Goal: Task Accomplishment & Management: Manage account settings

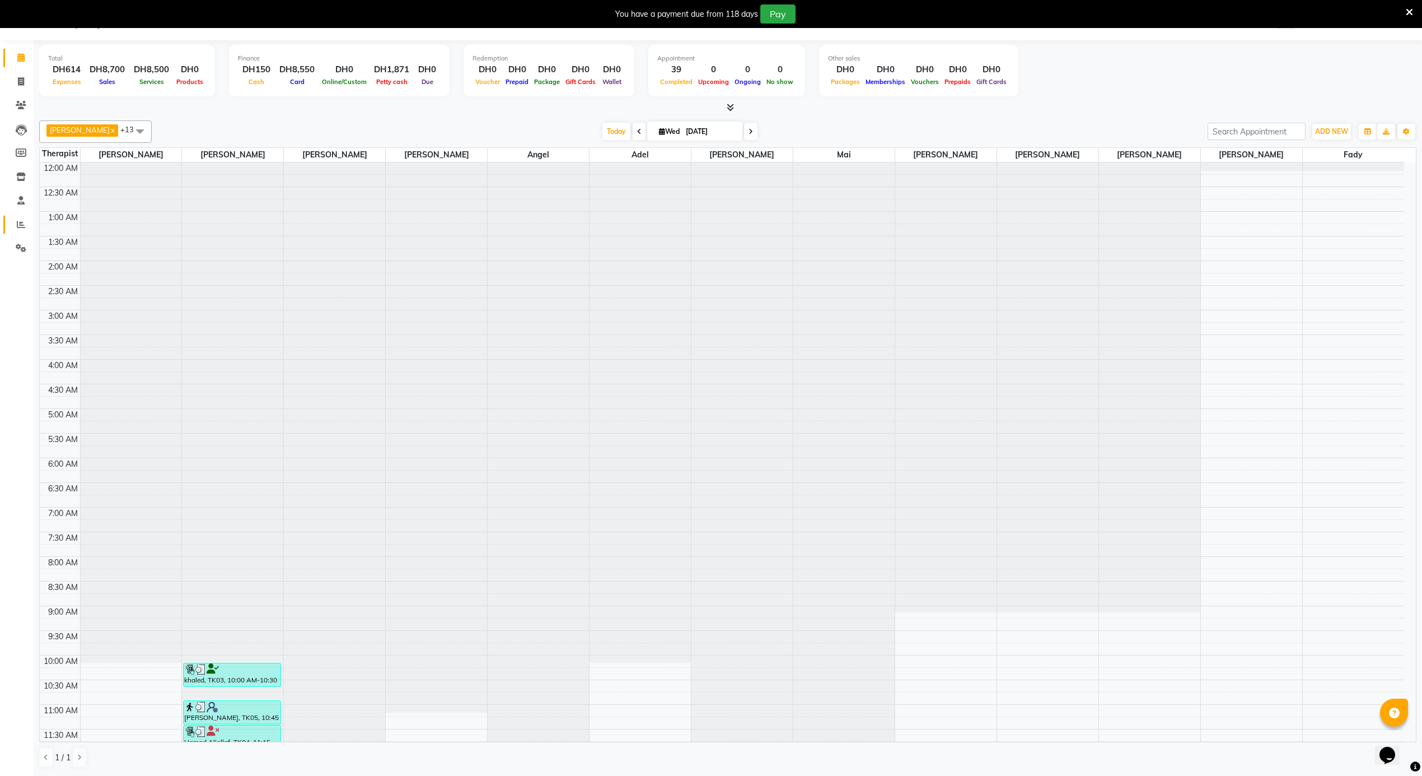
scroll to position [628, 0]
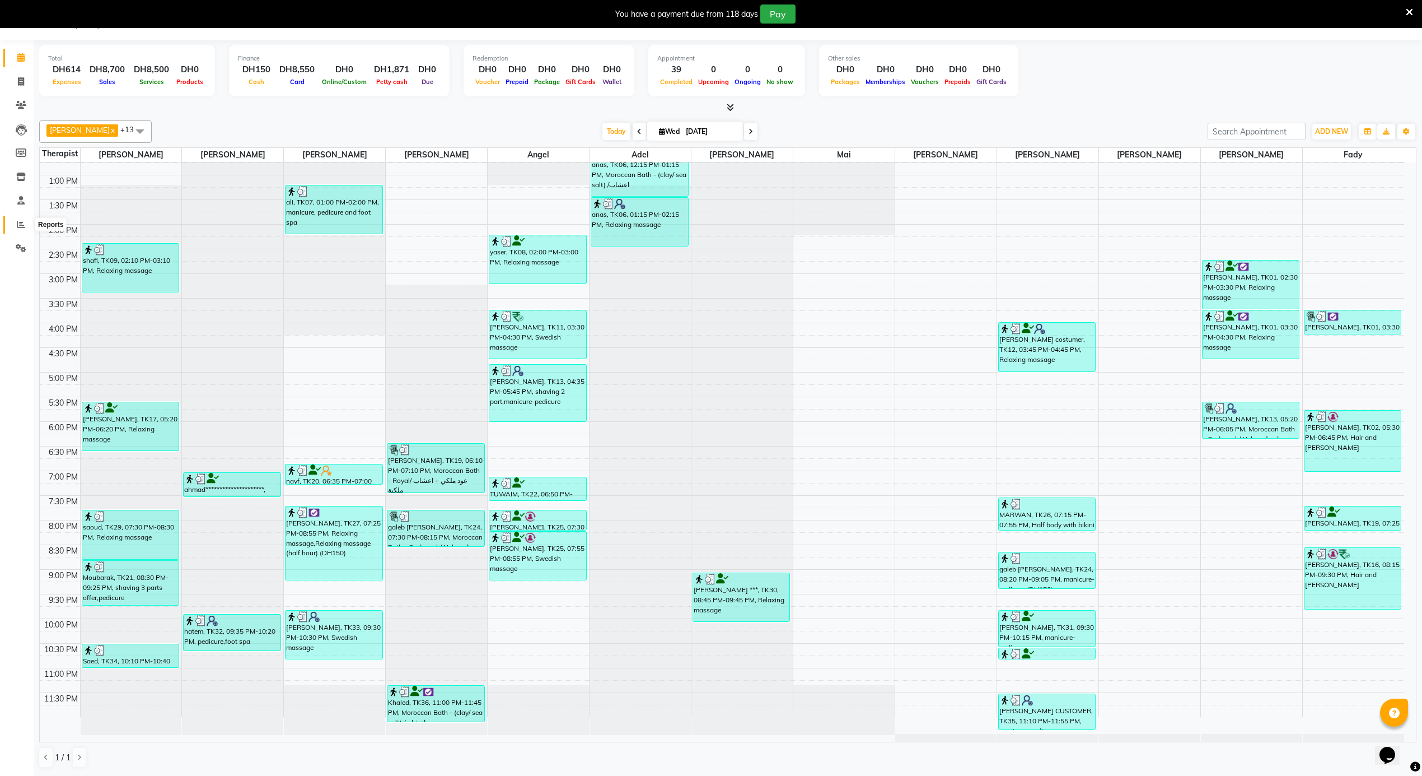
click at [17, 226] on icon at bounding box center [21, 224] width 8 height 8
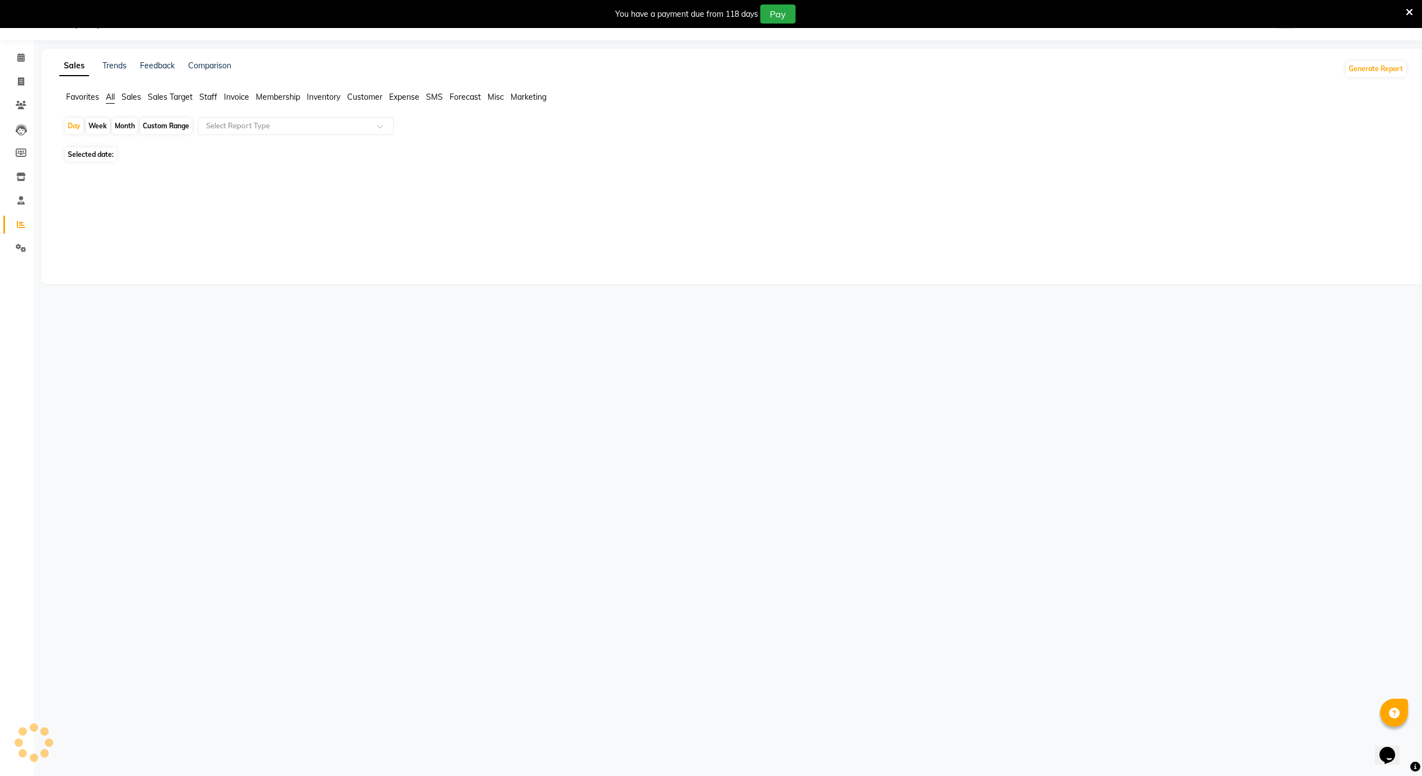
scroll to position [28, 0]
click at [134, 97] on span "Sales" at bounding box center [132, 97] width 20 height 10
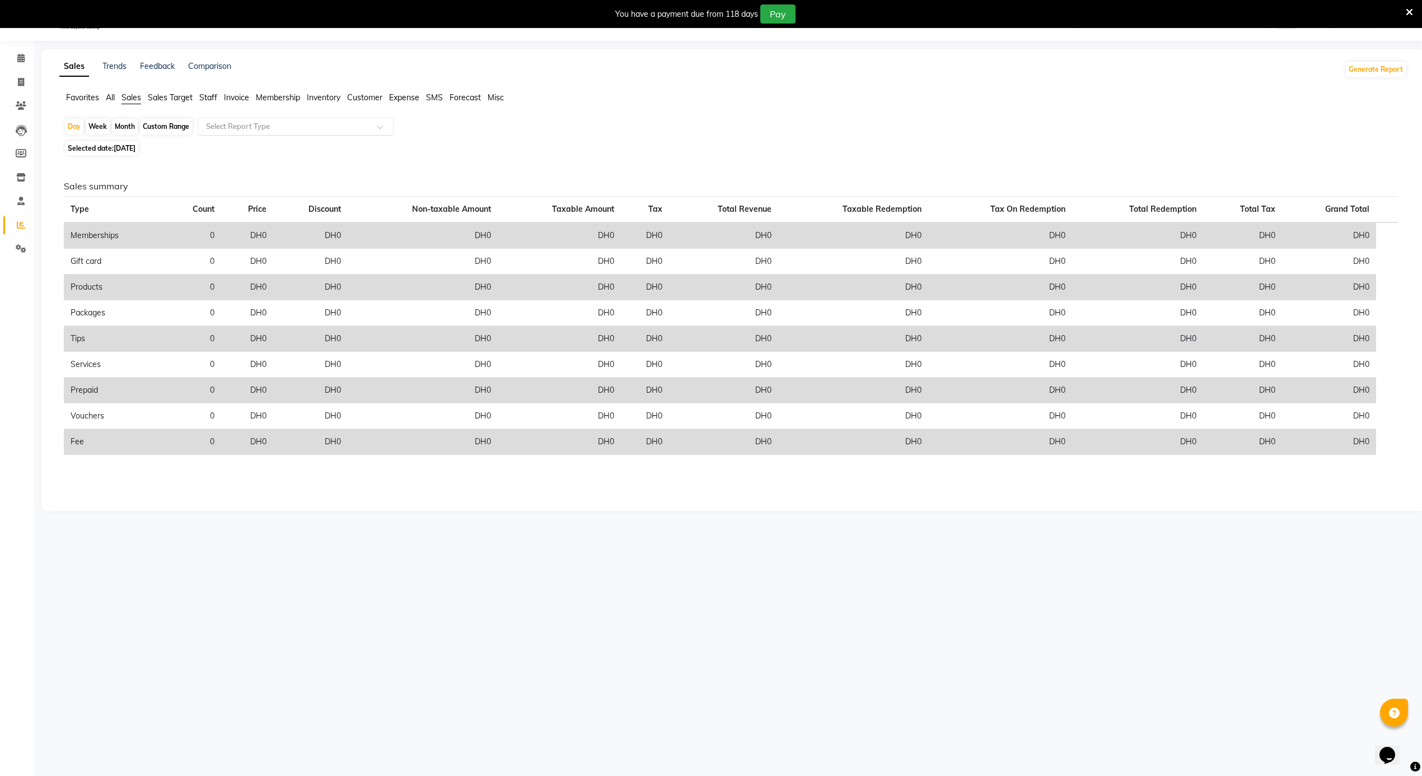
click at [224, 121] on div "Select Report Type" at bounding box center [238, 126] width 64 height 11
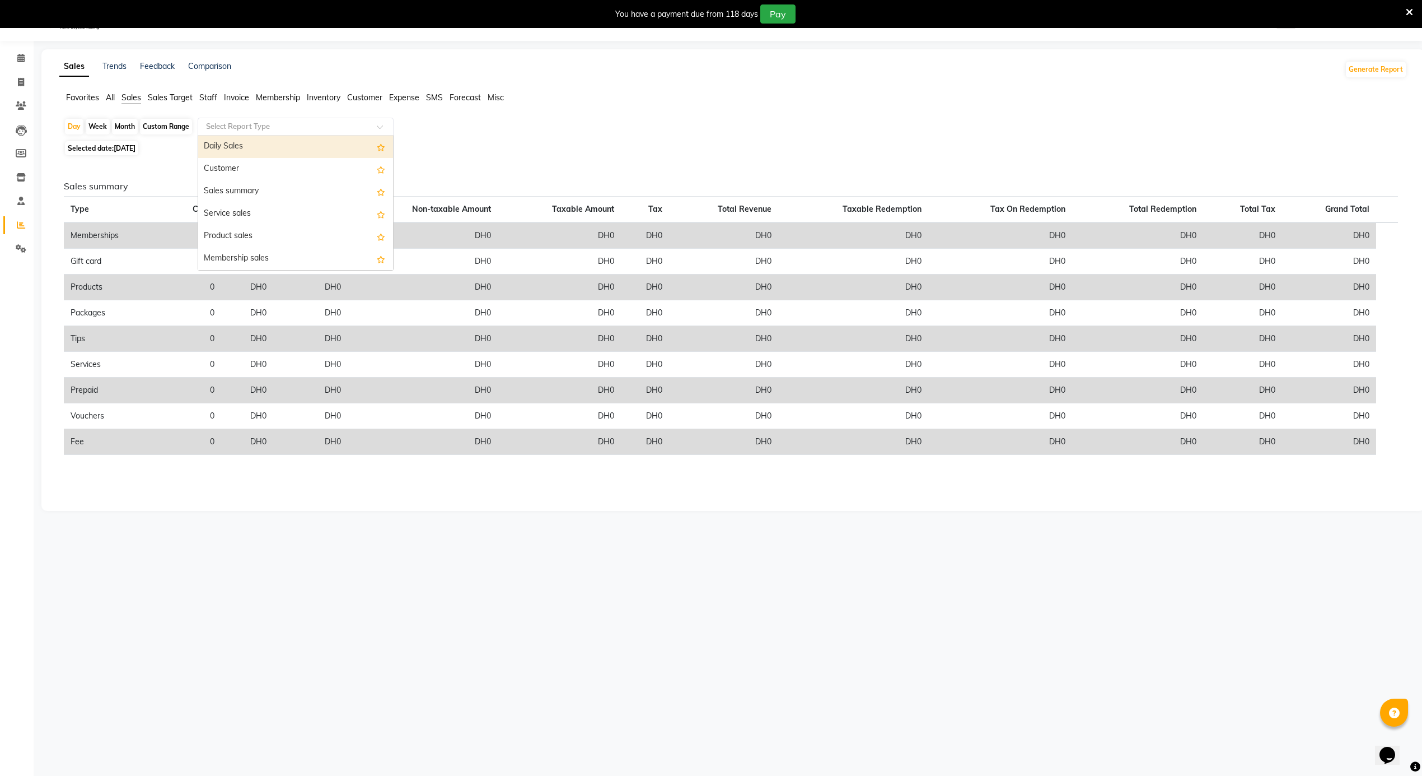
click at [248, 142] on div "Daily Sales" at bounding box center [295, 147] width 195 height 22
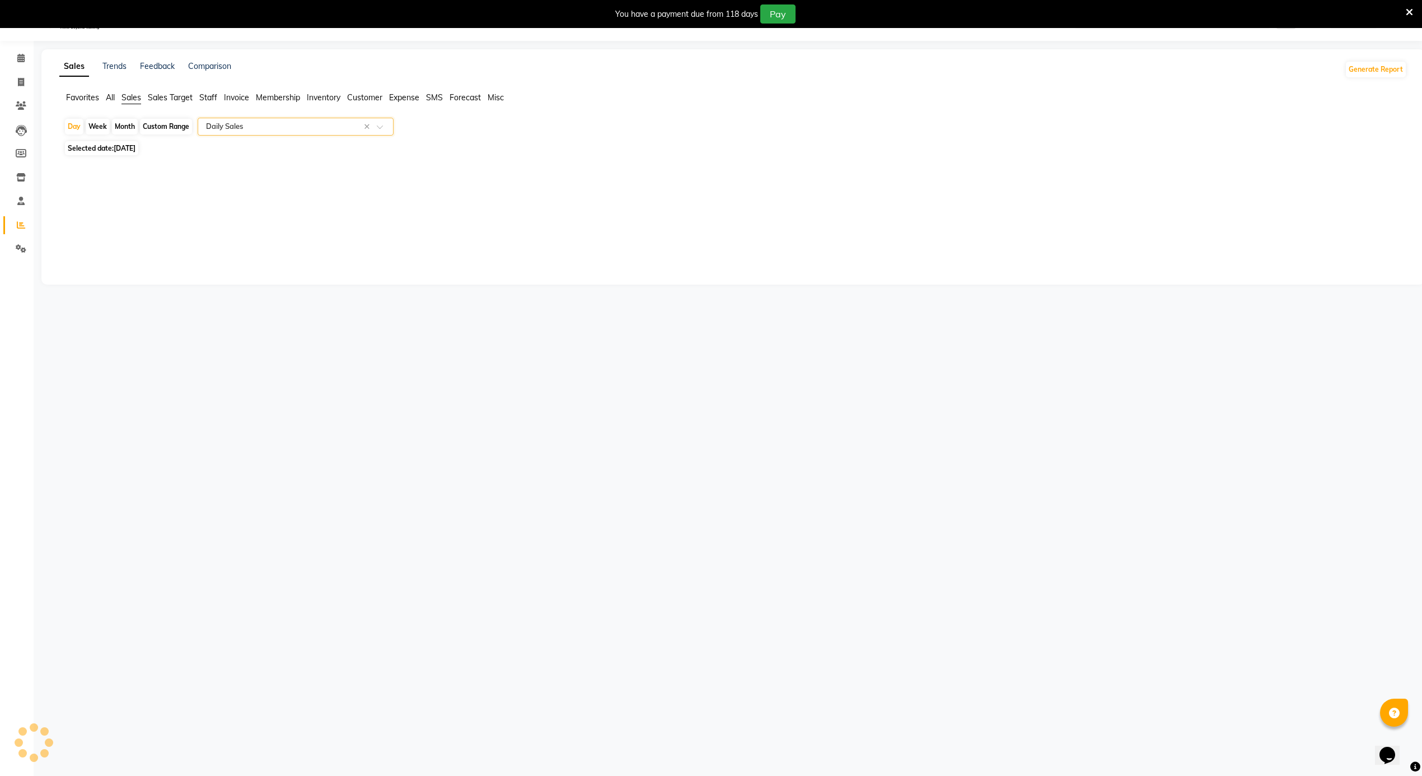
select select "full_report"
select select "csv"
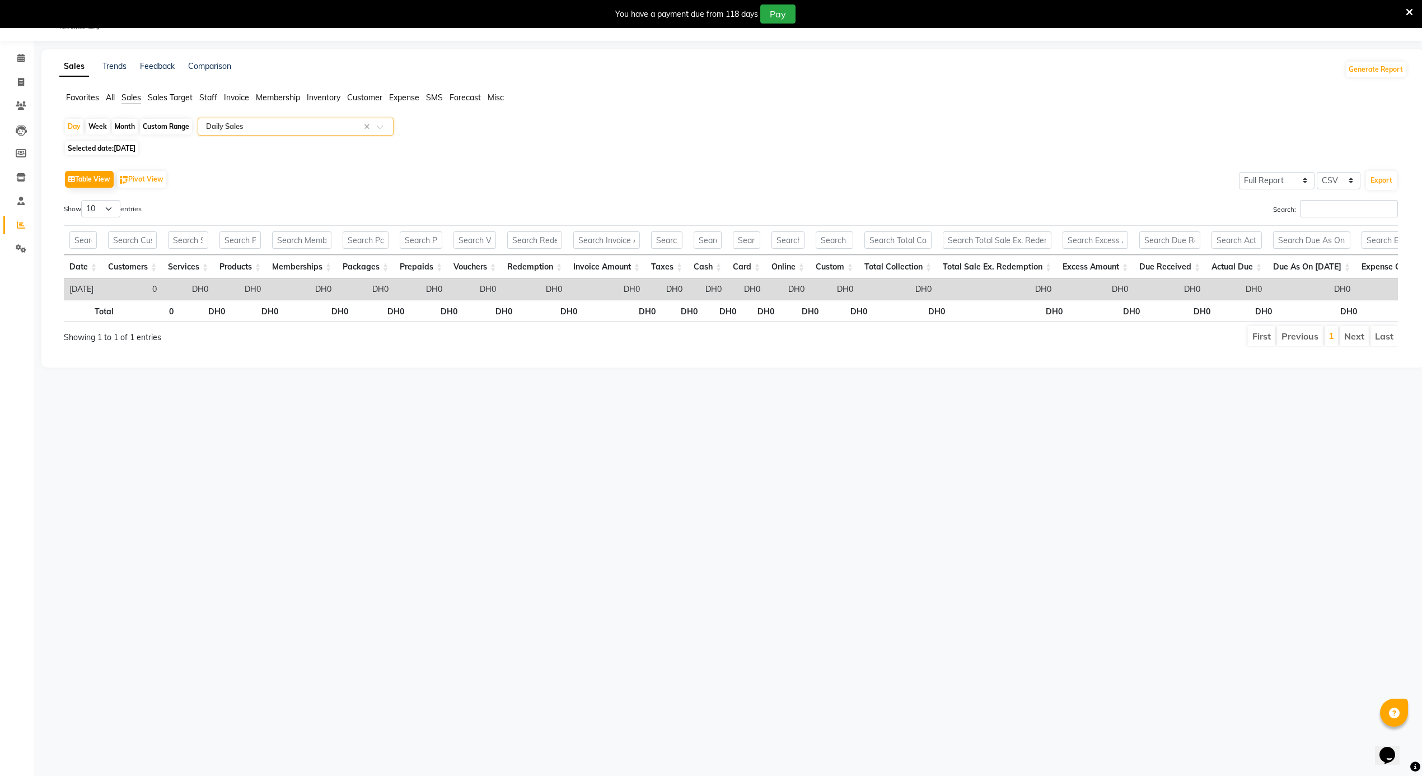
click at [136, 146] on span "[DATE]" at bounding box center [125, 148] width 22 height 8
select select "9"
select select "2025"
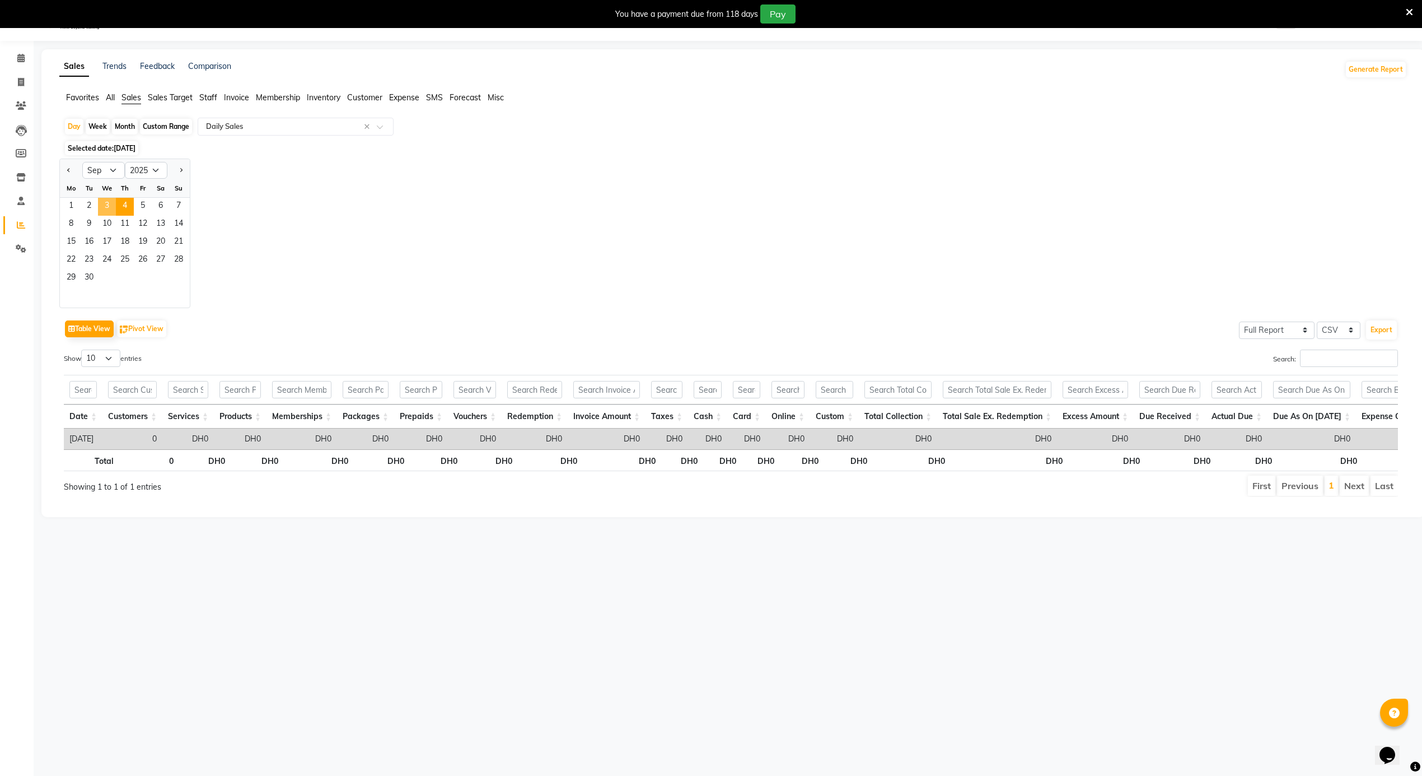
click at [111, 207] on span "3" at bounding box center [107, 207] width 18 height 18
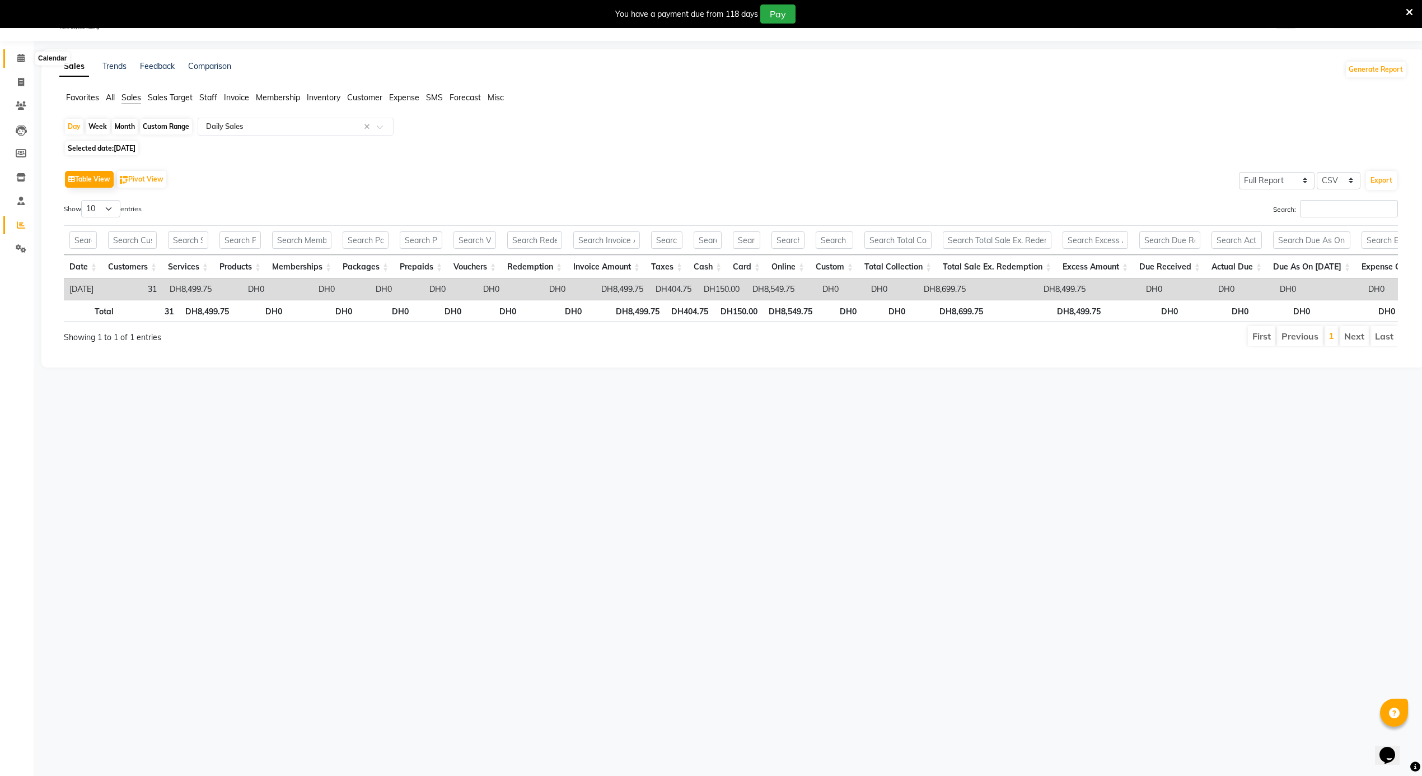
click at [29, 52] on span at bounding box center [21, 58] width 20 height 13
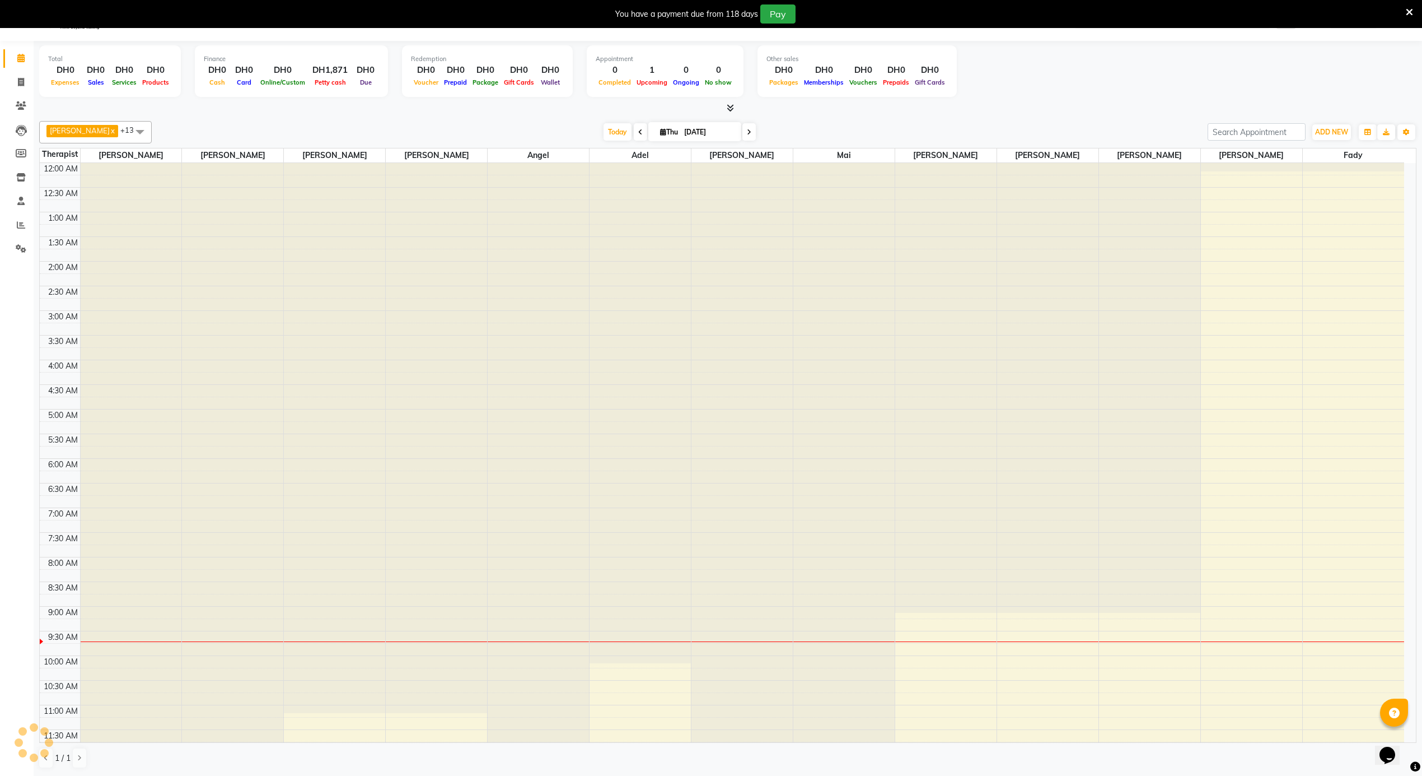
scroll to position [301, 0]
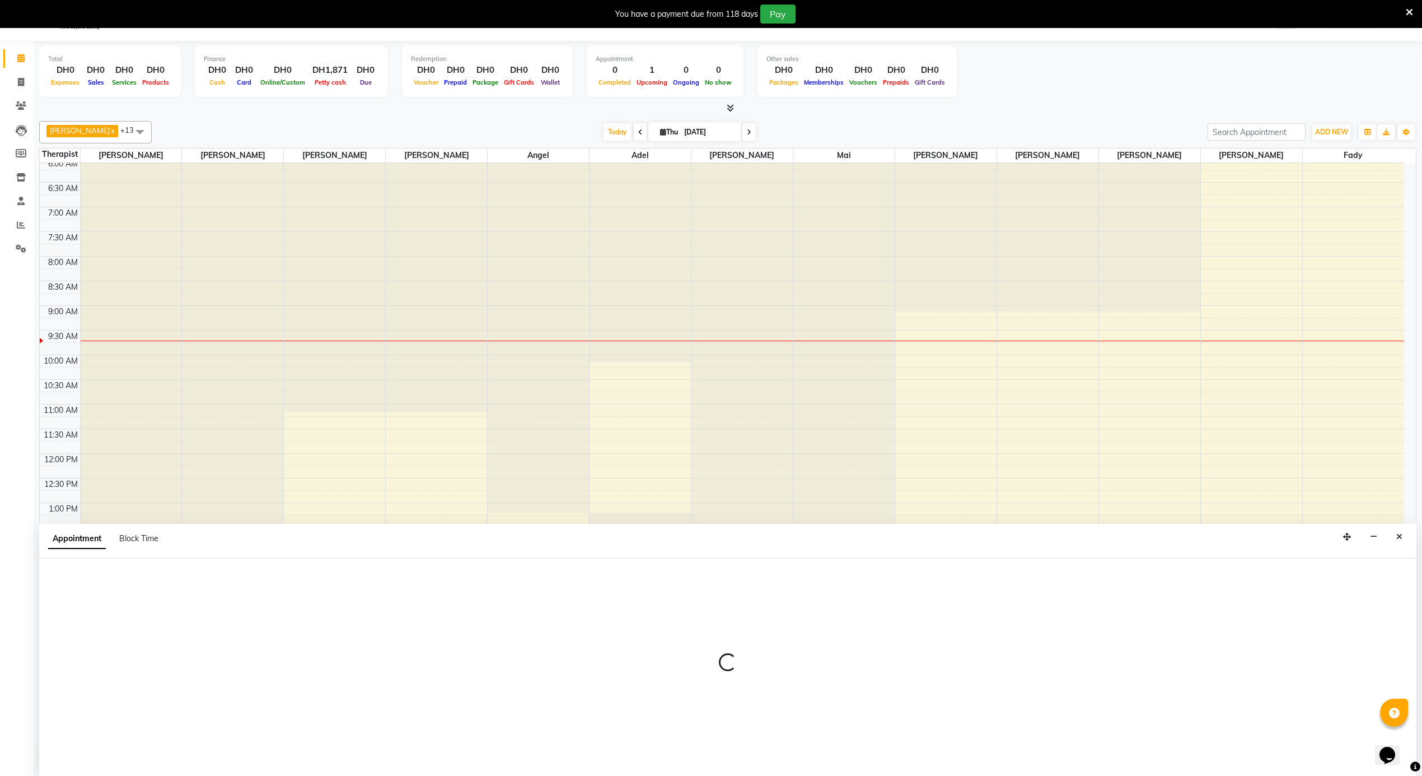
select select "38891"
select select "975"
select select "tentative"
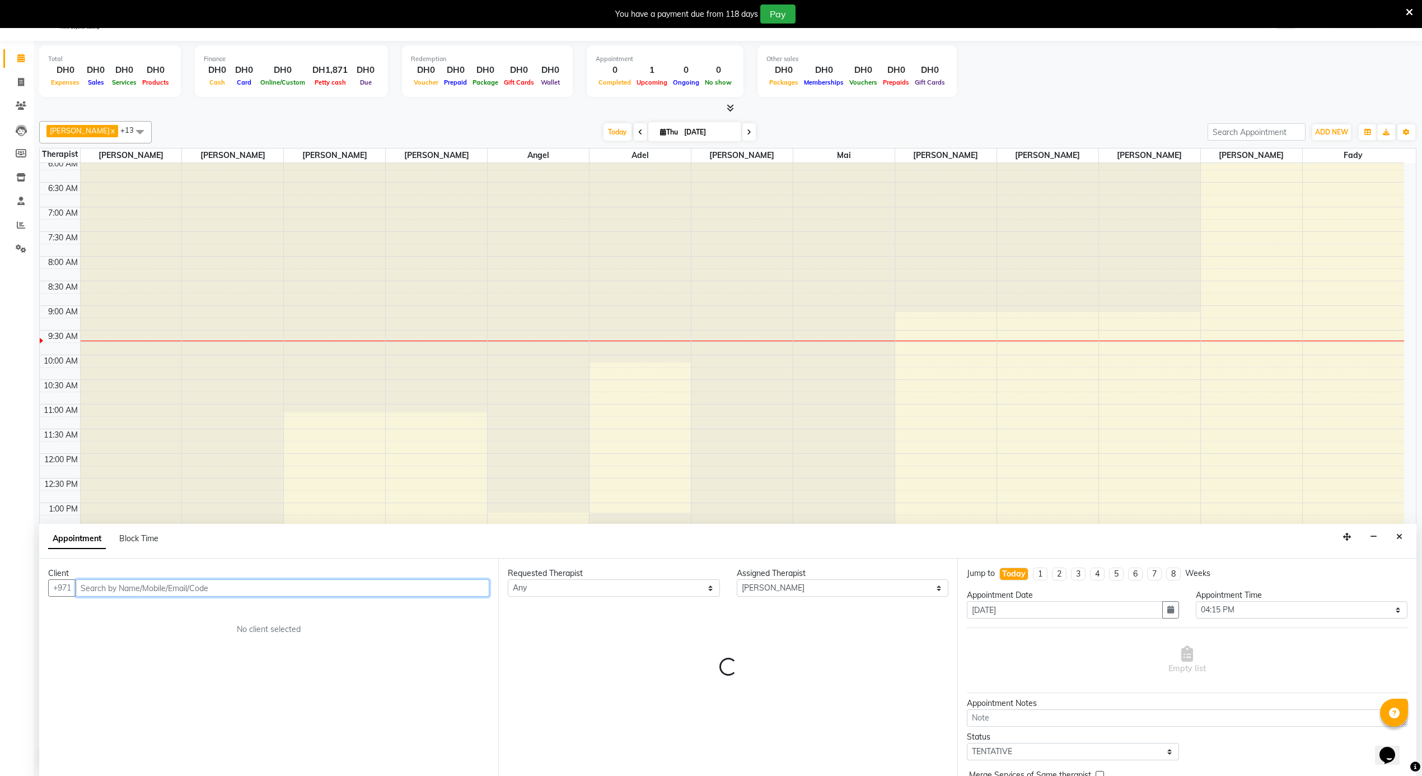
scroll to position [29, 0]
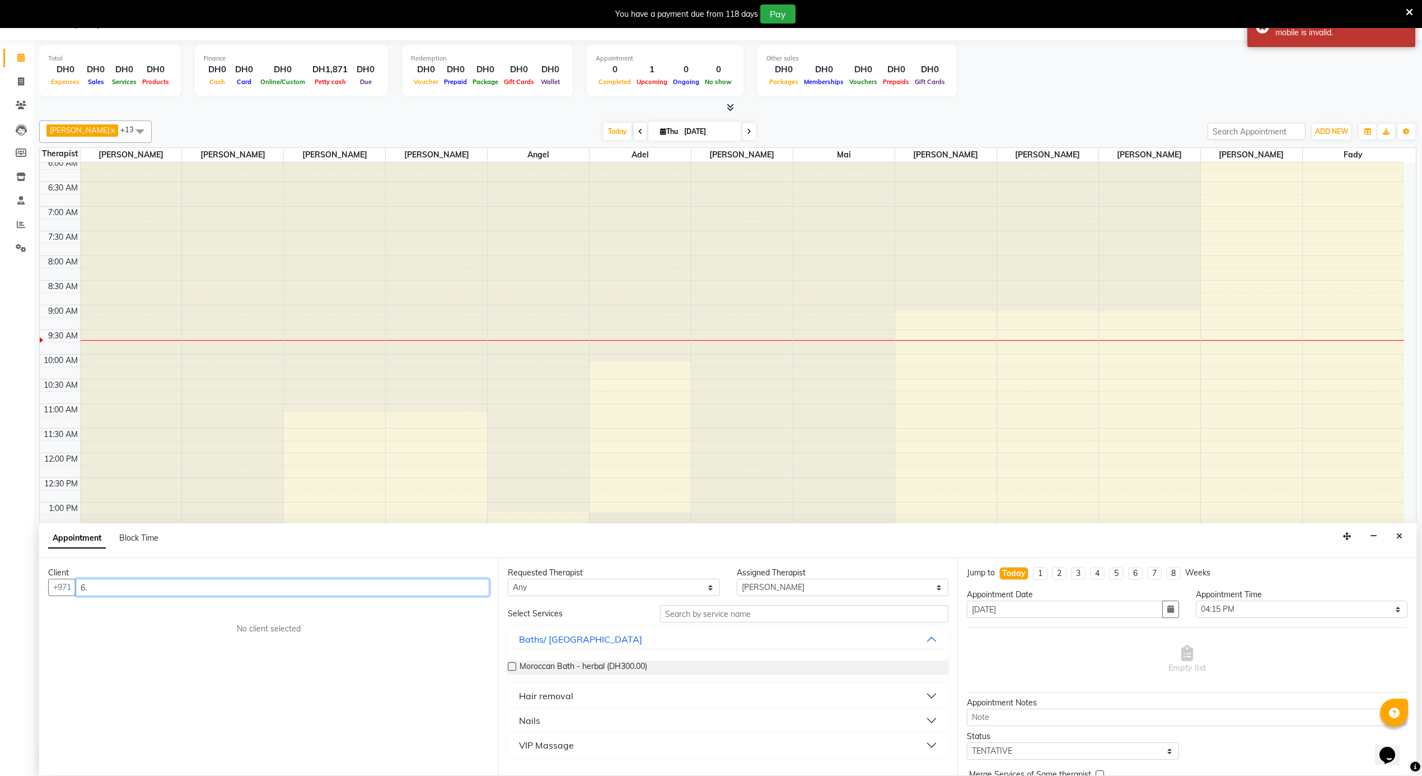
type input "6"
type input "5"
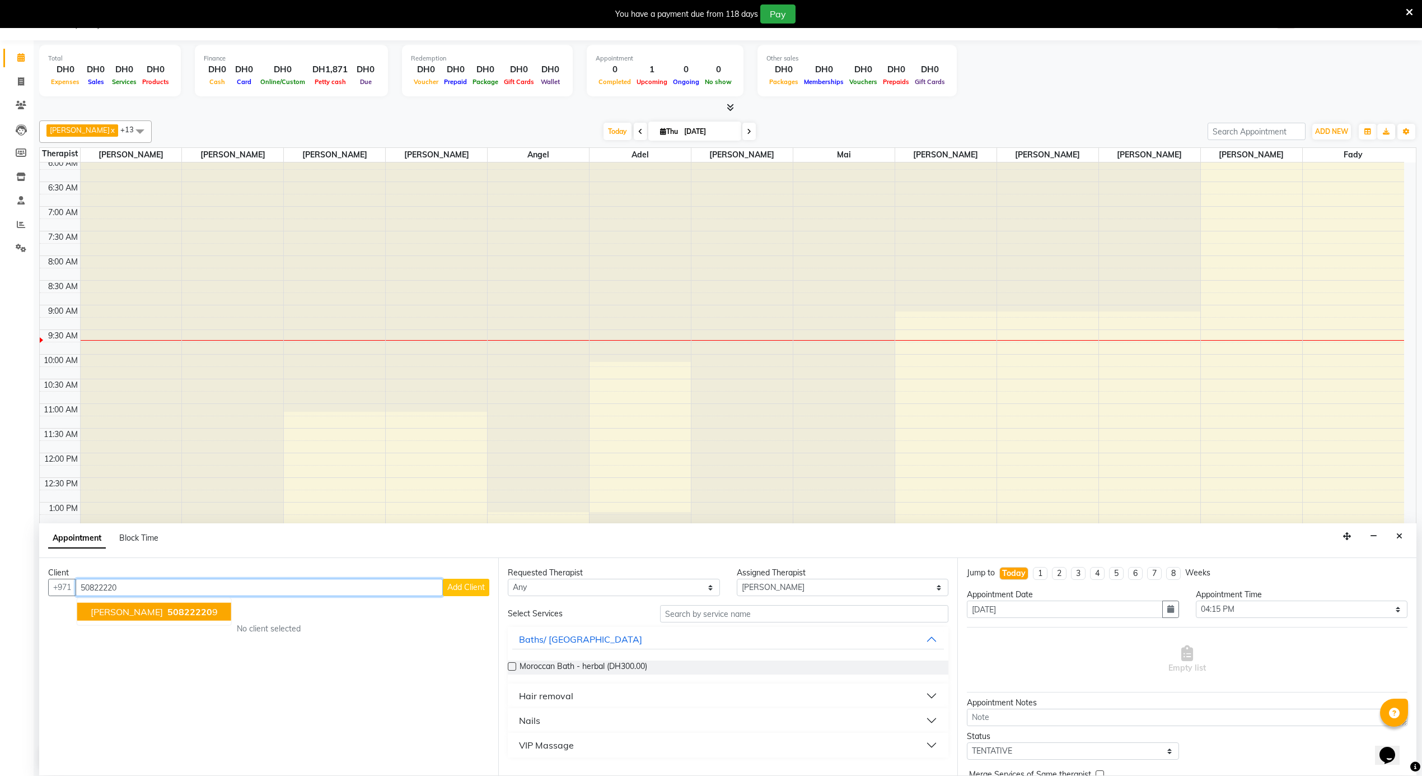
click at [198, 618] on button "Salem Manhali 50822220 9" at bounding box center [154, 612] width 154 height 18
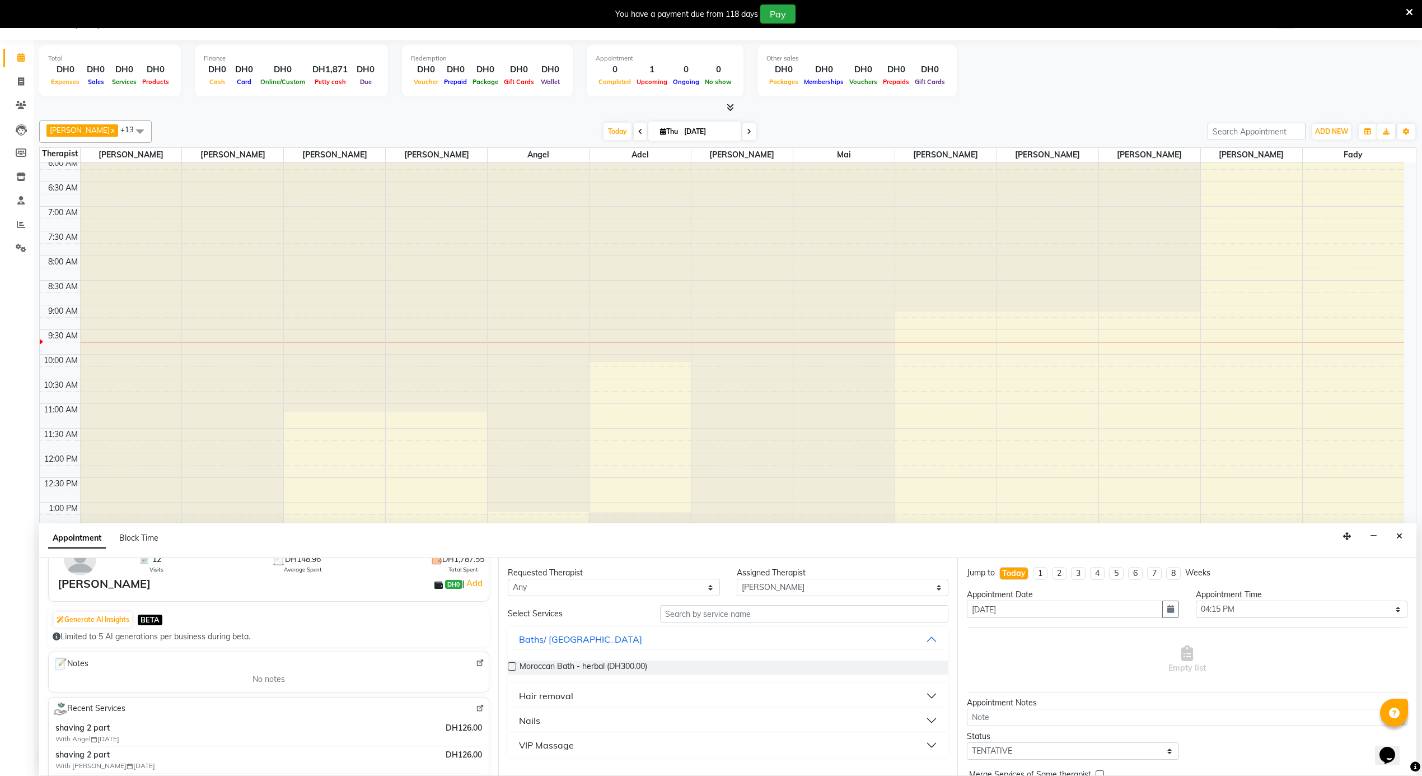
scroll to position [0, 0]
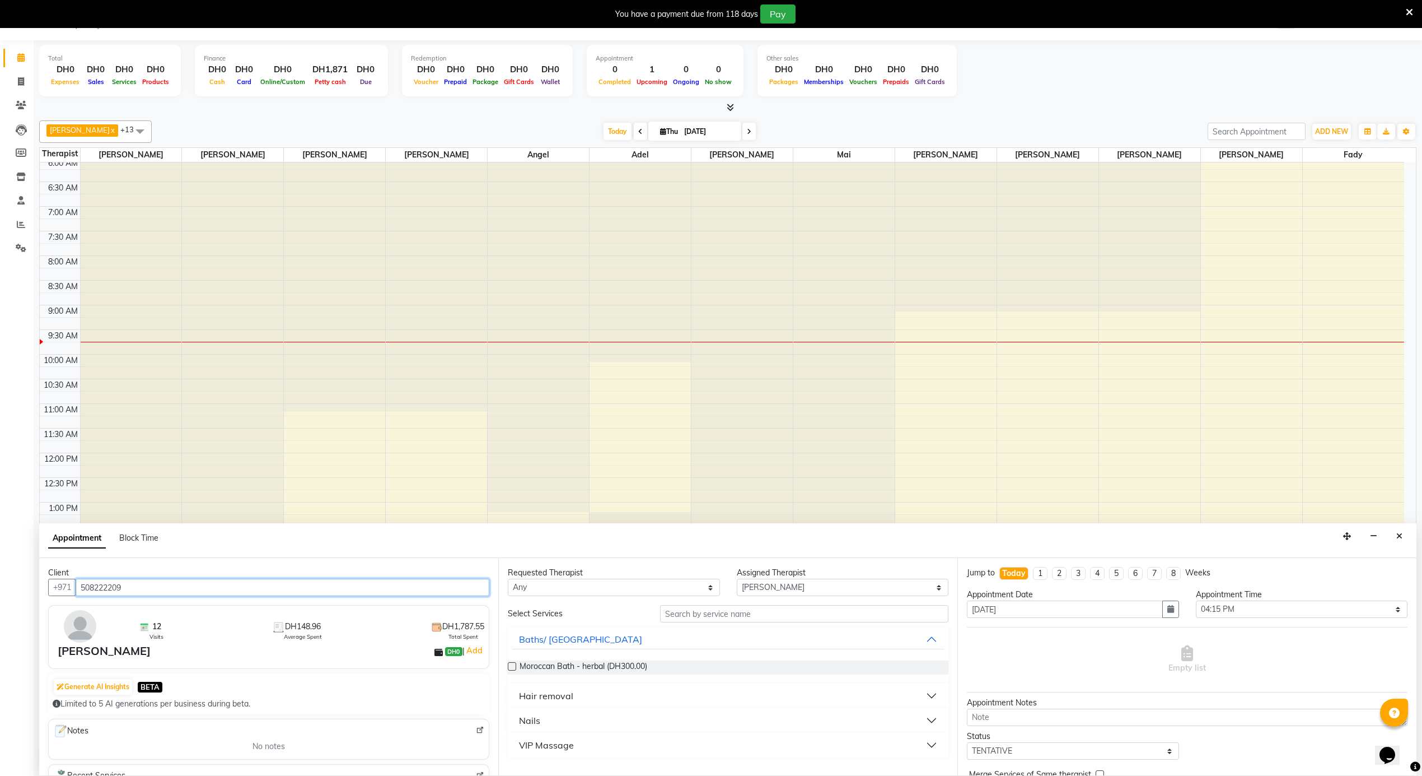
click at [105, 588] on input "508222209" at bounding box center [283, 586] width 414 height 17
click at [104, 587] on input "508222209" at bounding box center [283, 586] width 414 height 17
type input "508222209"
click at [24, 108] on icon at bounding box center [21, 105] width 11 height 8
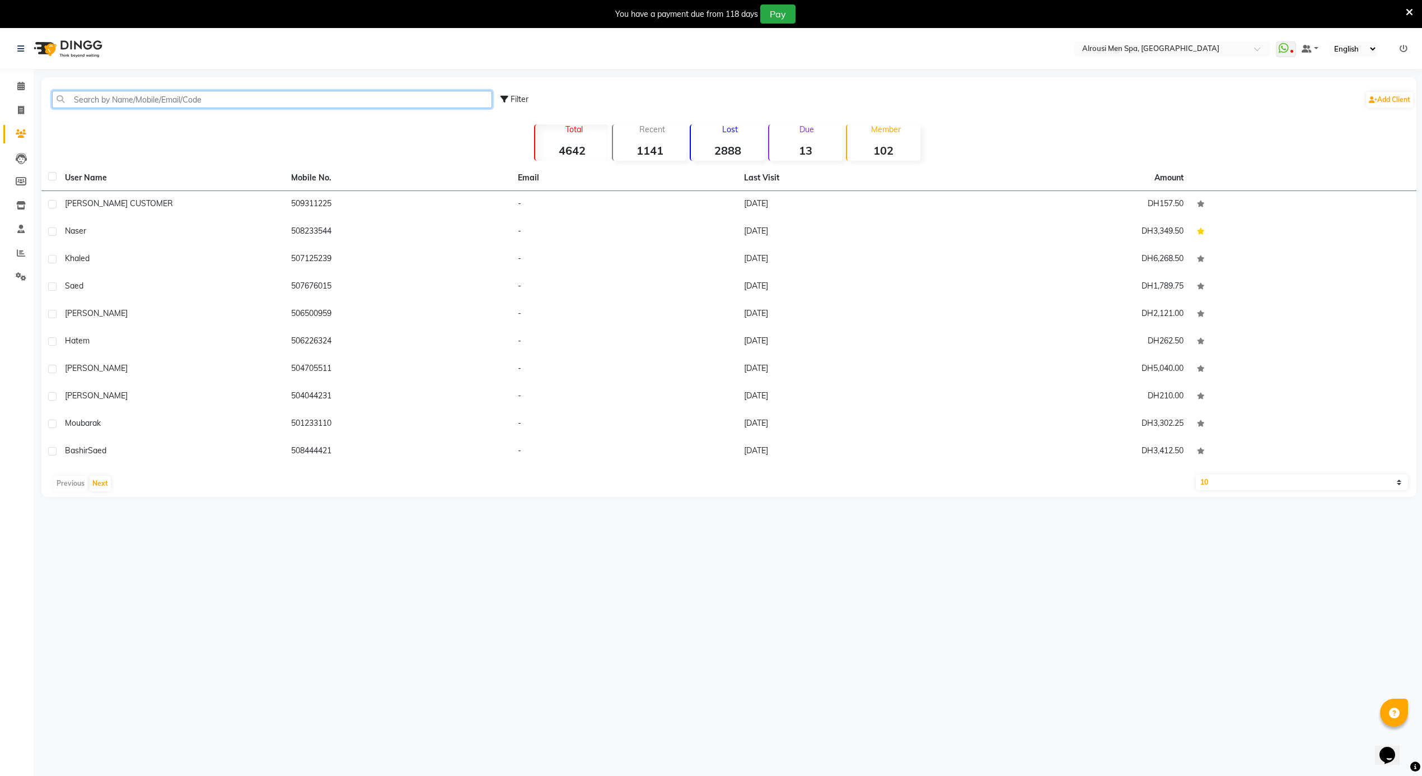
click at [207, 99] on input "text" at bounding box center [272, 99] width 440 height 17
click at [18, 83] on icon at bounding box center [20, 86] width 7 height 8
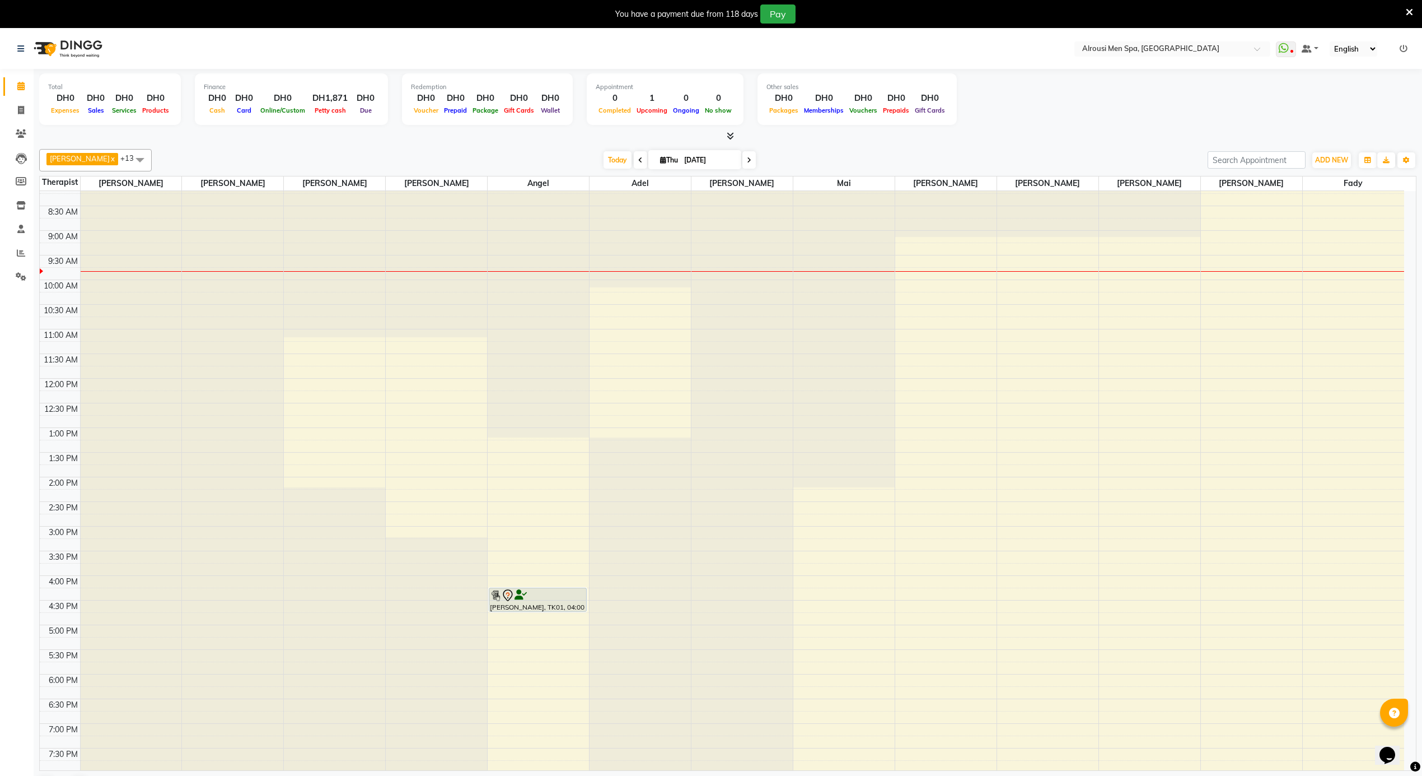
scroll to position [329, 0]
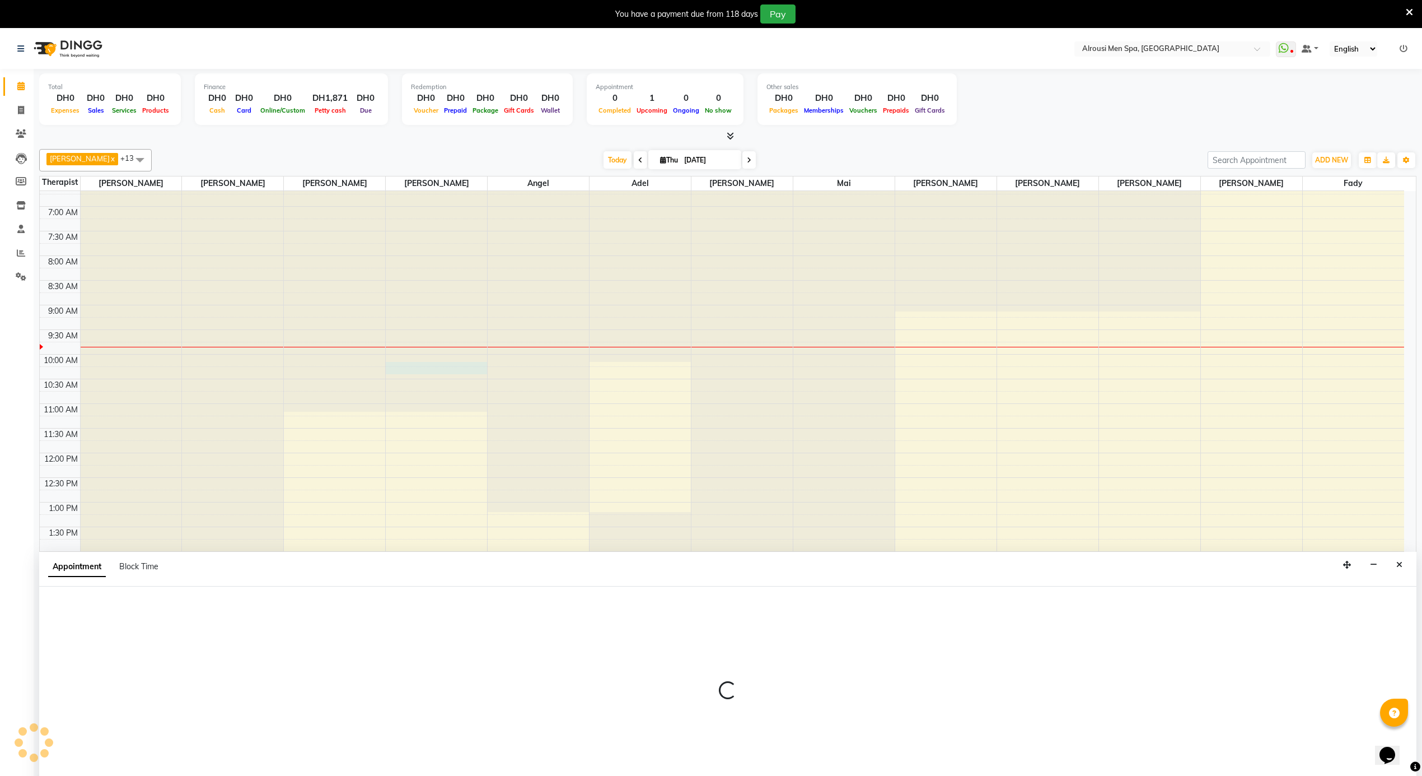
scroll to position [29, 0]
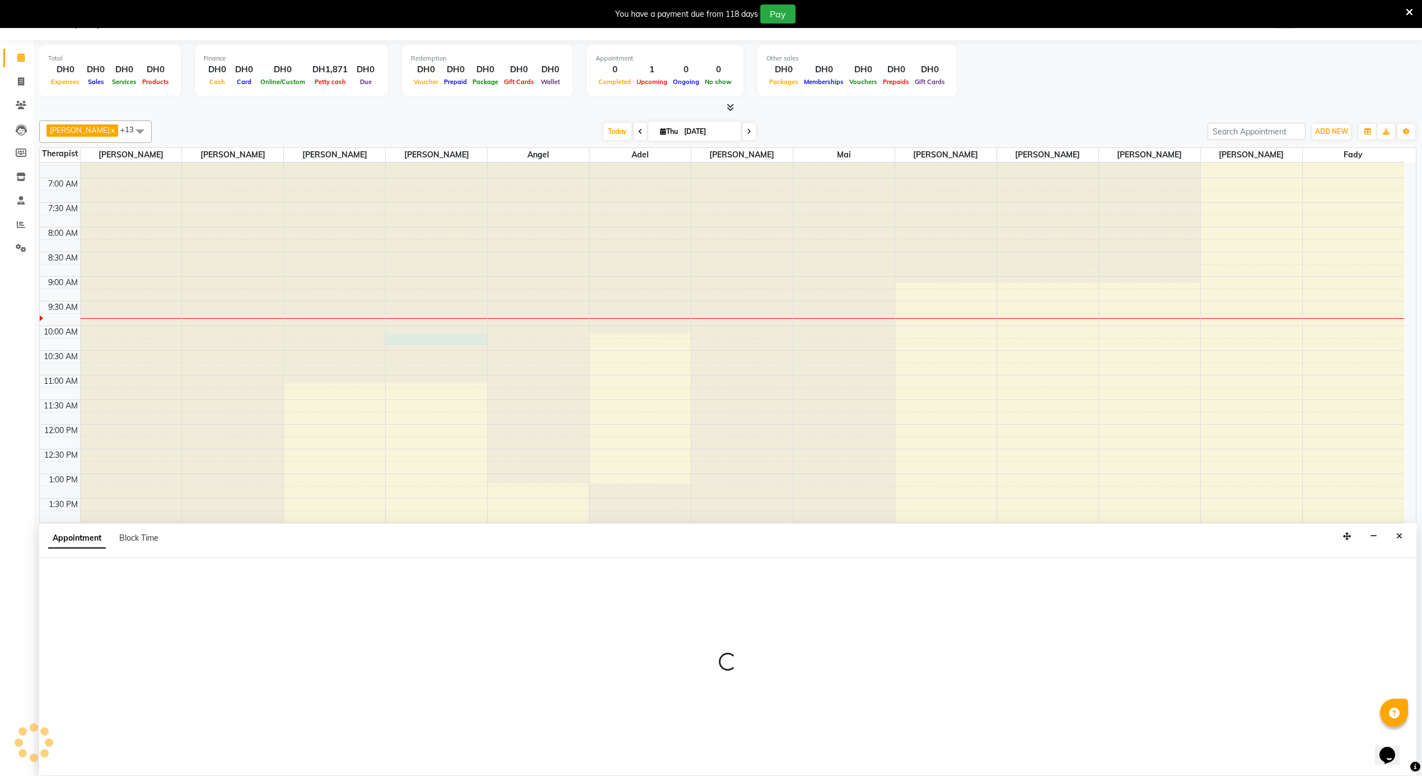
select select "38897"
select select "tentative"
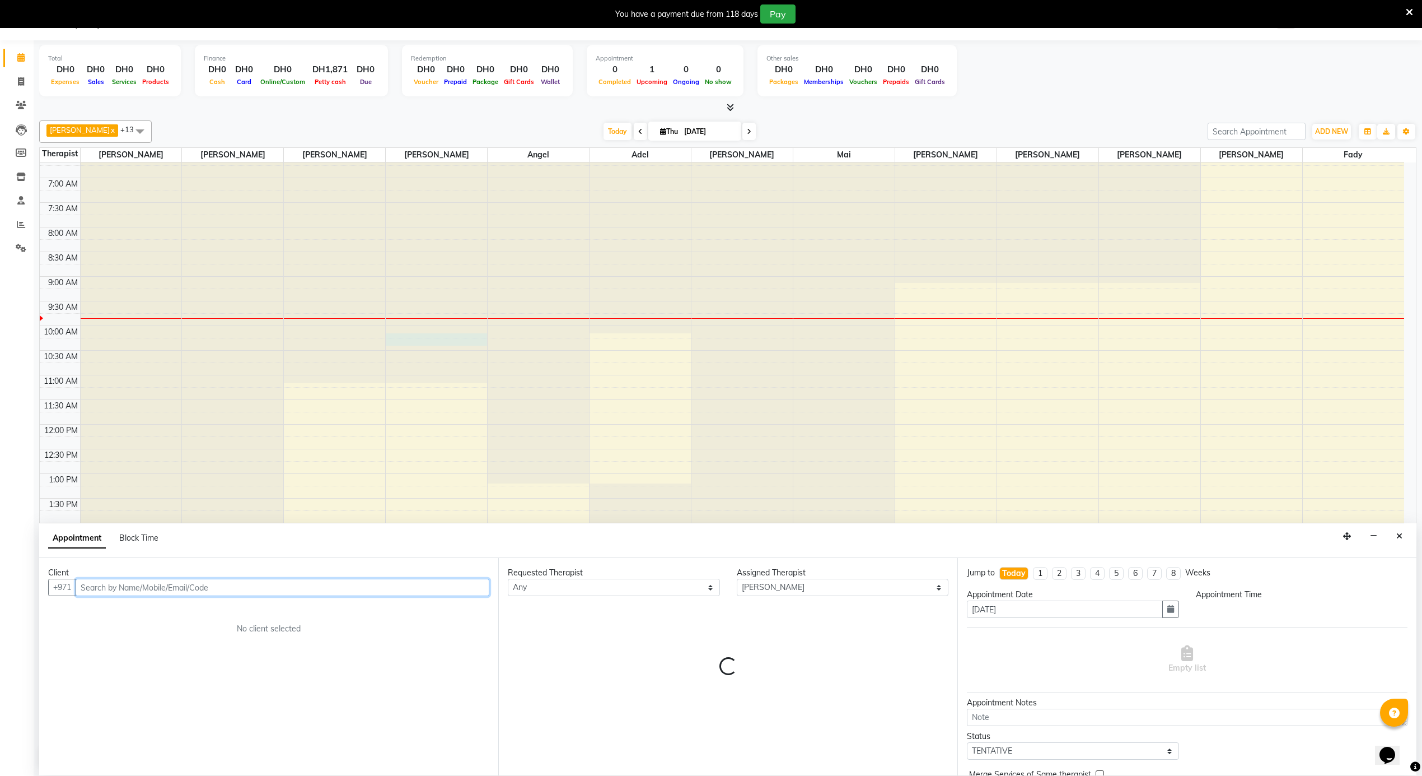
select select "600"
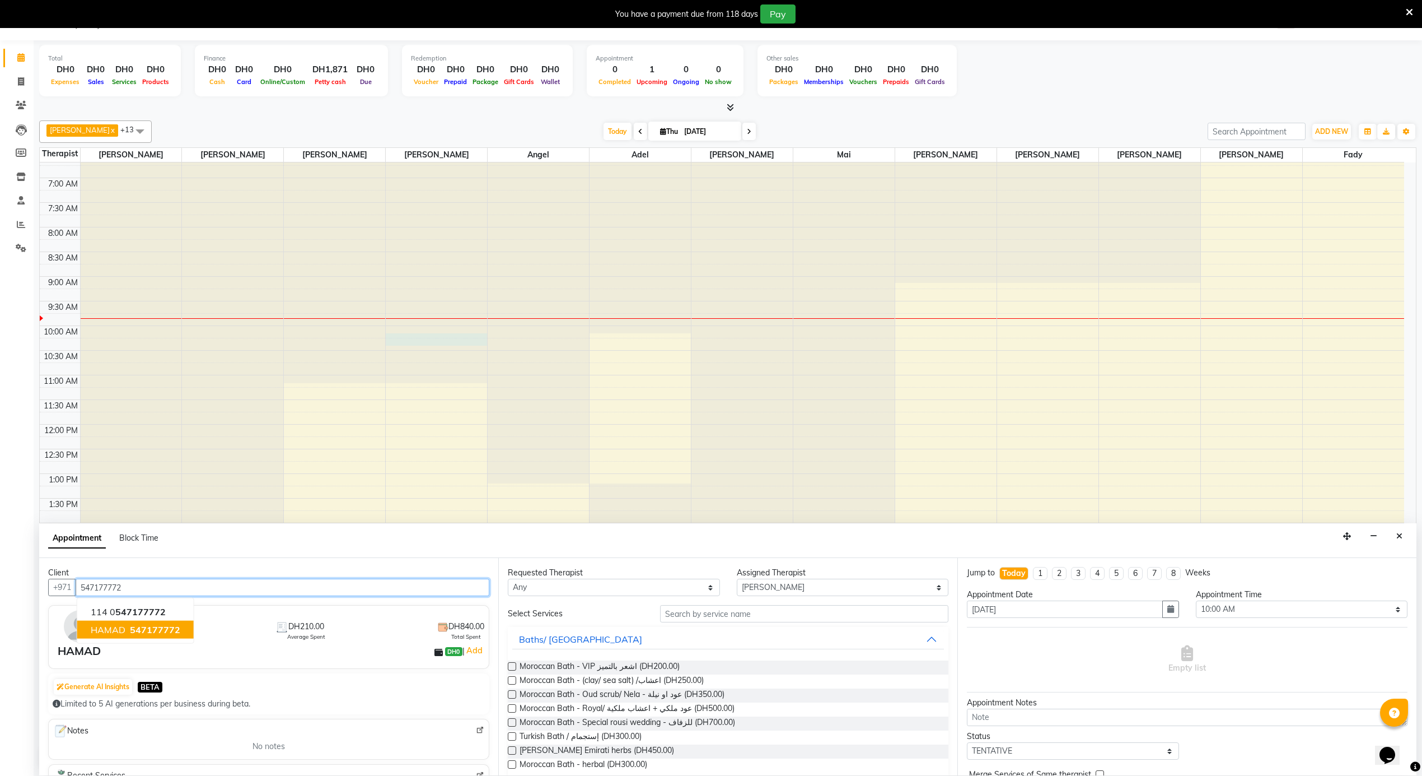
click at [157, 628] on span "547177772" at bounding box center [155, 629] width 50 height 11
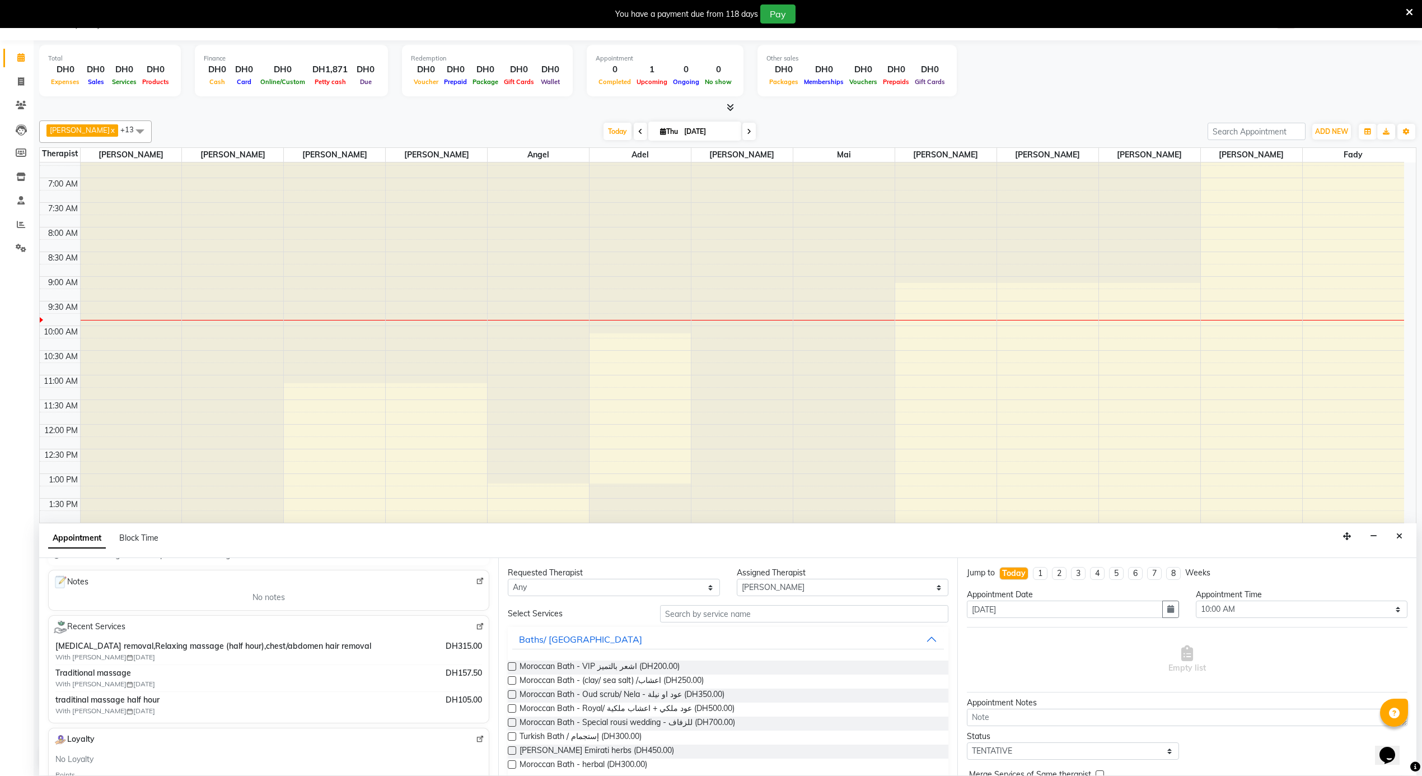
scroll to position [0, 0]
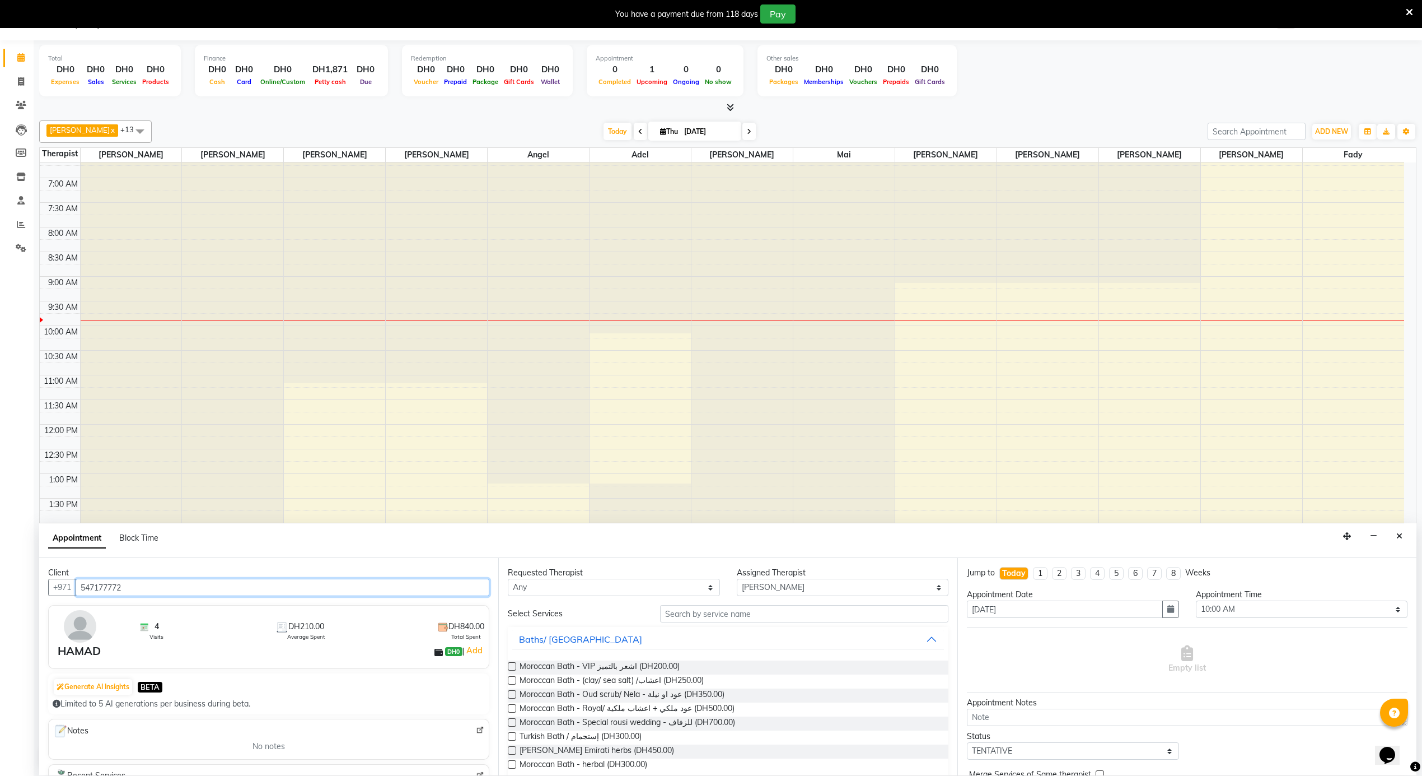
type input "547177772"
click at [768, 587] on select "Select [PERSON_NAME] [PERSON_NAME] [PERSON_NAME] [PERSON_NAME] Mai [PERSON_NAME…" at bounding box center [843, 586] width 212 height 17
select select "58774"
click at [737, 579] on select "Select [PERSON_NAME] [PERSON_NAME] [PERSON_NAME] [PERSON_NAME] Mai [PERSON_NAME…" at bounding box center [843, 586] width 212 height 17
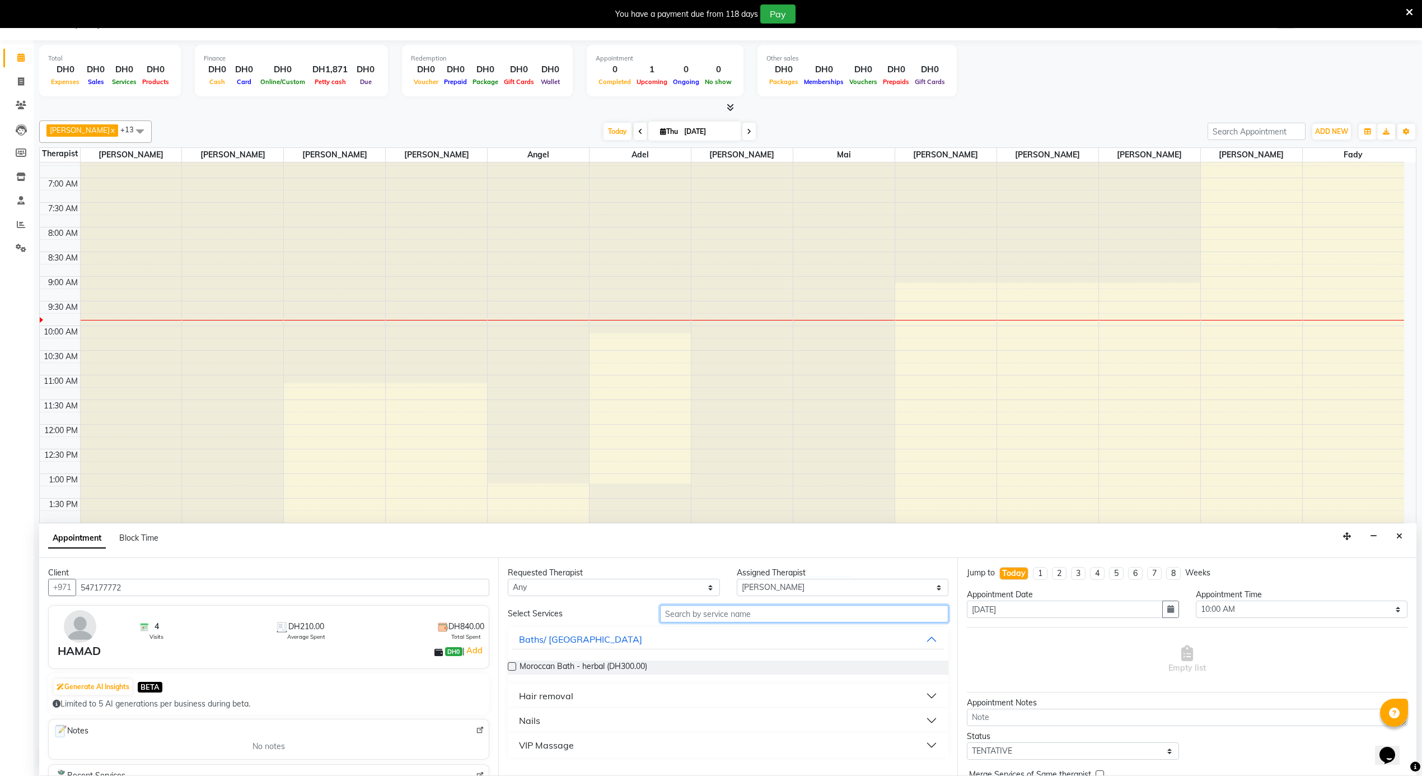
click at [749, 612] on input "text" at bounding box center [804, 613] width 288 height 17
click at [538, 746] on div "VIP Massage" at bounding box center [546, 744] width 55 height 13
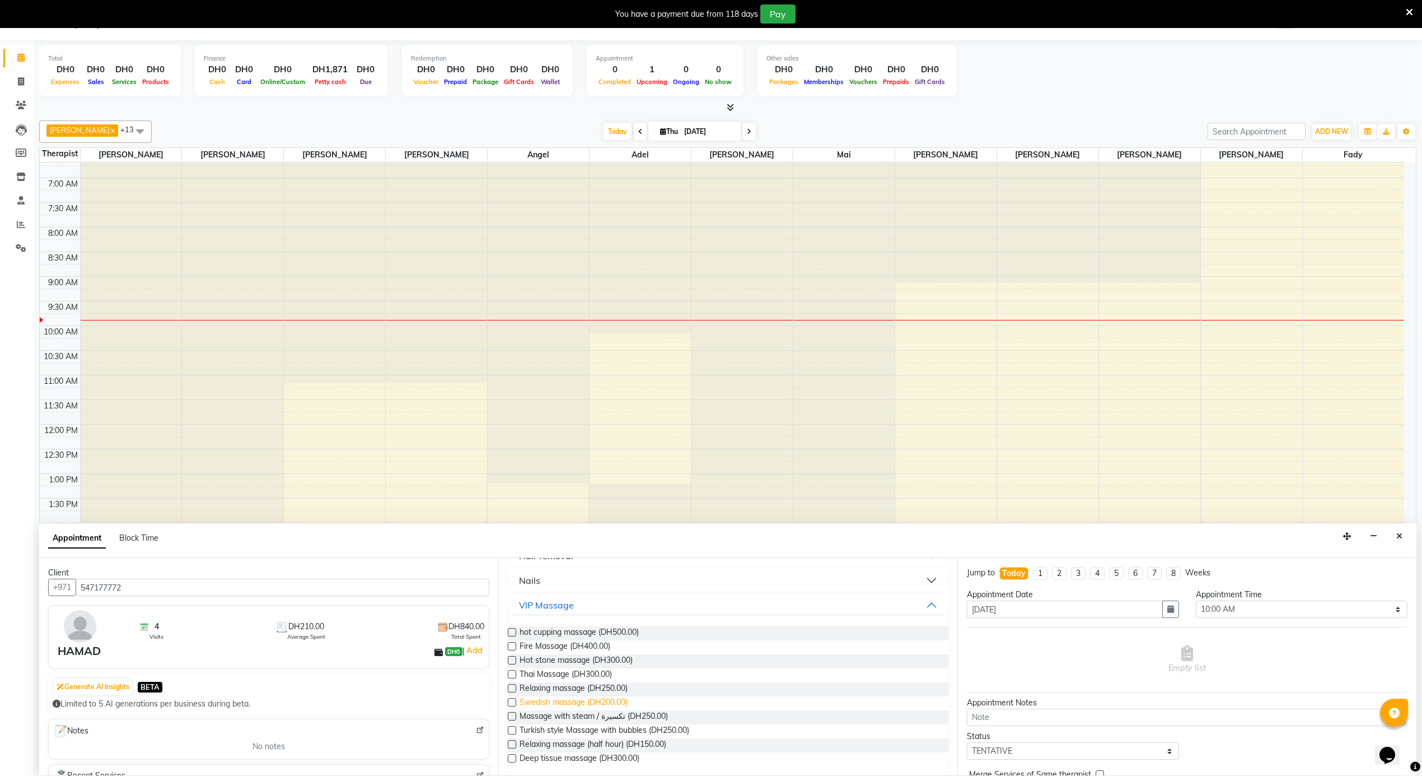
click at [576, 703] on span "Swedish massage (DH200.00)" at bounding box center [574, 703] width 108 height 14
checkbox input "false"
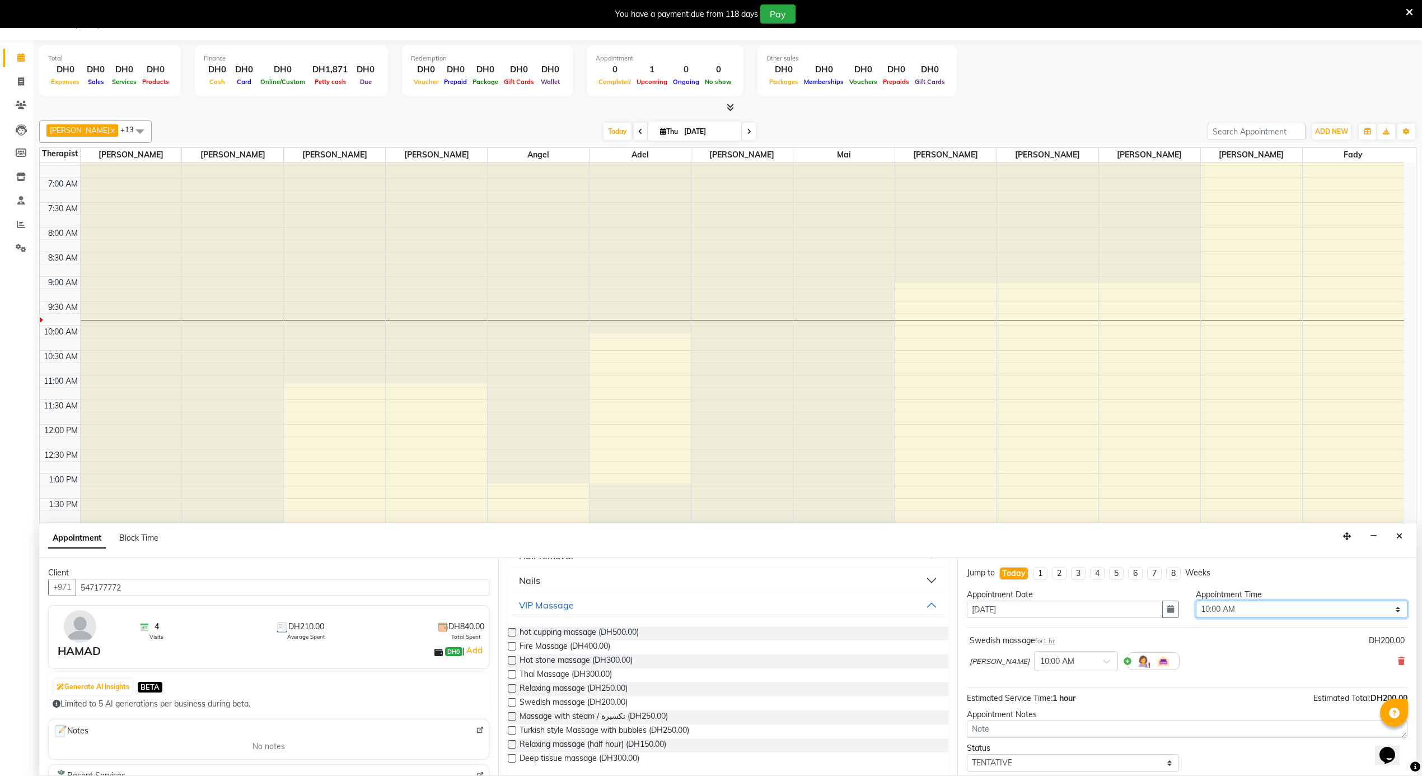
click at [1252, 605] on select "Select 12:00 AM 12:05 AM 12:10 AM 12:15 AM 12:20 AM 12:25 AM 12:30 AM 12:35 AM …" at bounding box center [1302, 608] width 212 height 17
select select "585"
click at [1196, 601] on select "Select 12:00 AM 12:05 AM 12:10 AM 12:15 AM 12:20 AM 12:25 AM 12:30 AM 12:35 AM …" at bounding box center [1302, 608] width 212 height 17
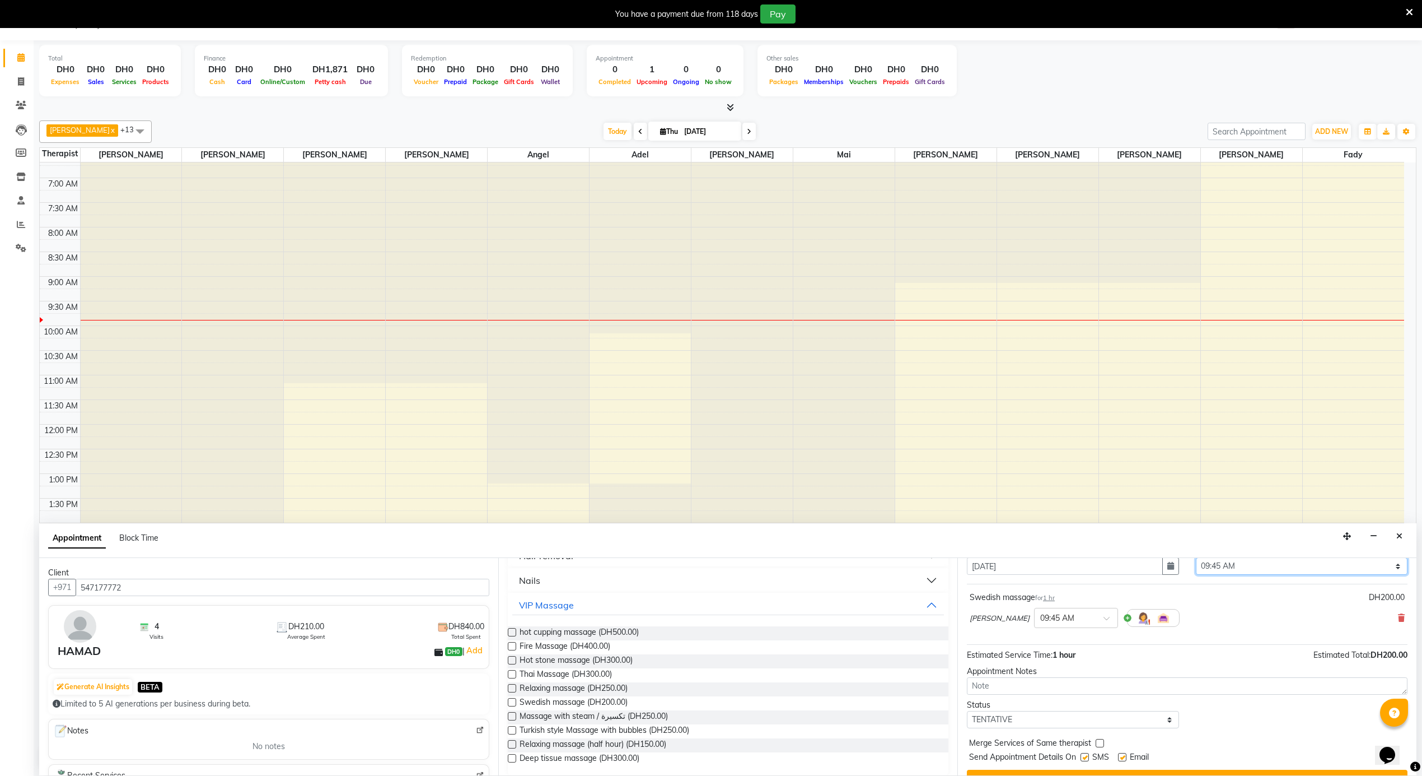
scroll to position [68, 0]
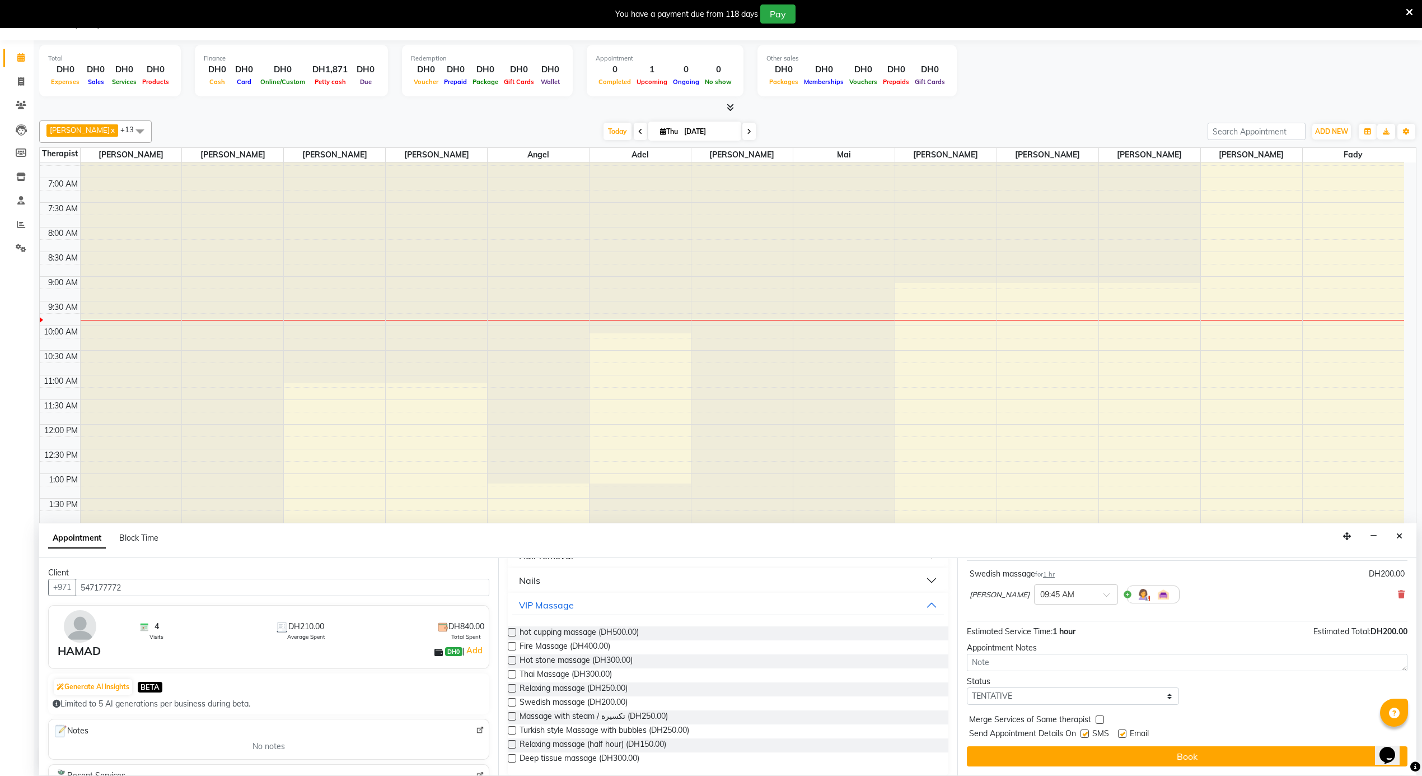
click at [1122, 735] on label at bounding box center [1122, 733] width 8 height 8
click at [1122, 735] on input "checkbox" at bounding box center [1121, 734] width 7 height 7
checkbox input "false"
click at [1085, 738] on label at bounding box center [1085, 733] width 8 height 8
click at [1085, 738] on input "checkbox" at bounding box center [1084, 734] width 7 height 7
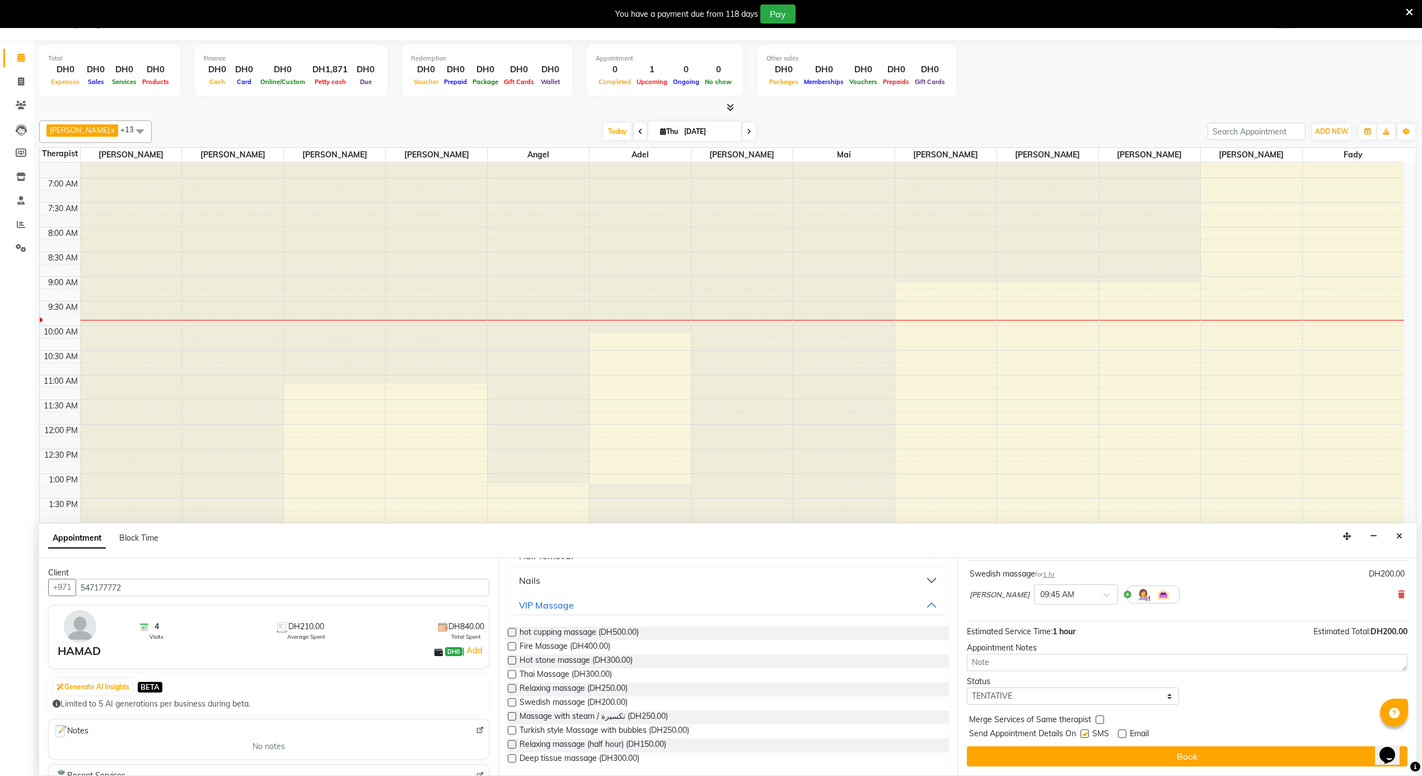
checkbox input "false"
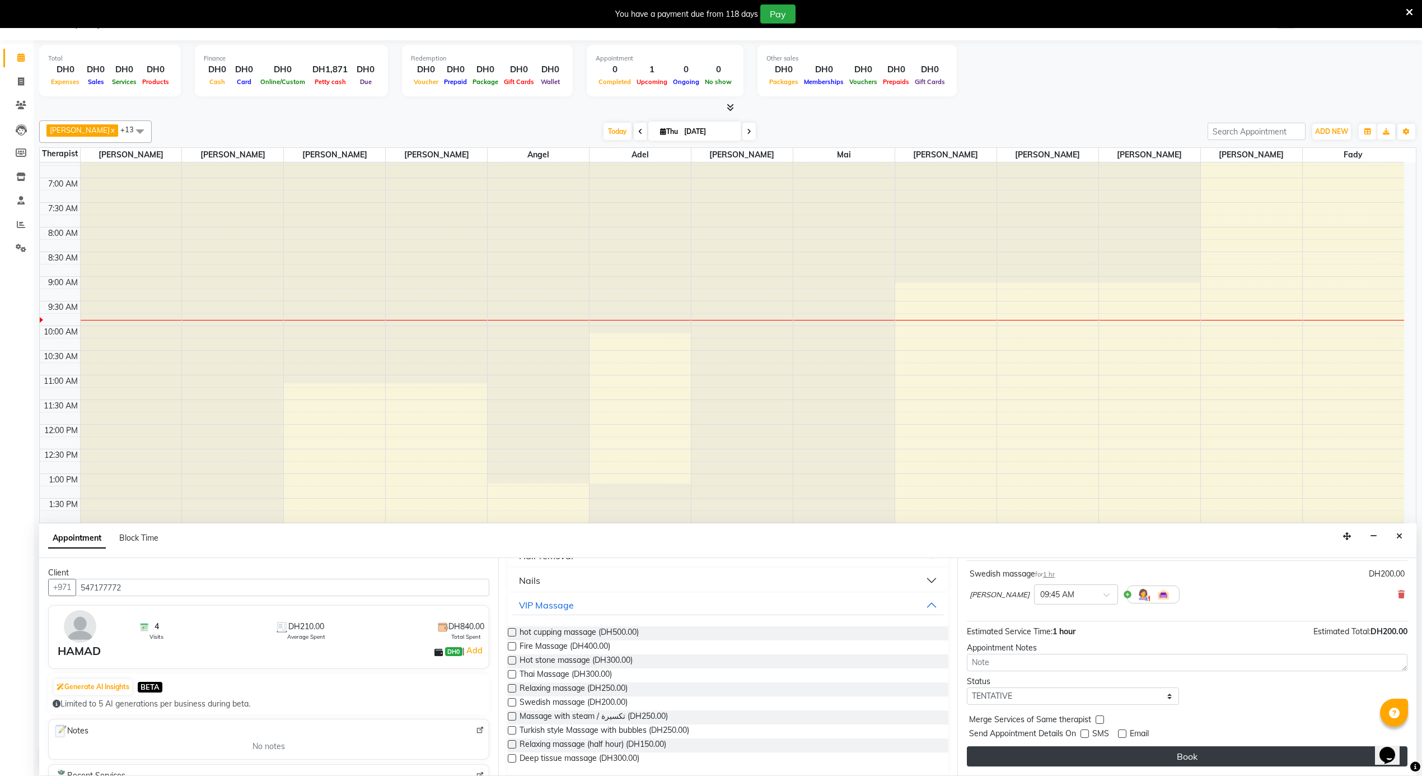
click at [1085, 749] on button "Book" at bounding box center [1187, 756] width 441 height 20
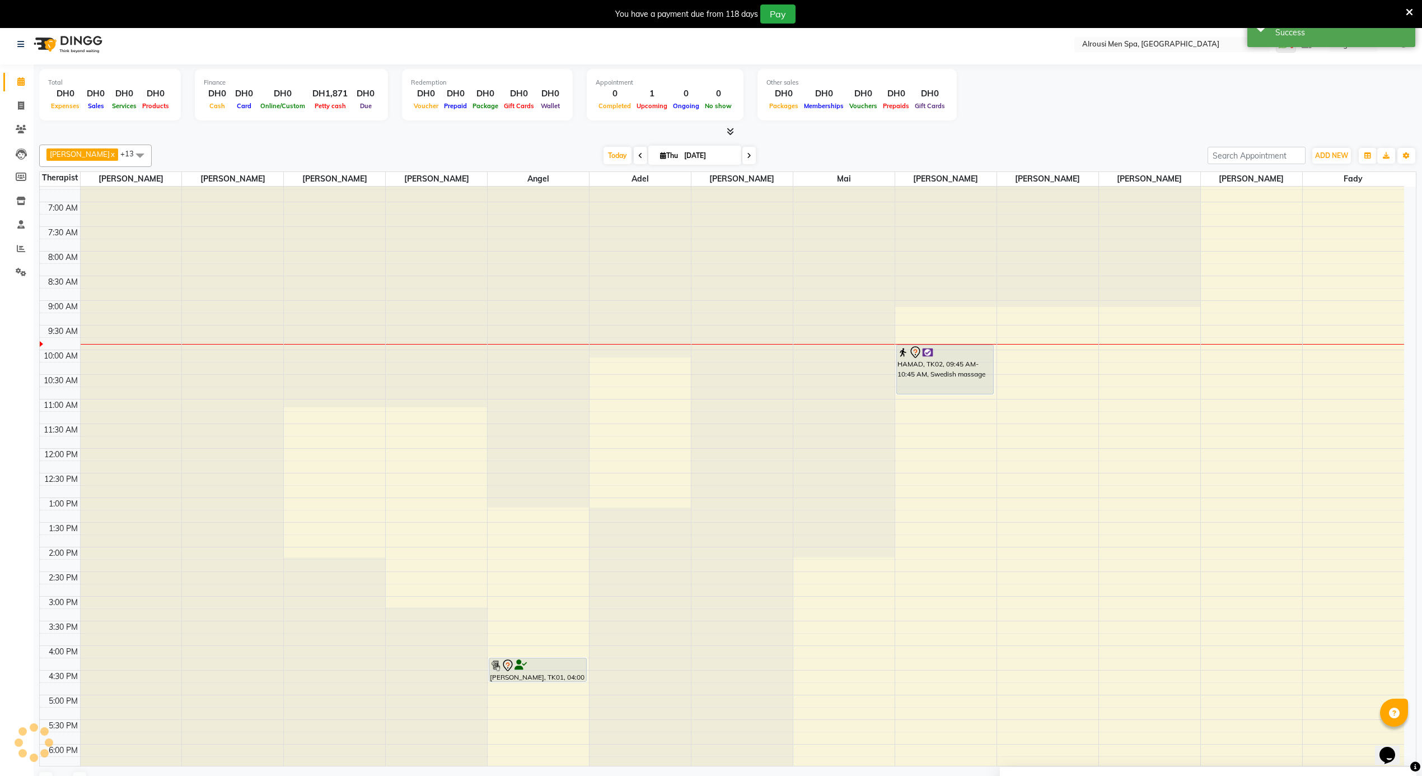
scroll to position [0, 0]
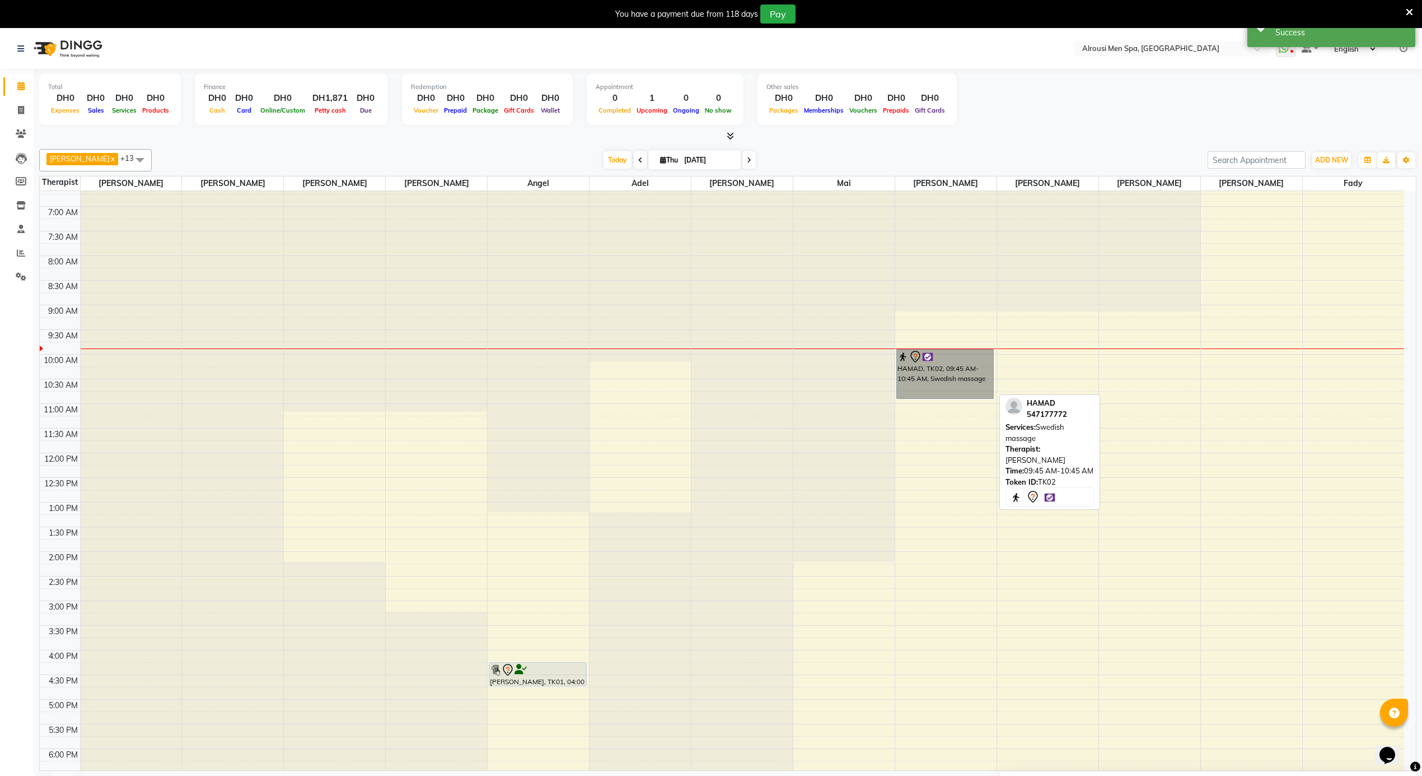
drag, startPoint x: 930, startPoint y: 368, endPoint x: 939, endPoint y: 366, distance: 8.6
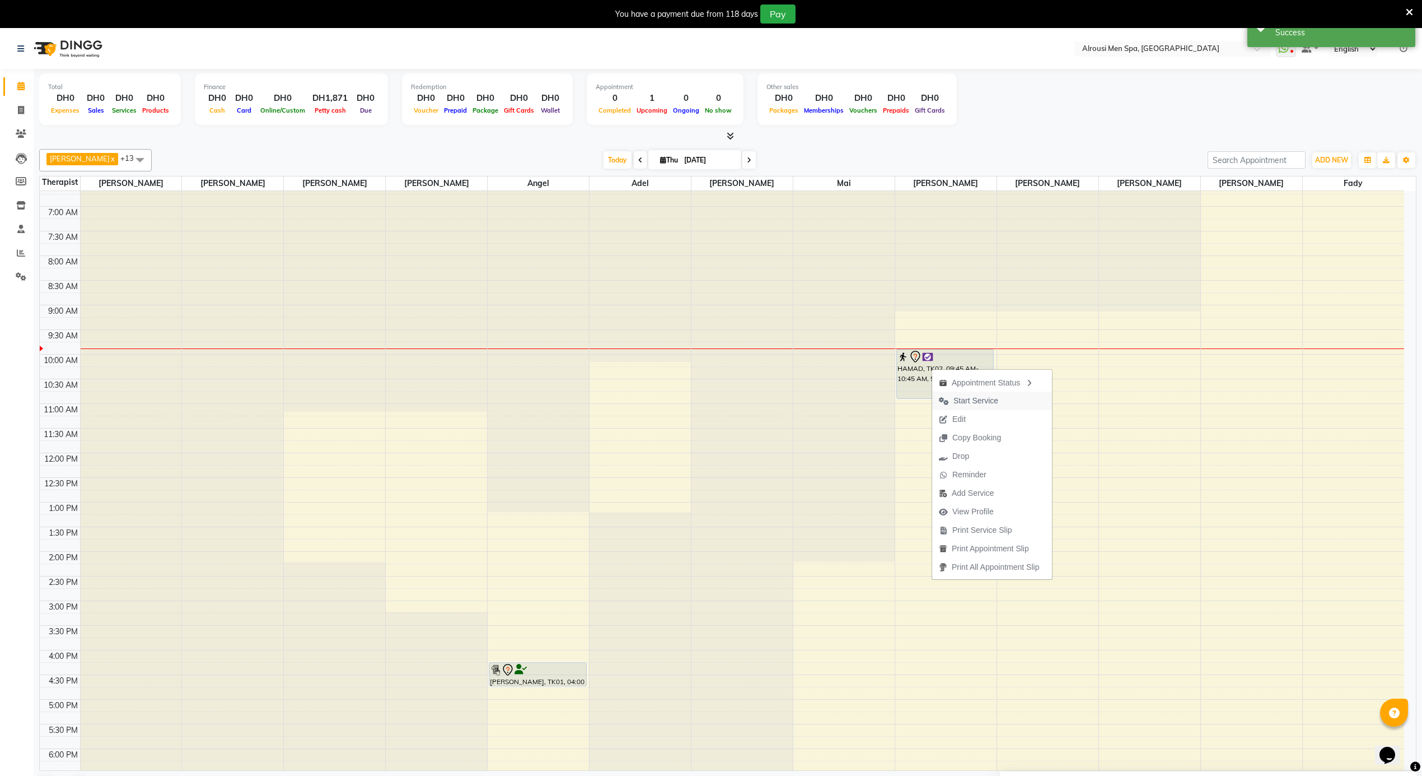
click at [965, 404] on span "Start Service" at bounding box center [976, 401] width 45 height 12
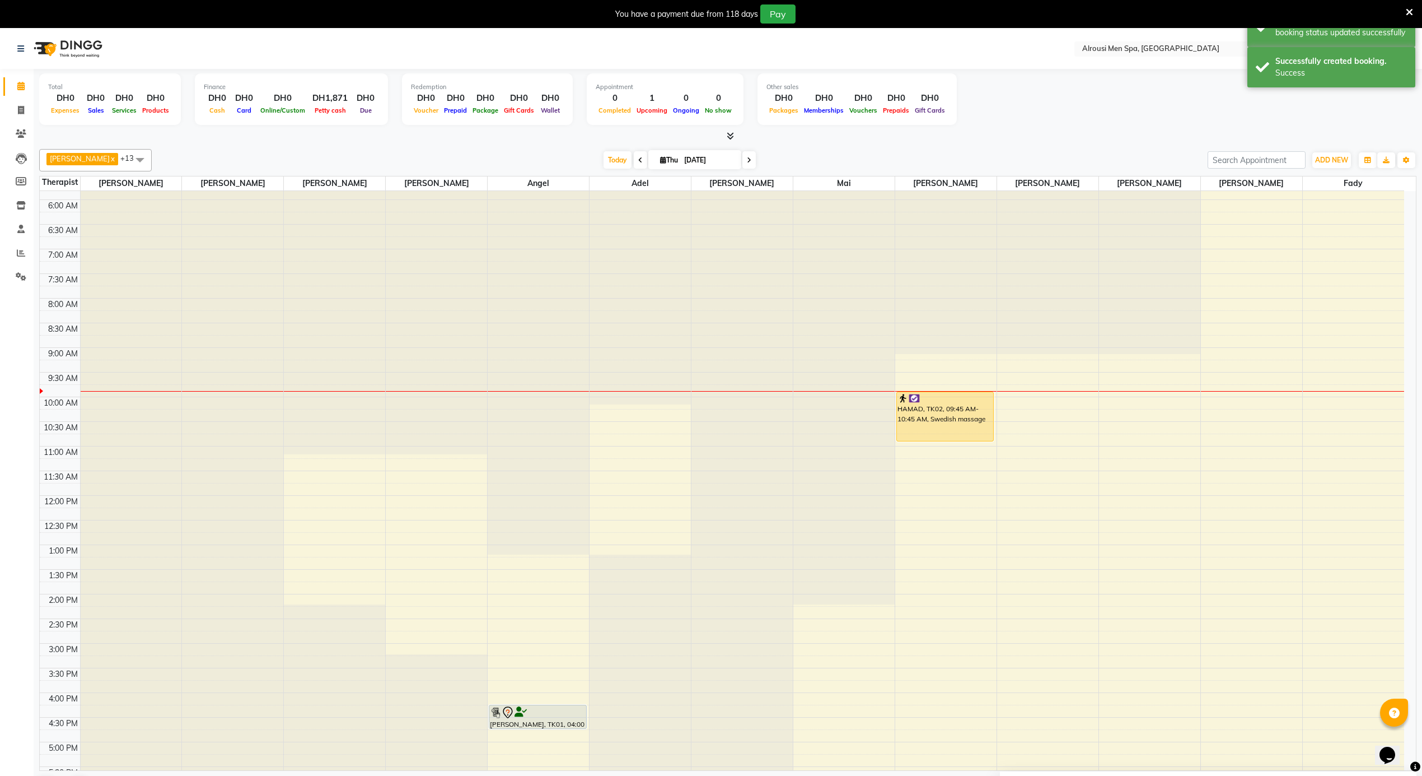
scroll to position [180, 0]
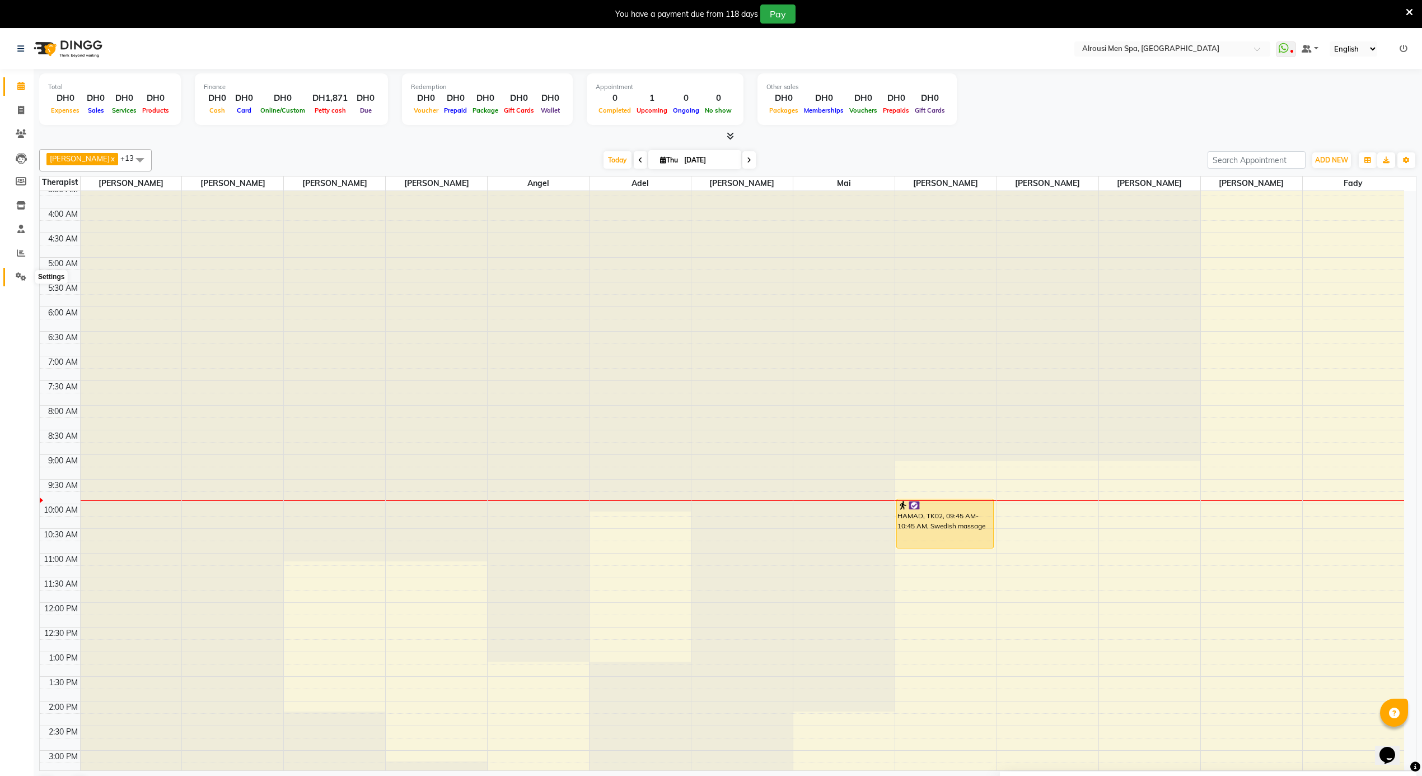
click at [26, 271] on span at bounding box center [21, 276] width 20 height 13
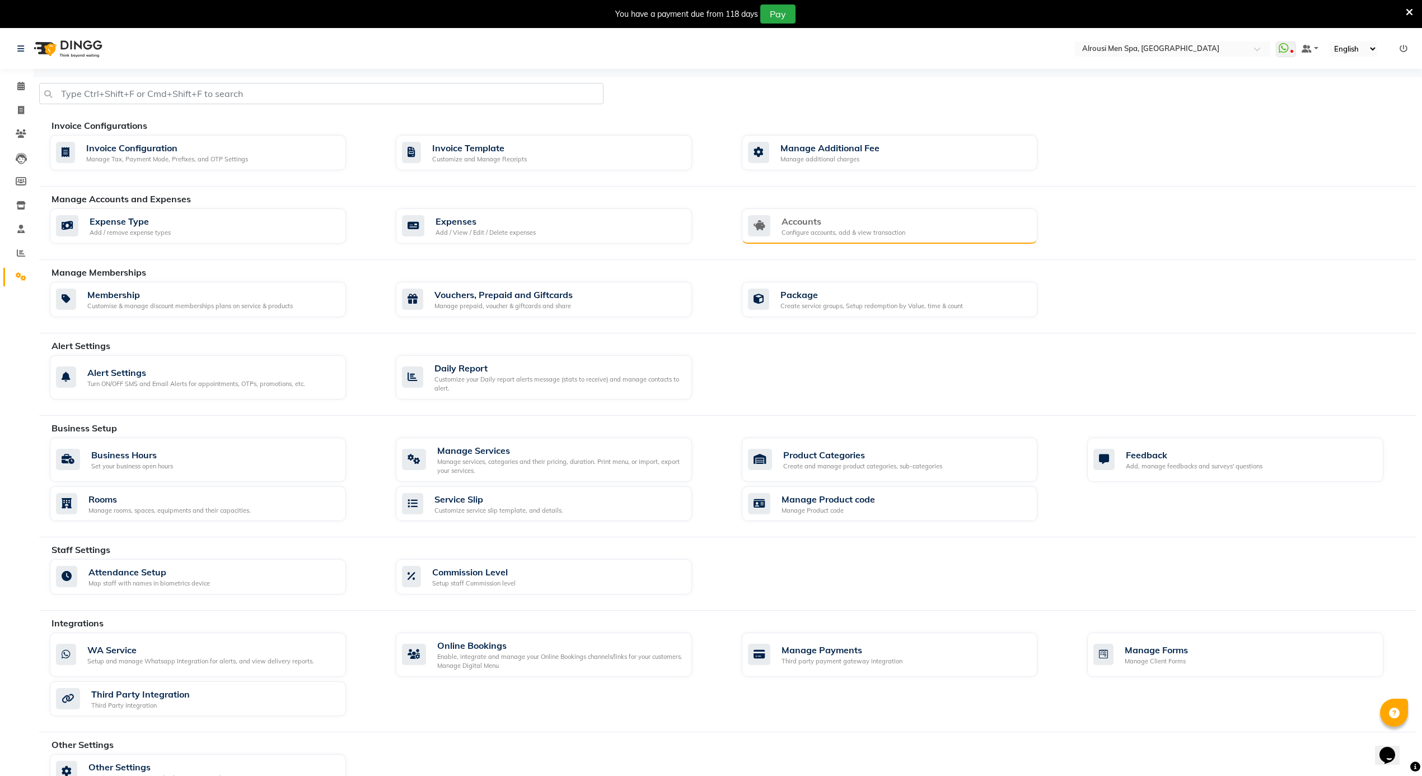
click at [834, 233] on div "Configure accounts, add & view transaction" at bounding box center [844, 233] width 124 height 10
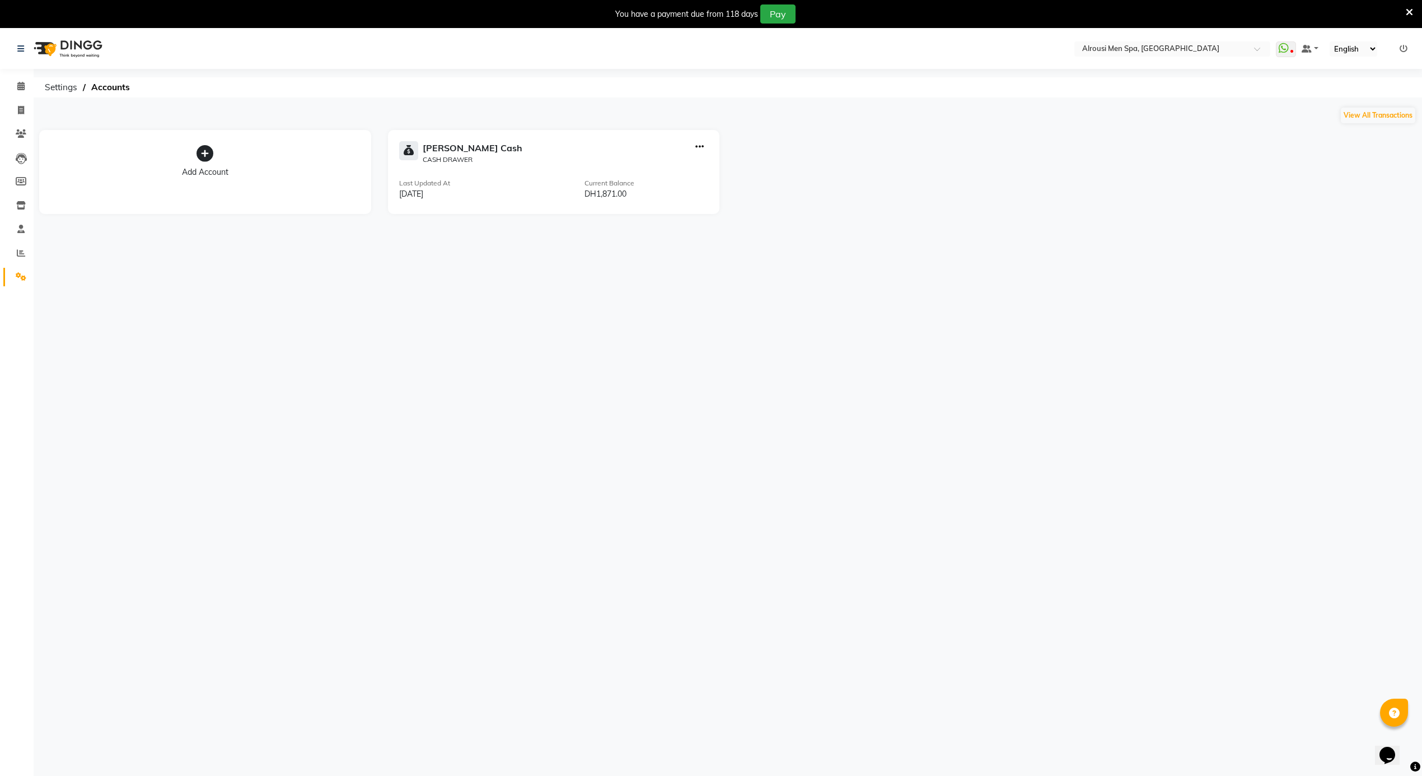
click at [609, 366] on div "Select Location × Alrousi Men Spa, [GEOGRAPHIC_DATA] WhatsApp Status ✕ Status: …" at bounding box center [711, 417] width 1422 height 776
click at [16, 254] on span at bounding box center [21, 253] width 20 height 13
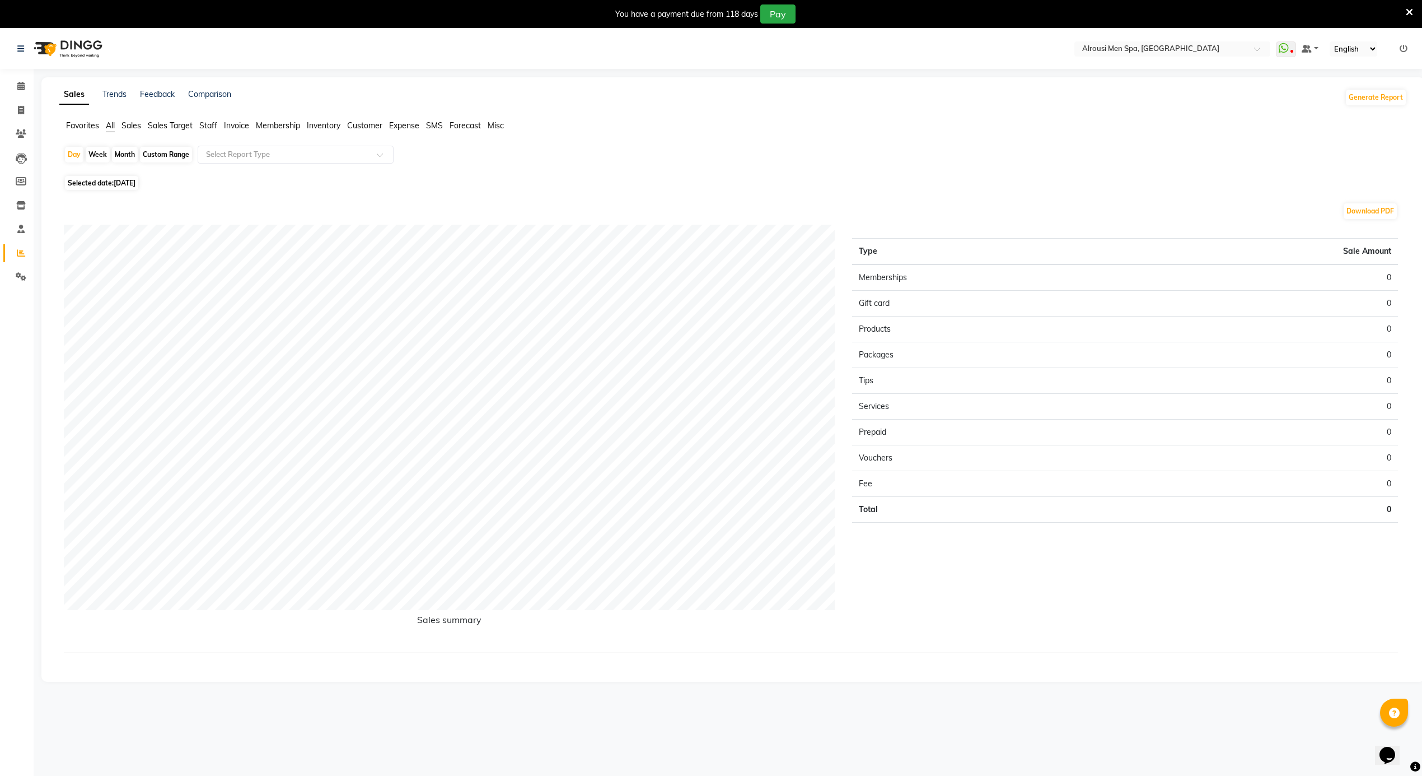
click at [132, 124] on span "Sales" at bounding box center [132, 125] width 20 height 10
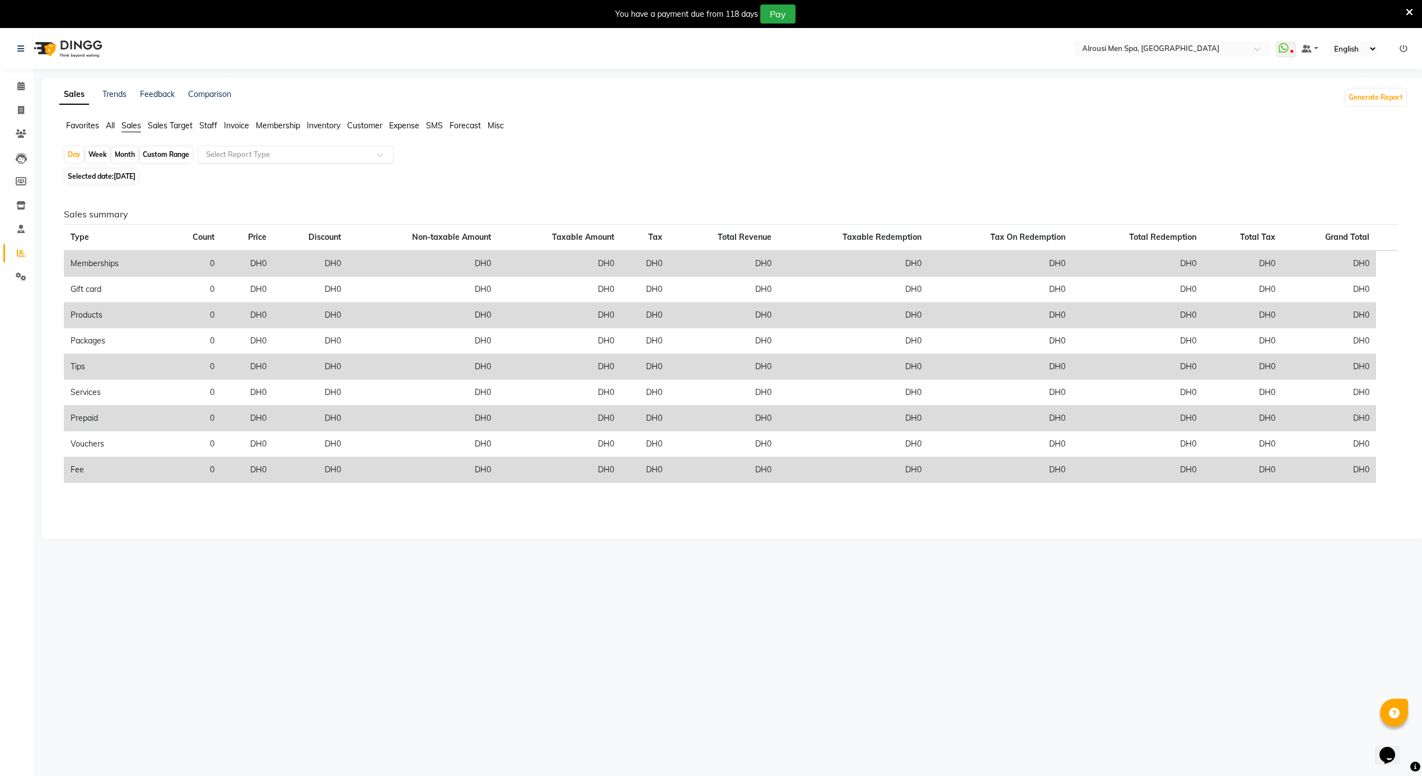
click at [260, 153] on input "text" at bounding box center [284, 154] width 161 height 11
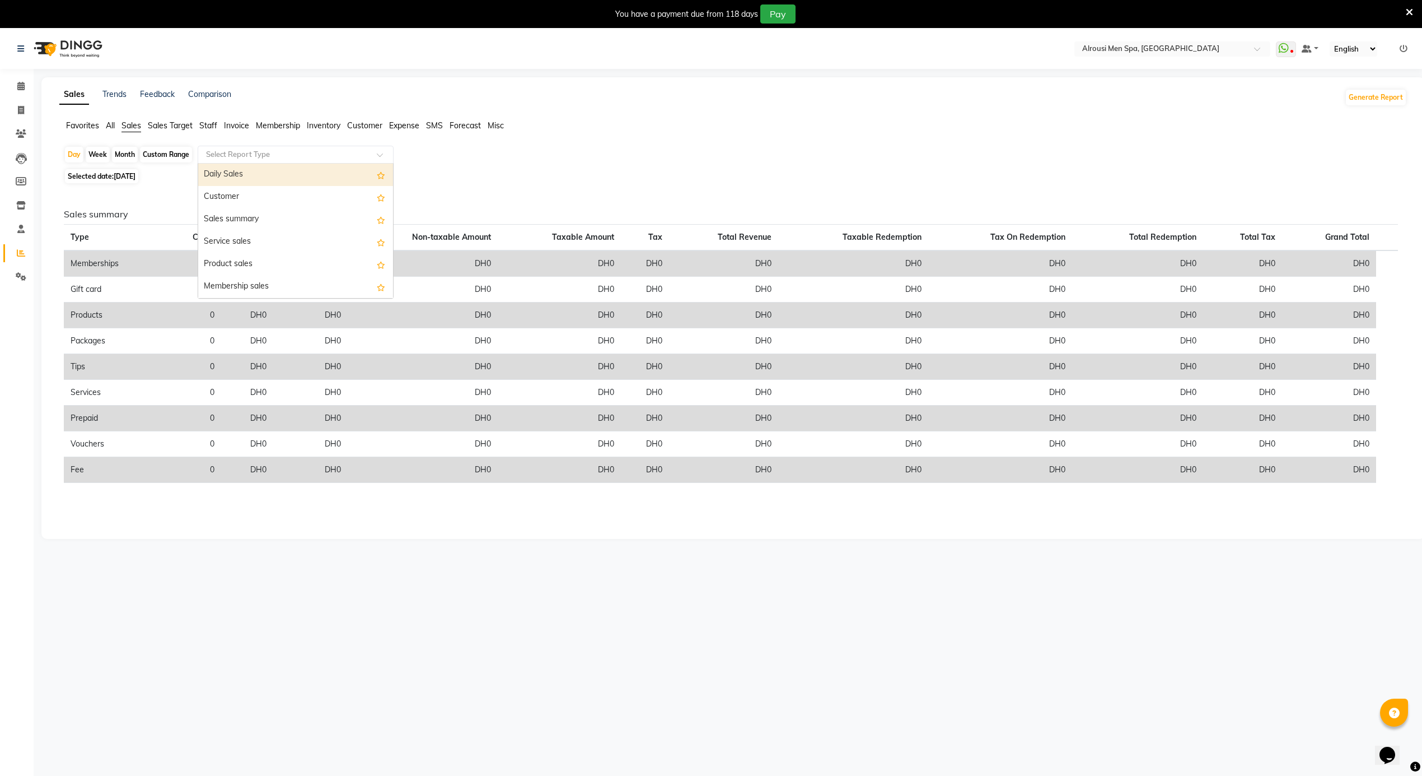
click at [243, 175] on div "Daily Sales" at bounding box center [295, 175] width 195 height 22
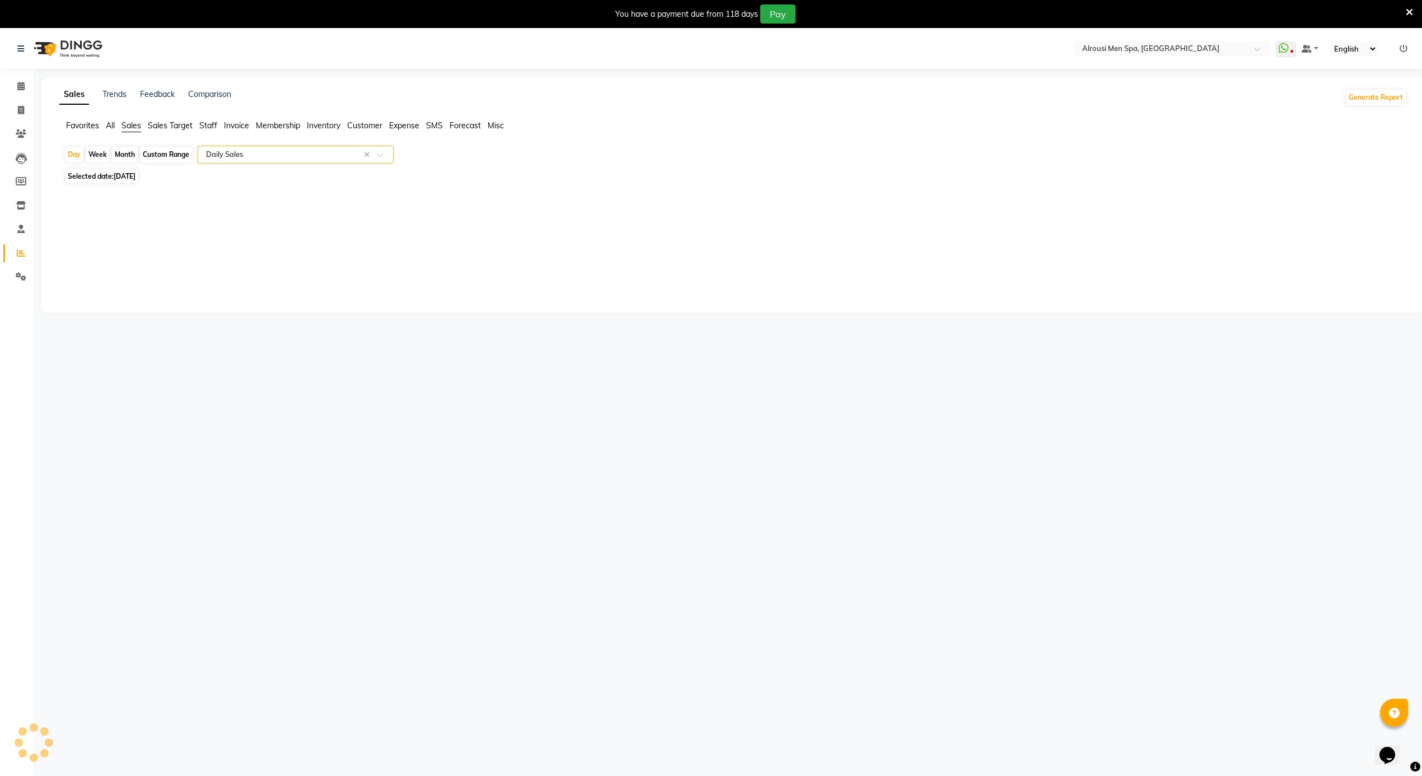
select select "full_report"
select select "csv"
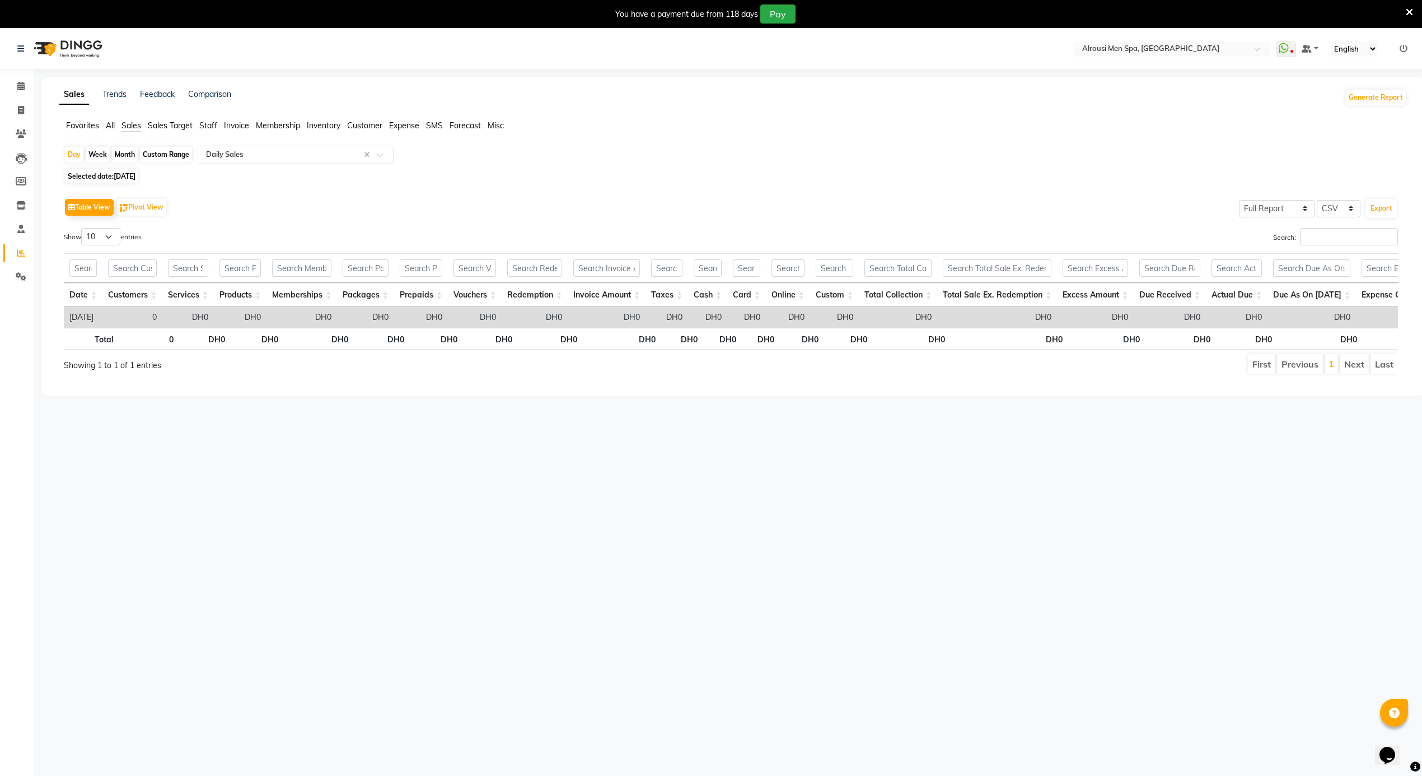
click at [136, 175] on span "[DATE]" at bounding box center [125, 176] width 22 height 8
select select "9"
select select "2025"
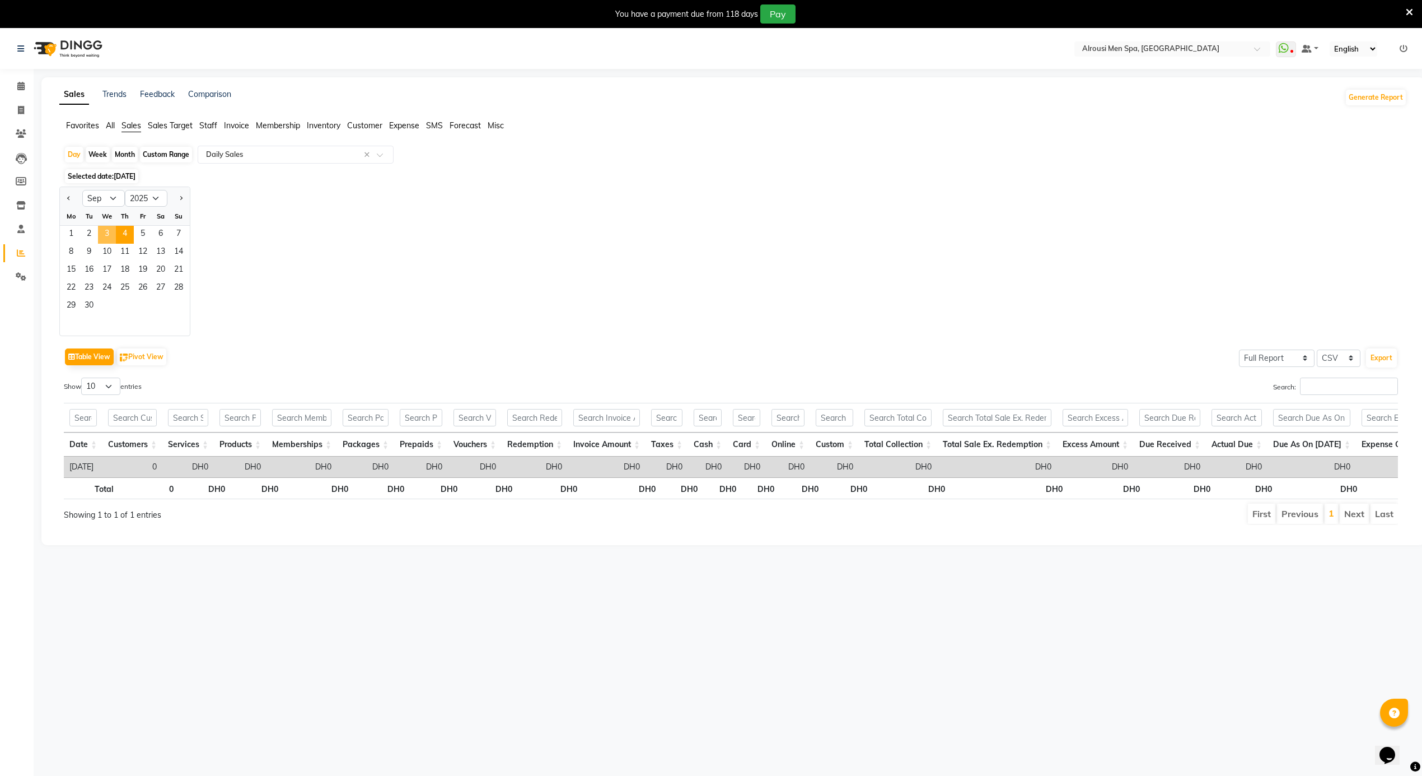
click at [108, 241] on span "3" at bounding box center [107, 235] width 18 height 18
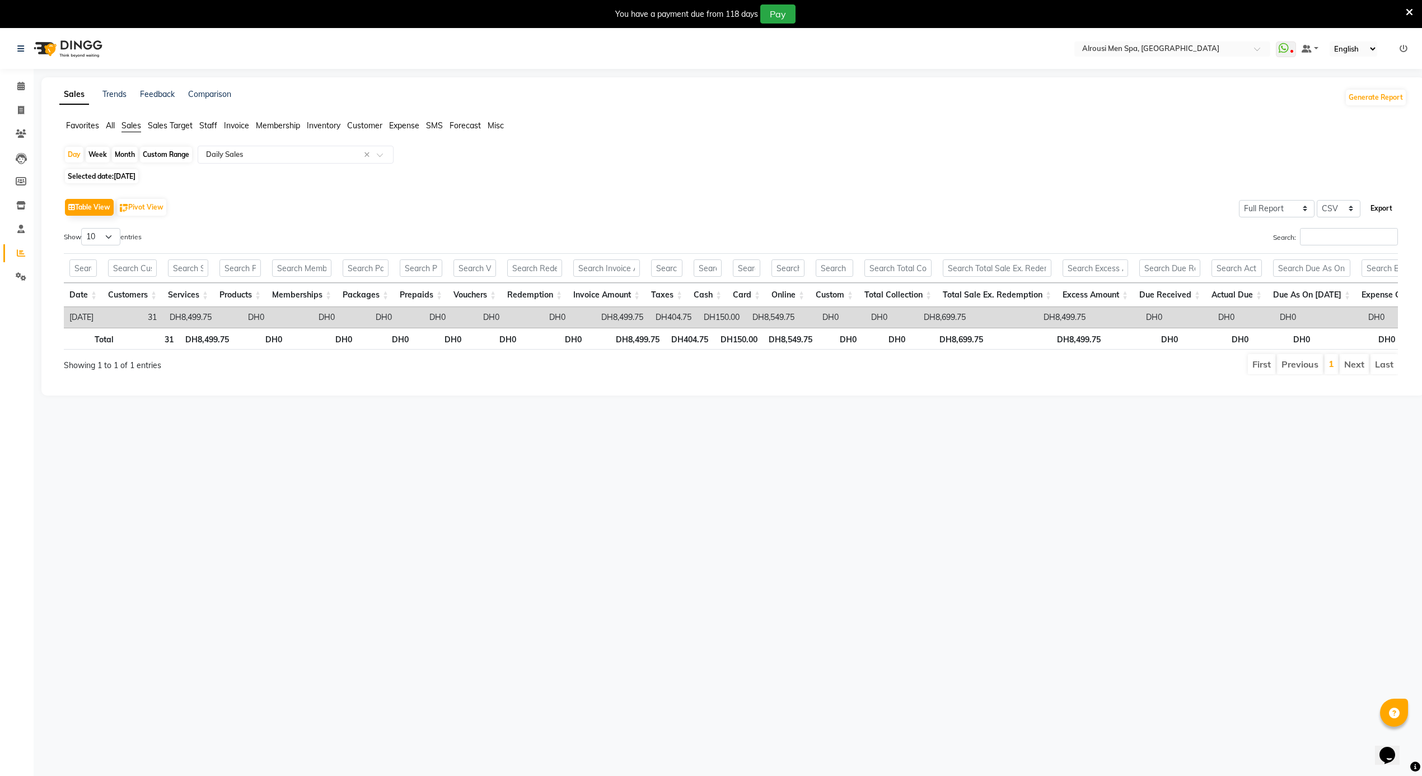
click at [1387, 209] on button "Export" at bounding box center [1381, 208] width 31 height 19
click at [204, 125] on span "Staff" at bounding box center [208, 125] width 18 height 10
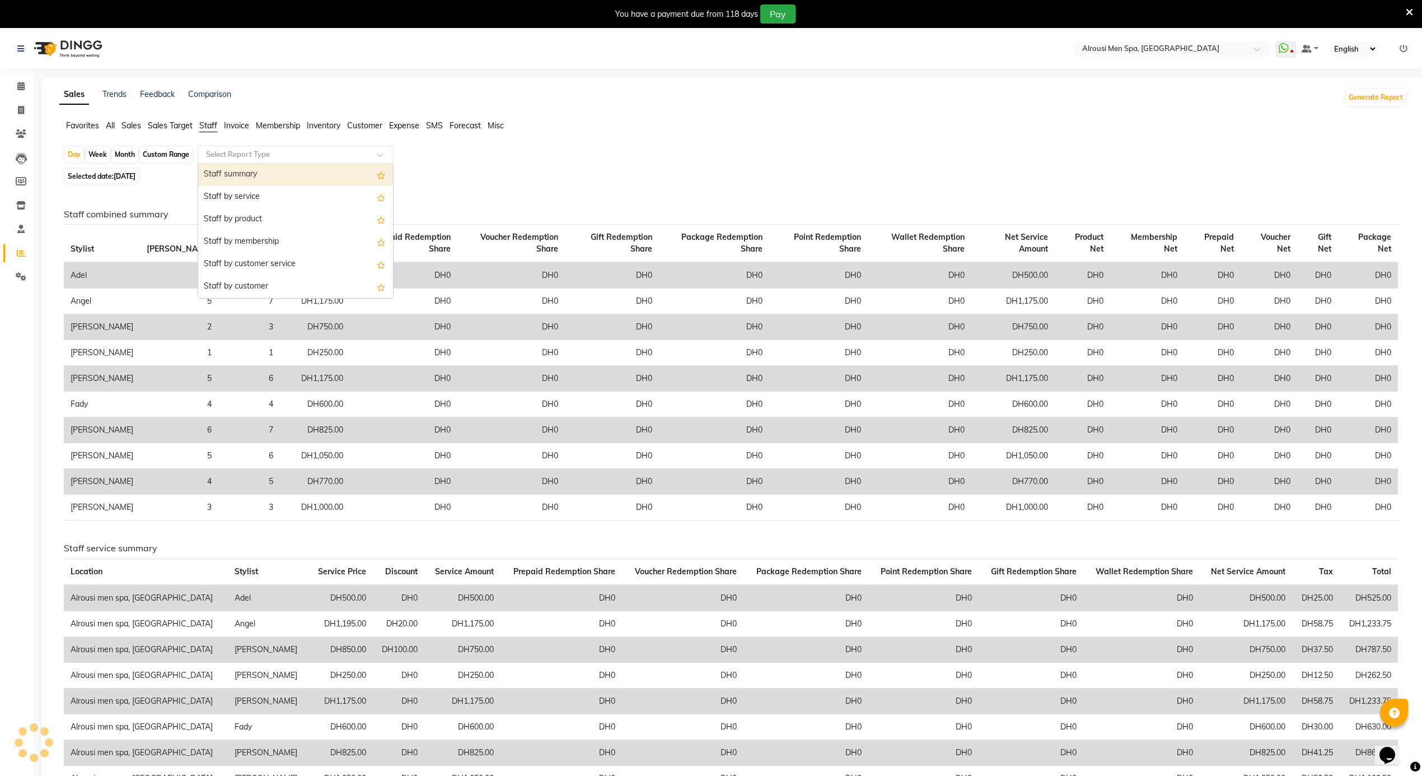
click at [272, 156] on input "text" at bounding box center [284, 154] width 161 height 11
click at [254, 183] on div "Staff summary" at bounding box center [295, 175] width 195 height 22
select select "full_report"
select select "csv"
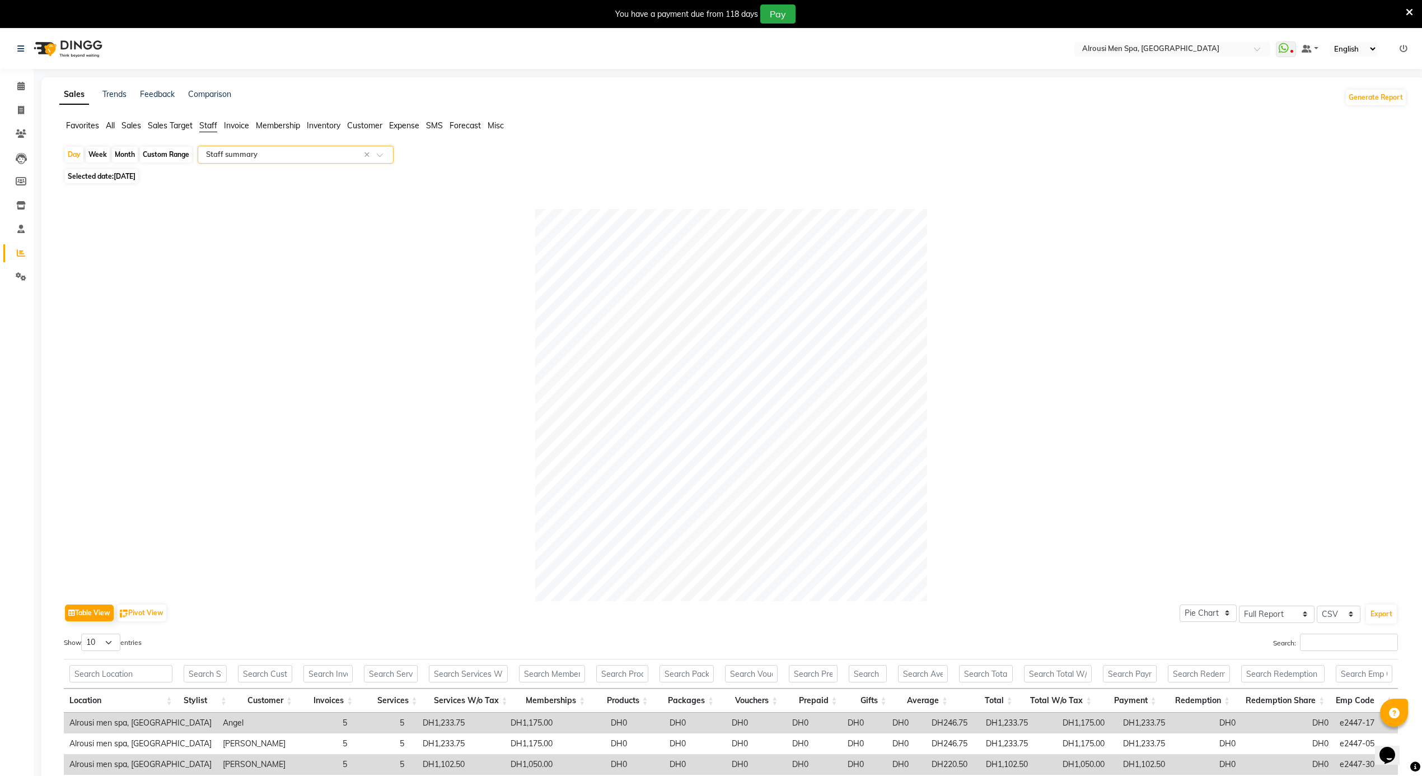
scroll to position [242, 0]
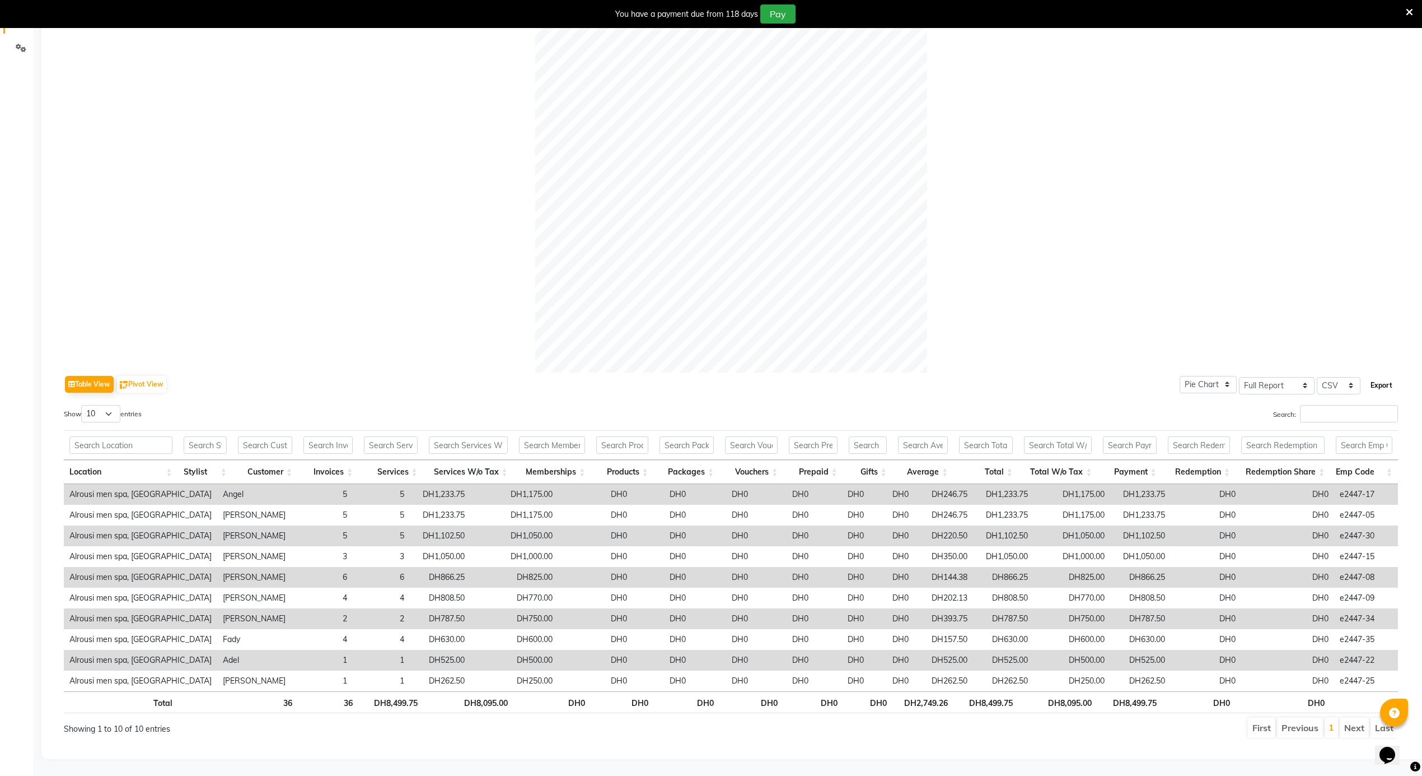
click at [1389, 376] on button "Export" at bounding box center [1381, 385] width 31 height 19
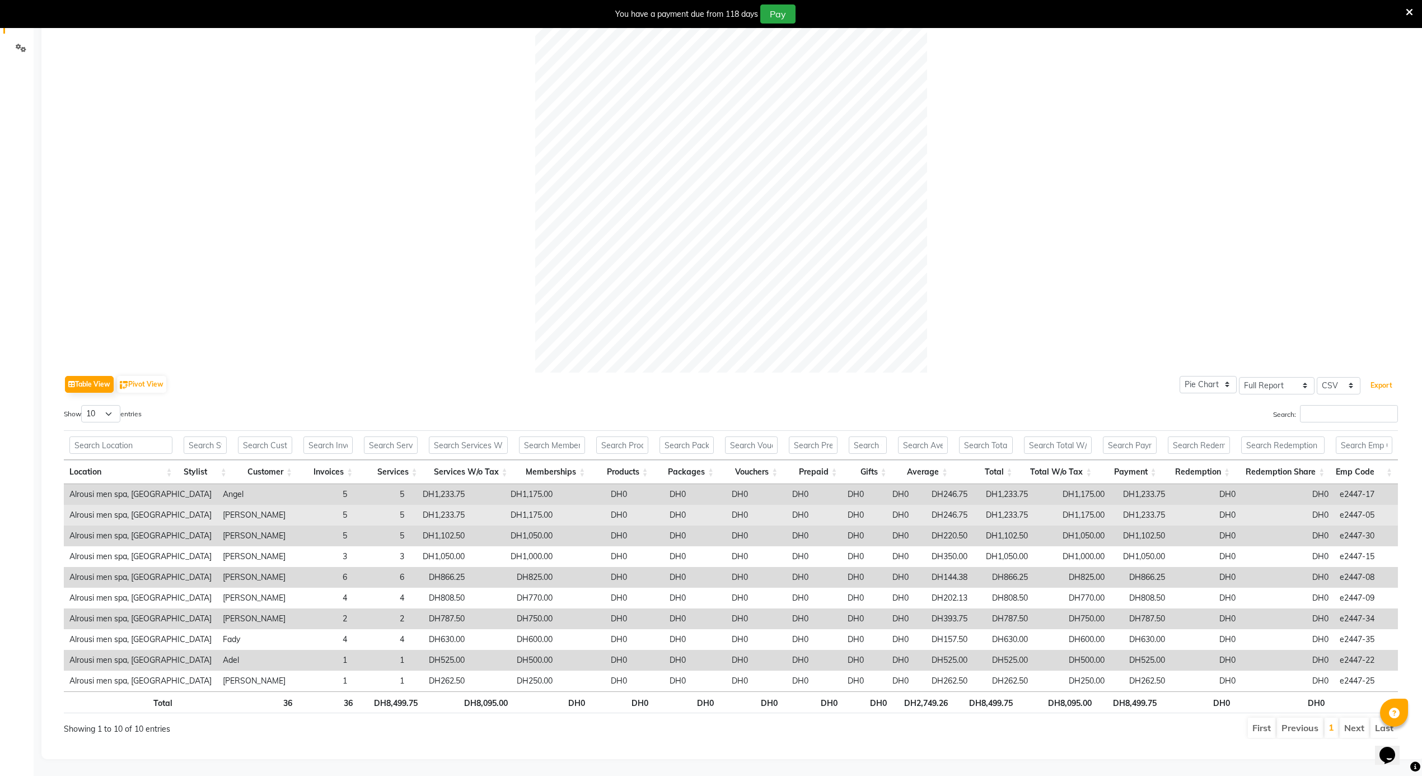
scroll to position [0, 0]
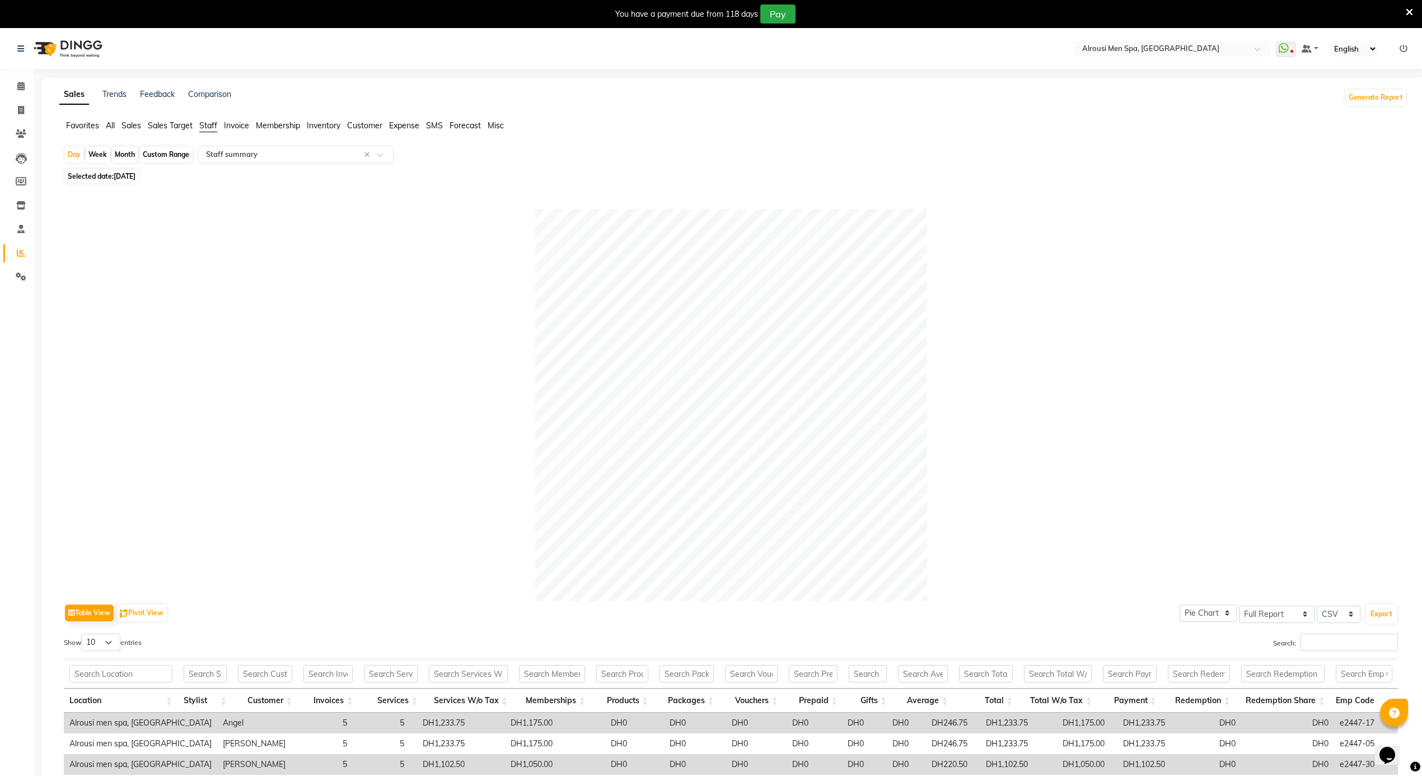
click at [124, 126] on span "Sales" at bounding box center [132, 125] width 20 height 10
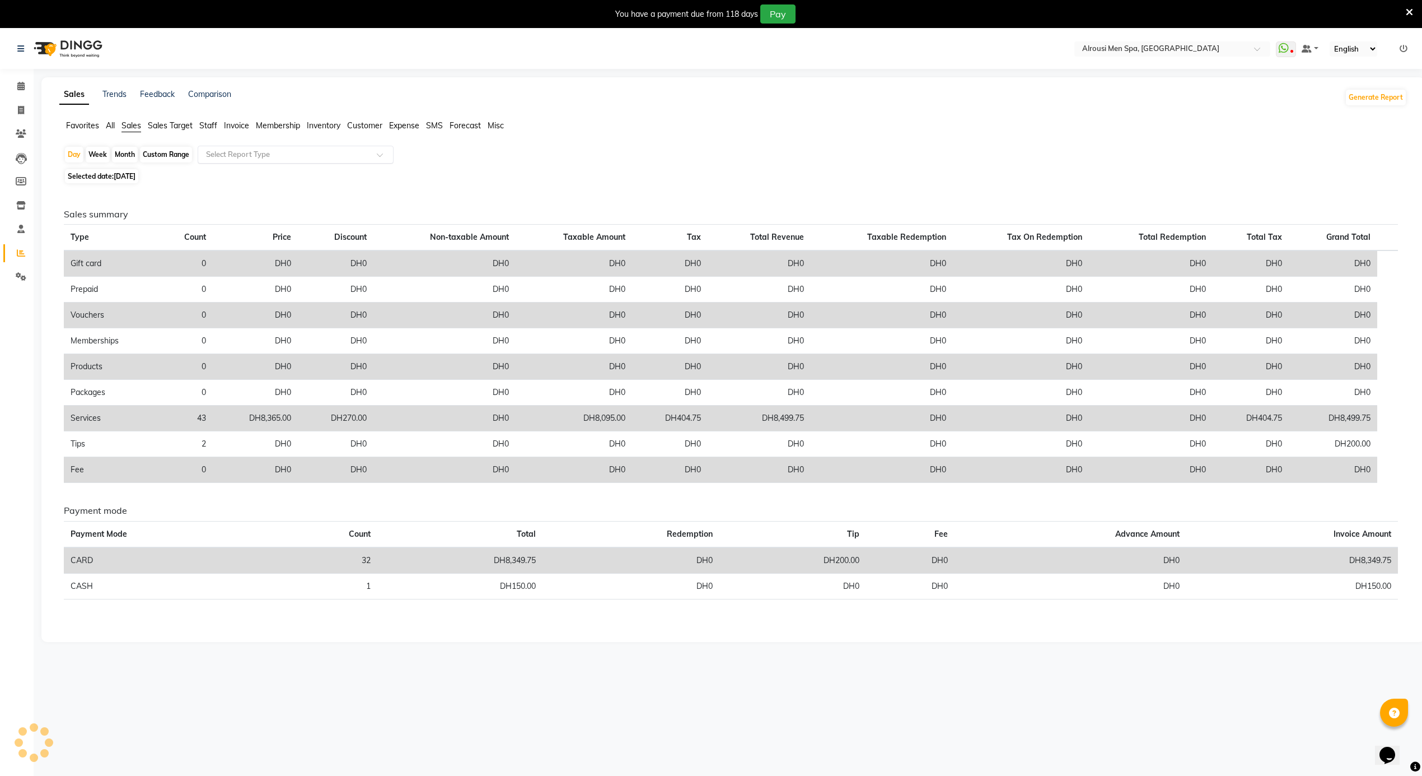
click at [278, 156] on input "text" at bounding box center [284, 154] width 161 height 11
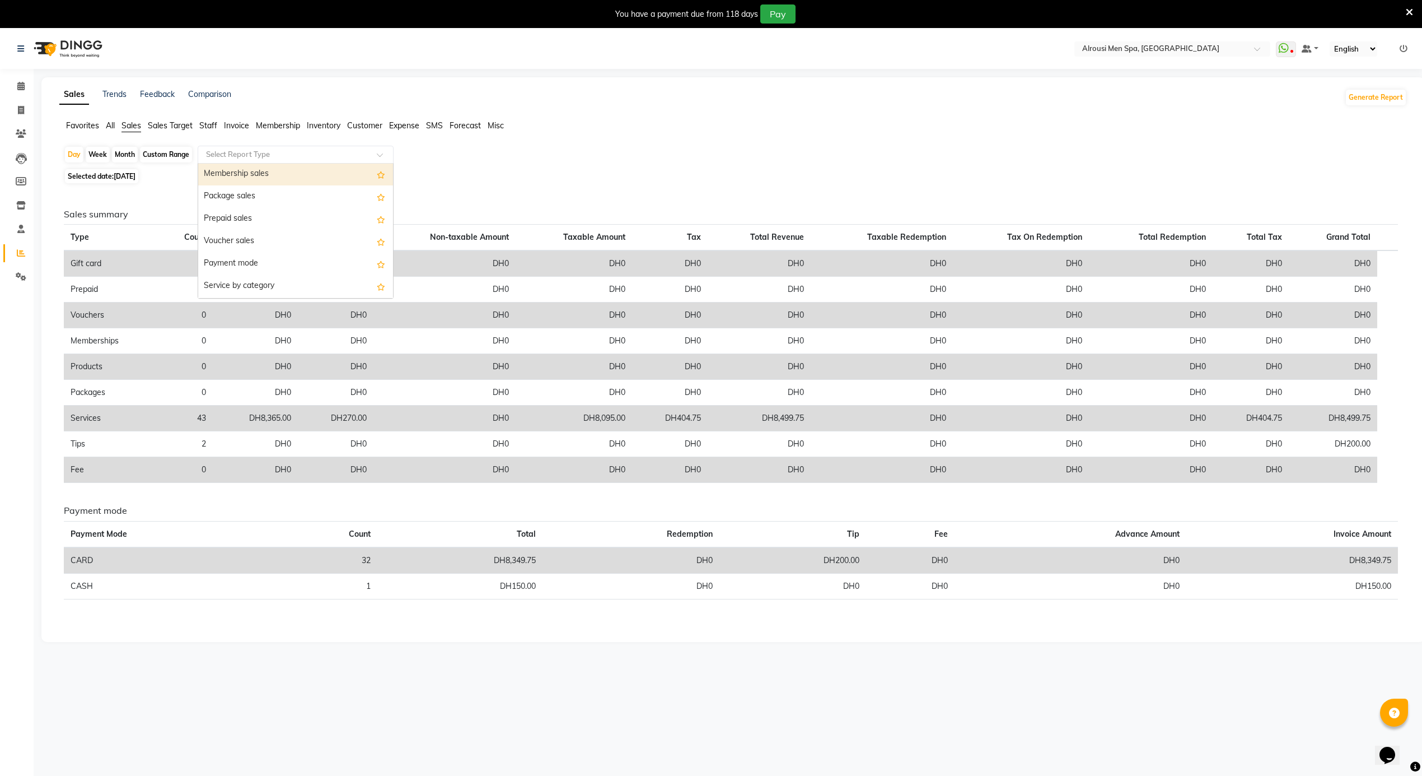
scroll to position [149, 0]
click at [279, 244] on div "Service by category" at bounding box center [295, 250] width 195 height 22
select select "full_report"
select select "csv"
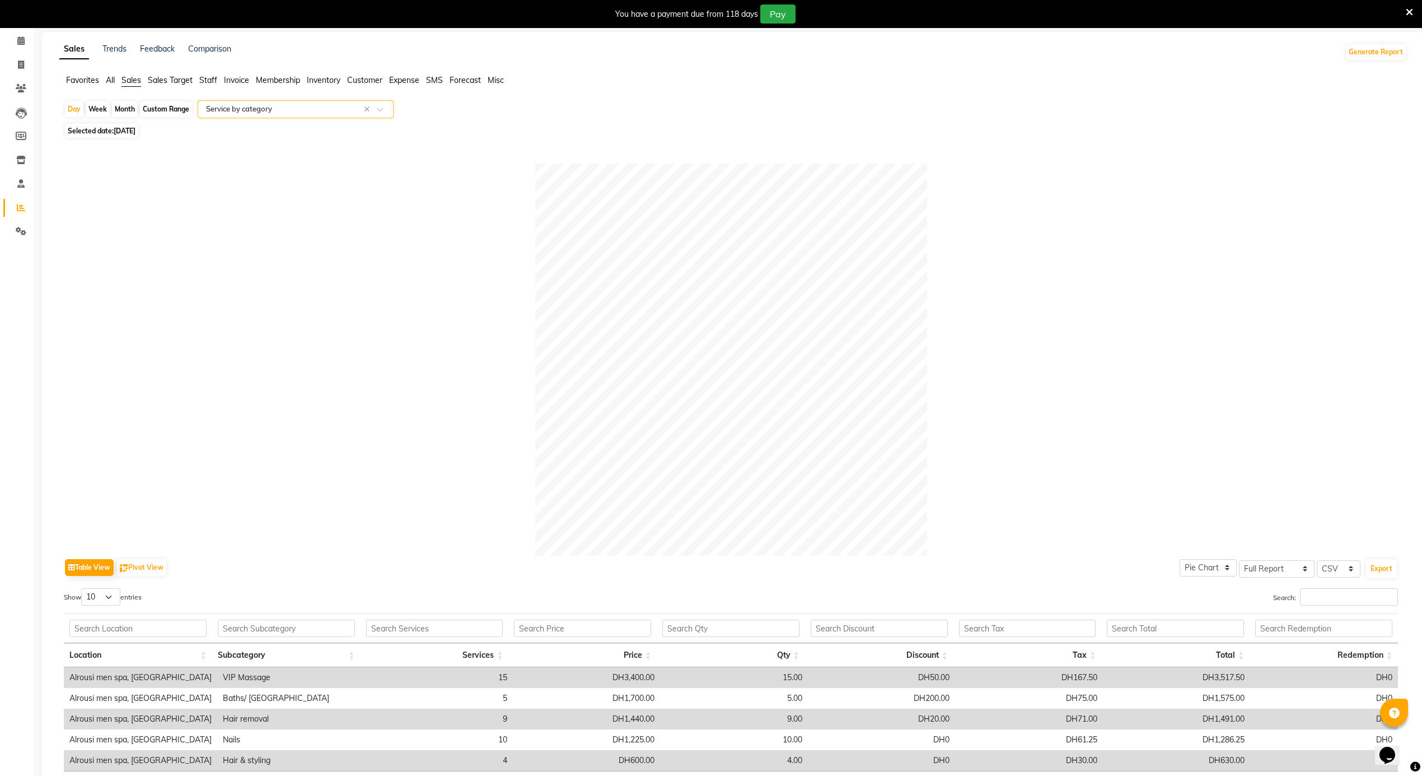
scroll to position [0, 0]
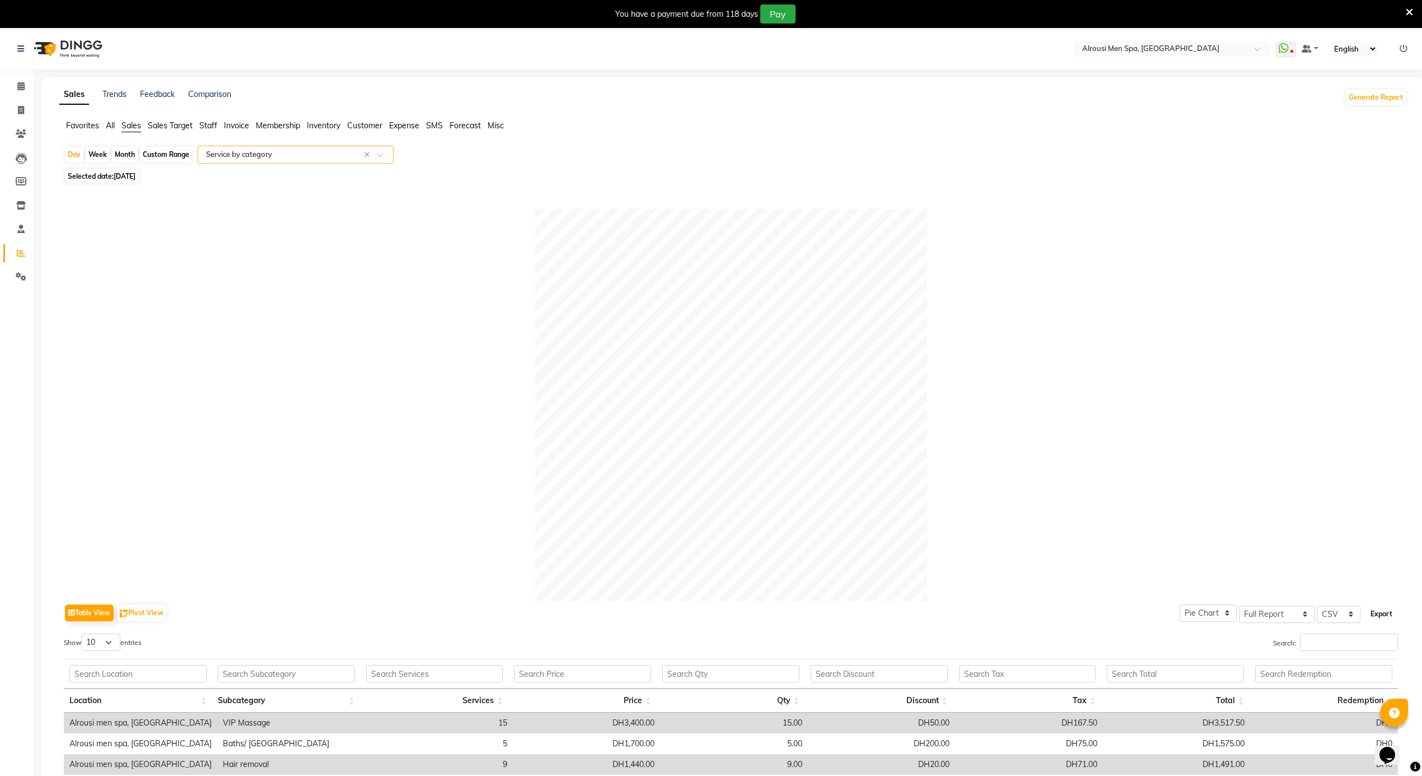
click at [1373, 612] on button "Export" at bounding box center [1381, 613] width 31 height 19
click at [19, 111] on icon at bounding box center [21, 110] width 6 height 8
select select "service"
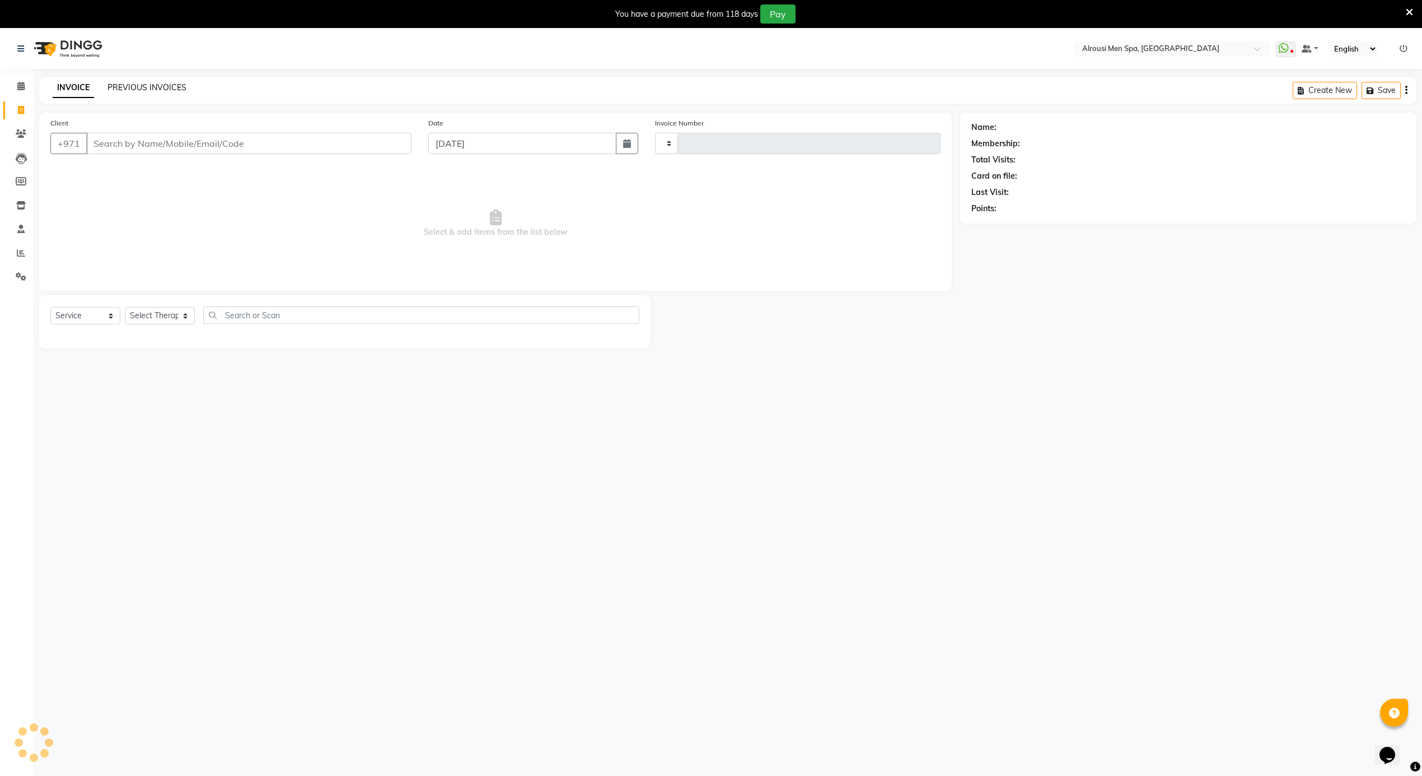
type input "3621"
select select "5688"
click at [151, 88] on link "PREVIOUS INVOICES" at bounding box center [147, 87] width 79 height 10
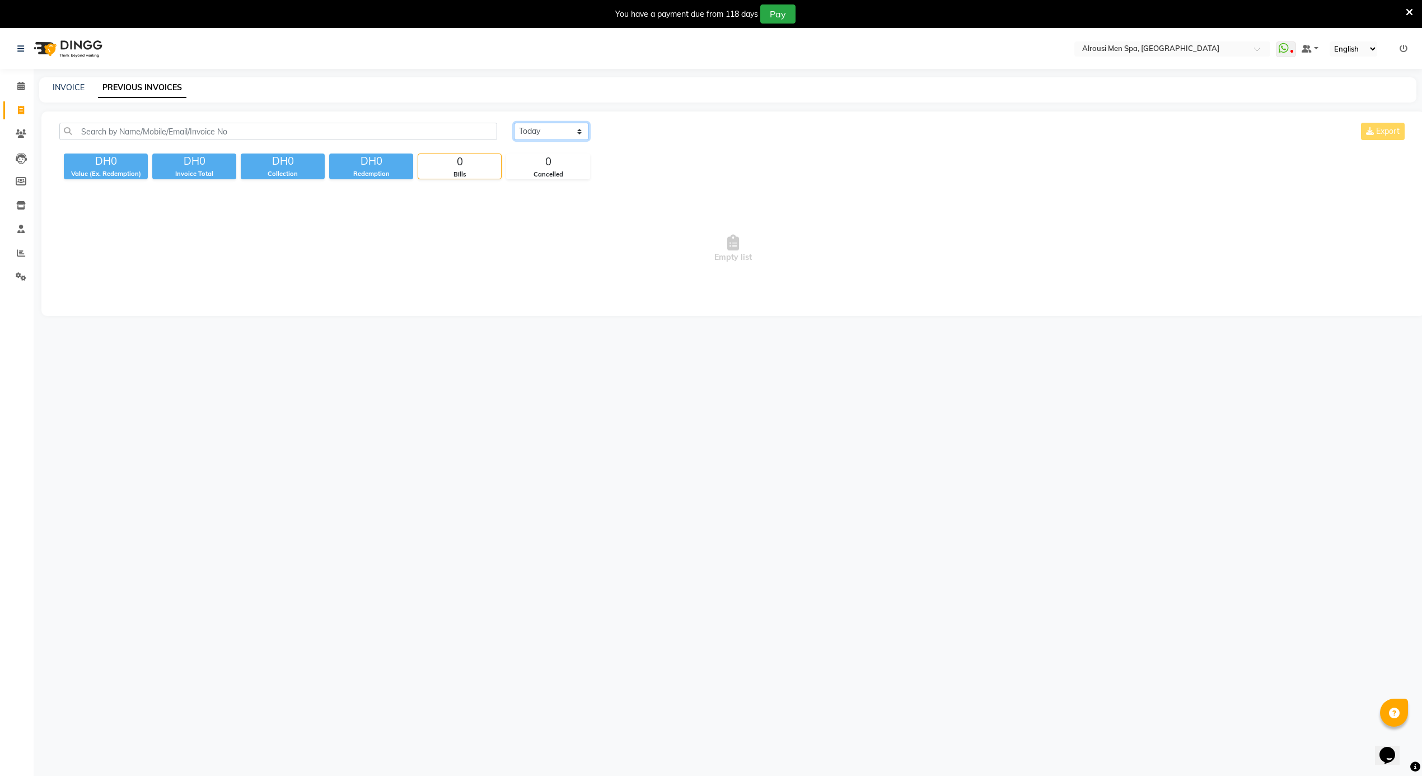
click at [539, 128] on select "[DATE] [DATE] Custom Range" at bounding box center [551, 131] width 75 height 17
select select "[DATE]"
click at [514, 123] on select "[DATE] [DATE] Custom Range" at bounding box center [551, 131] width 75 height 17
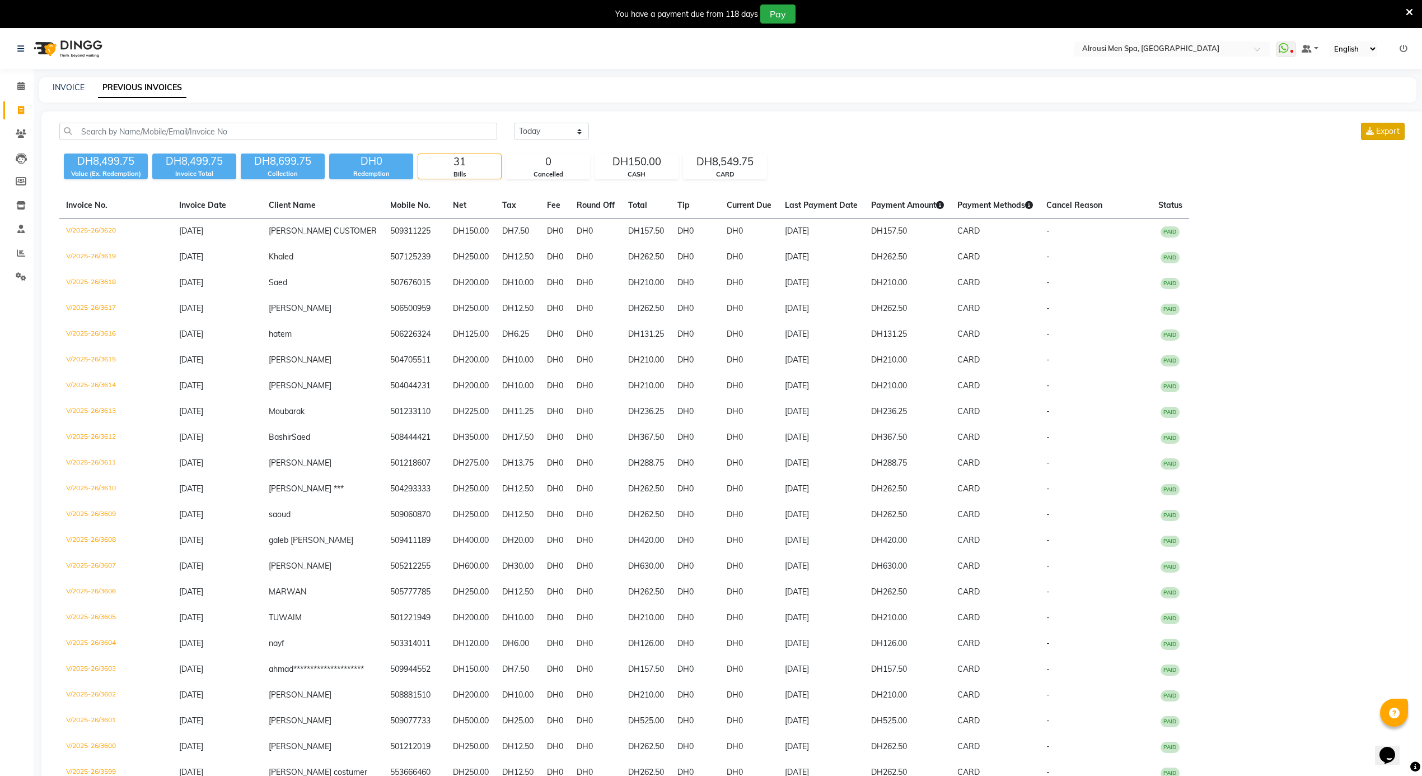
click at [1400, 131] on button "Export" at bounding box center [1383, 131] width 44 height 17
click at [25, 85] on span at bounding box center [21, 86] width 20 height 13
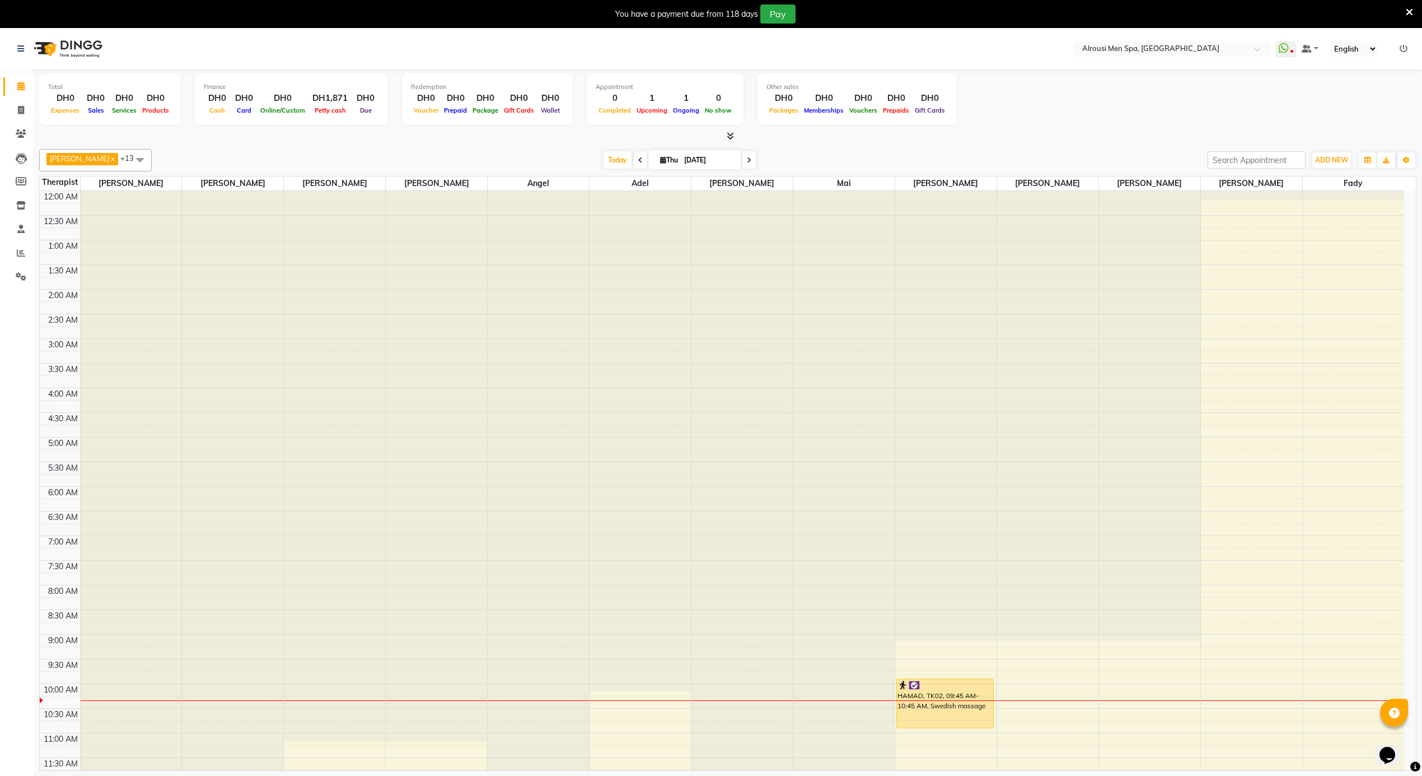
scroll to position [301, 0]
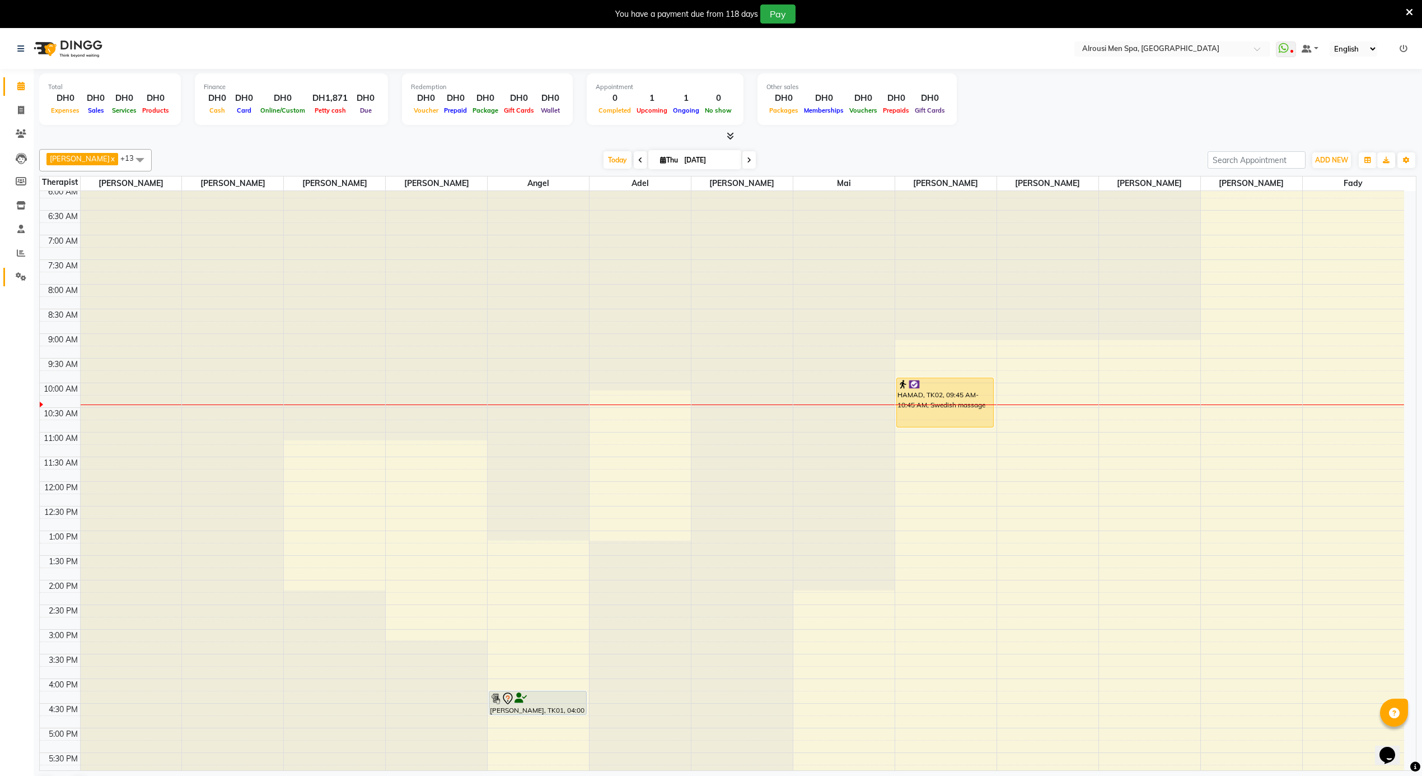
click at [12, 283] on span at bounding box center [21, 276] width 20 height 13
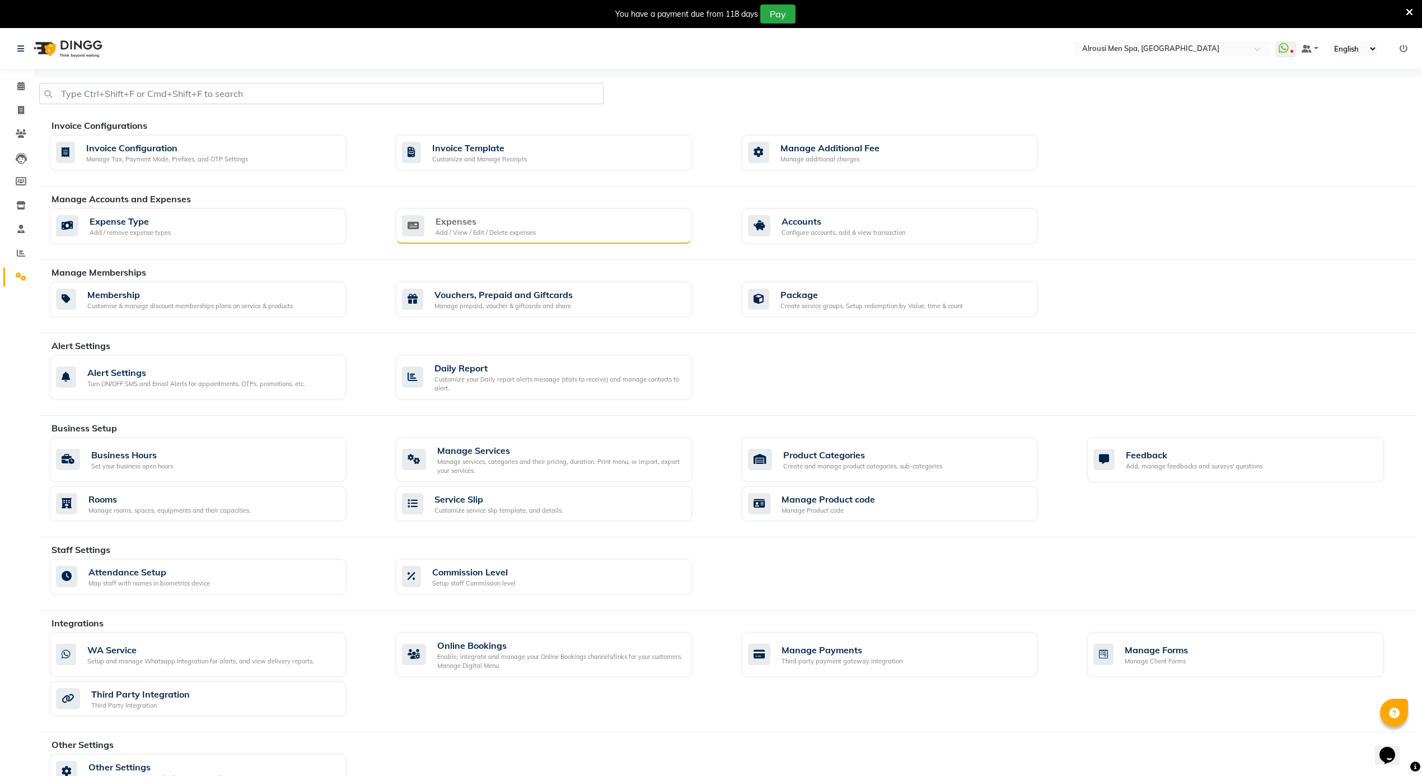
click at [483, 222] on div "Expenses" at bounding box center [486, 220] width 100 height 13
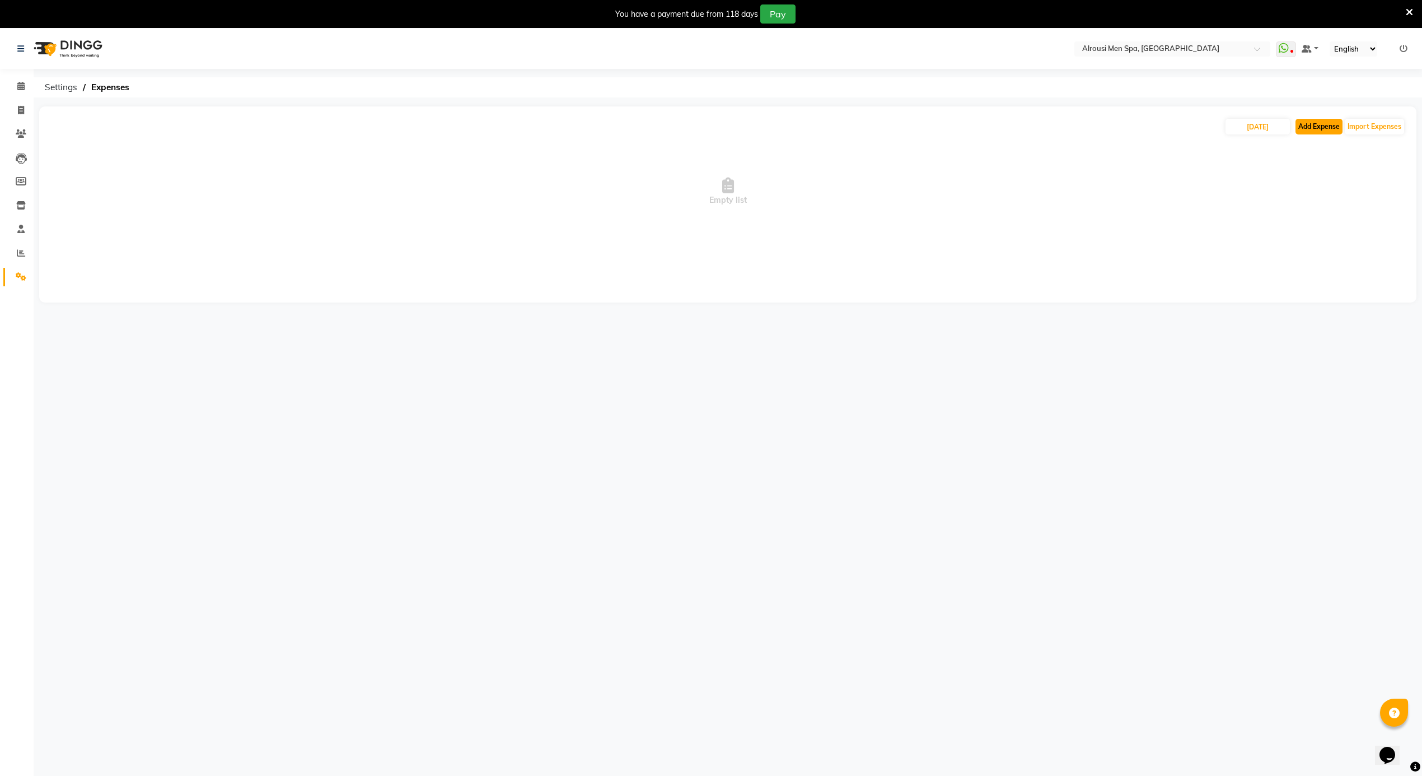
click at [1320, 126] on button "Add Expense" at bounding box center [1319, 127] width 47 height 16
select select "1"
select select "4622"
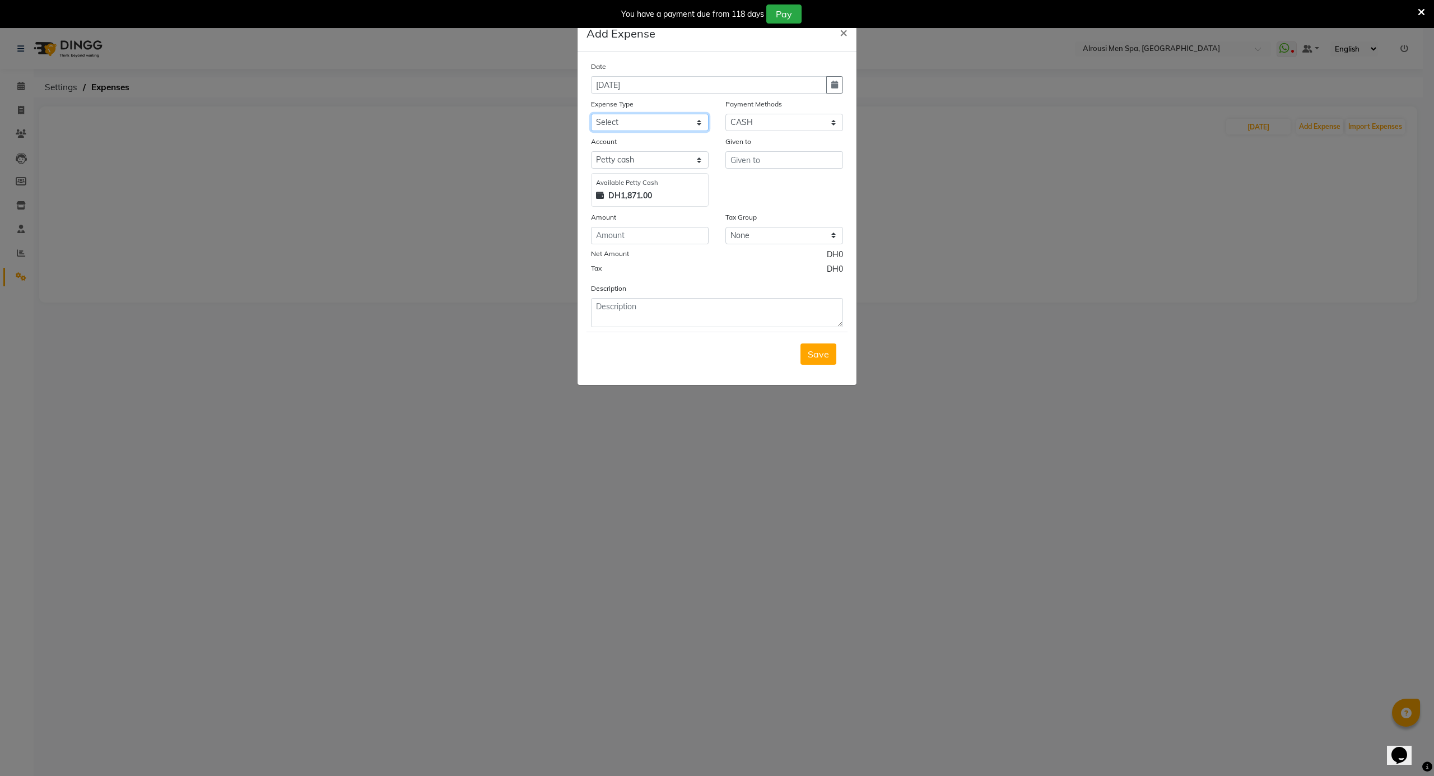
click at [676, 124] on select "Select [PERSON_NAME] Personal abo abdallah services Advance Salary [PERSON_NAME…" at bounding box center [650, 122] width 118 height 17
select select "11422"
click at [591, 114] on select "Select [PERSON_NAME] Personal abo abdallah services Advance Salary [PERSON_NAME…" at bounding box center [650, 122] width 118 height 17
click at [634, 234] on input "number" at bounding box center [650, 235] width 118 height 17
type input "2"
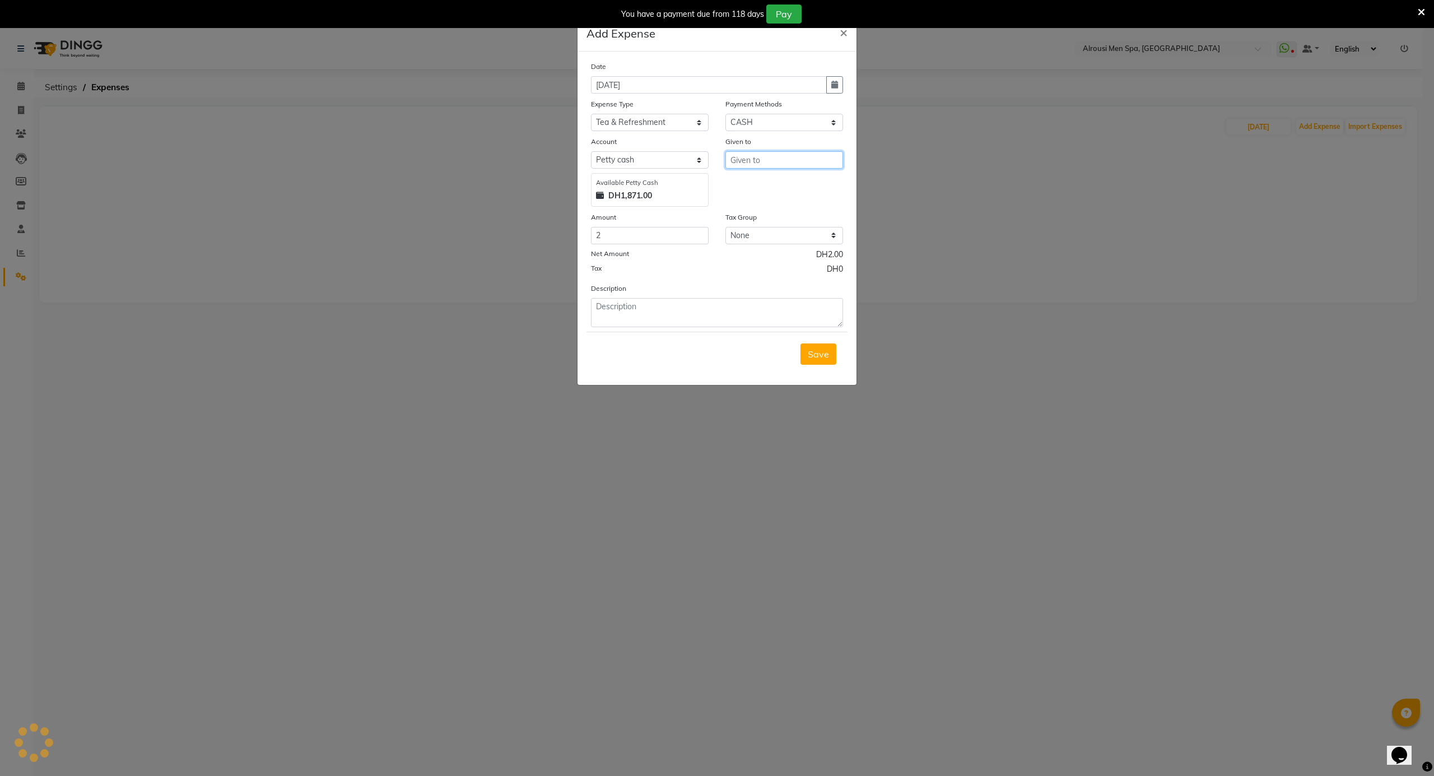
click at [788, 161] on input "text" at bounding box center [784, 159] width 118 height 17
click at [789, 161] on input "text" at bounding box center [784, 159] width 118 height 17
click at [775, 218] on button "s [PERSON_NAME]" at bounding box center [784, 219] width 116 height 18
type input "[PERSON_NAME]"
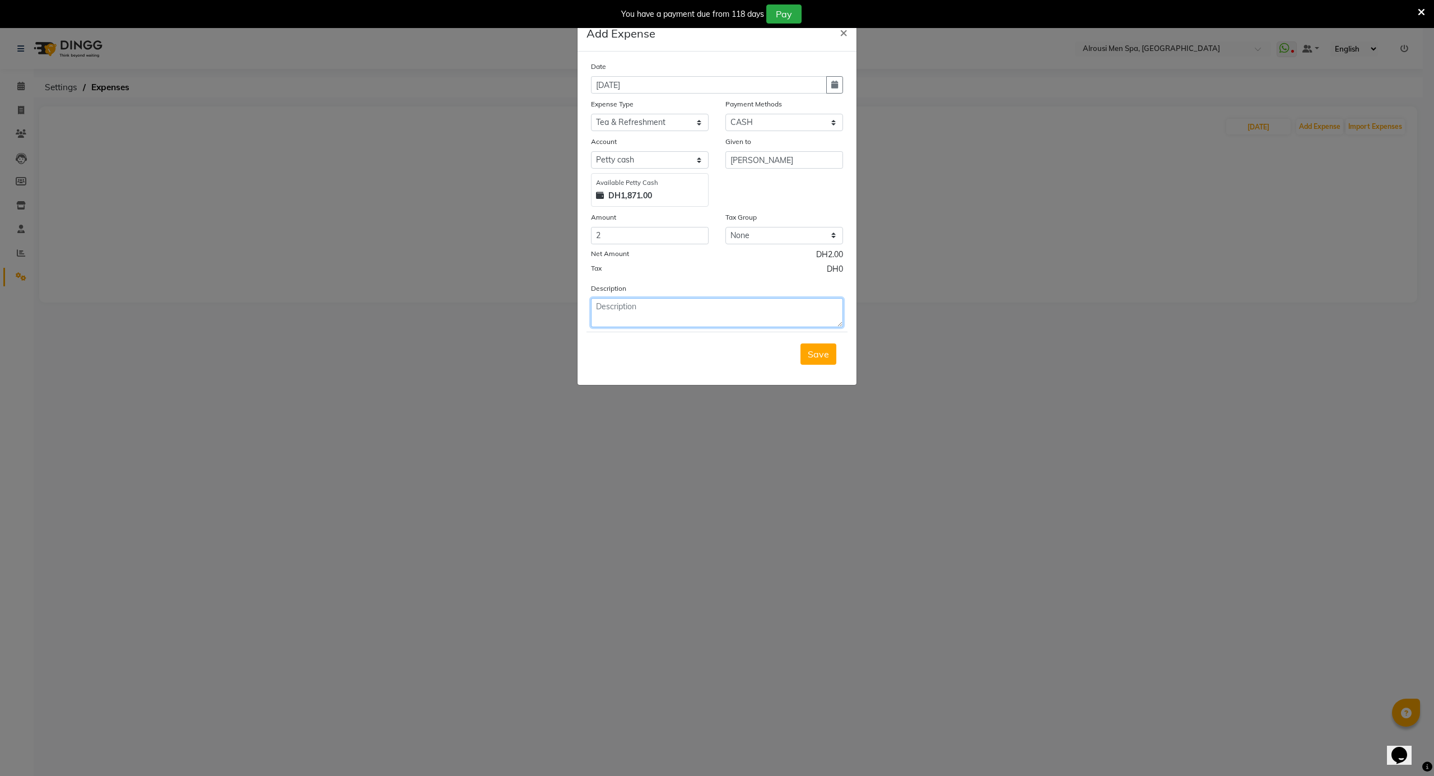
click at [644, 319] on textarea at bounding box center [717, 312] width 252 height 29
type textarea "k"
click at [600, 307] on textarea "ننع" at bounding box center [717, 312] width 252 height 29
click at [606, 306] on textarea "ننع" at bounding box center [717, 312] width 252 height 29
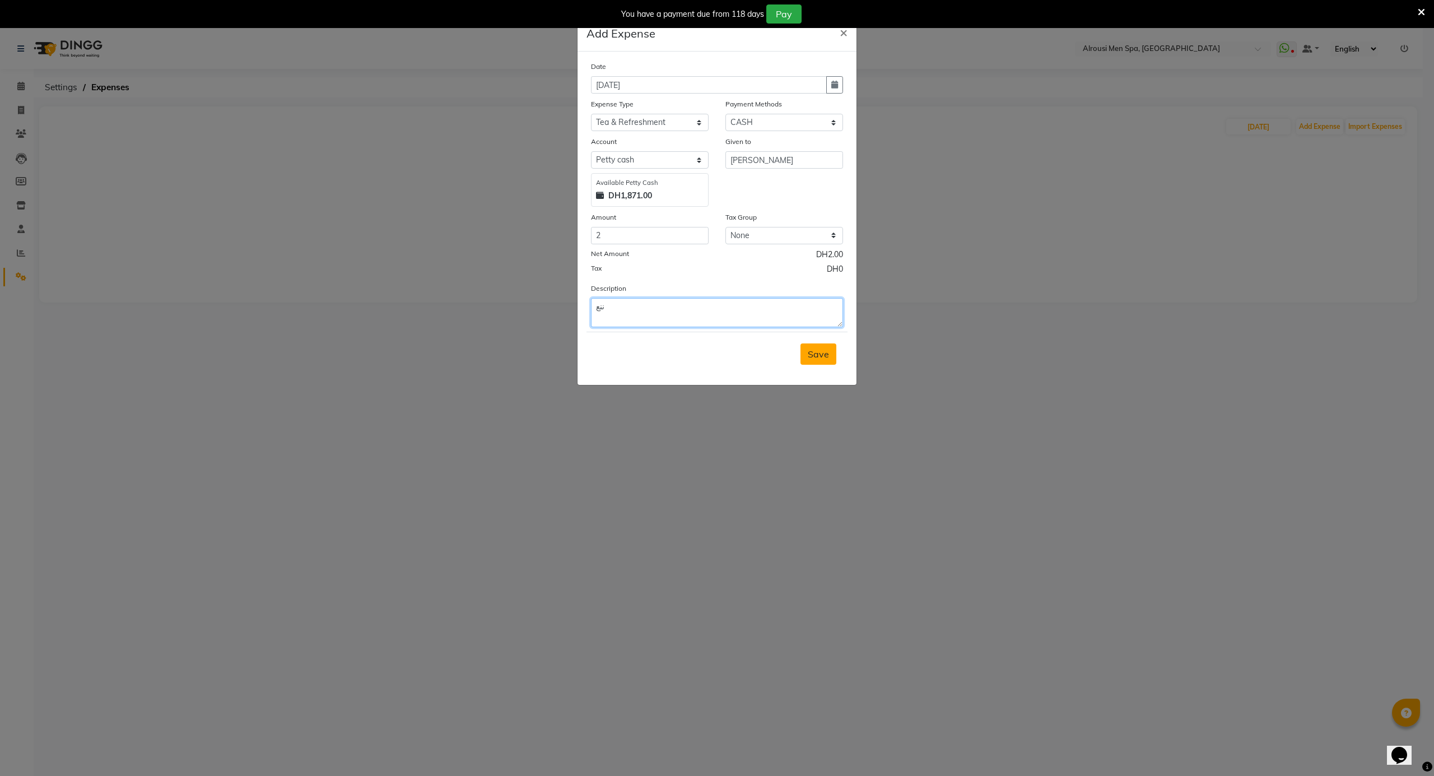
type textarea "ننع"
click at [816, 350] on span "Save" at bounding box center [818, 353] width 21 height 11
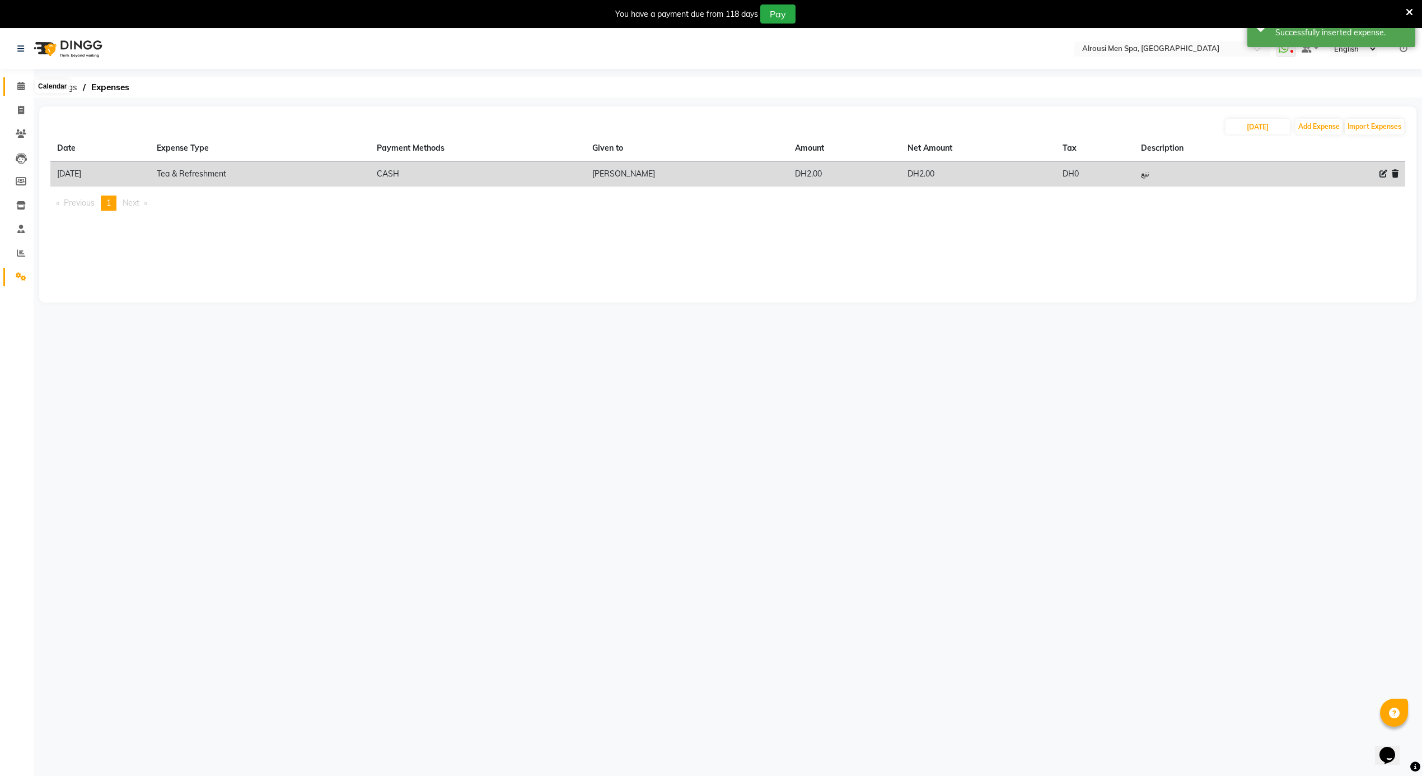
click at [19, 87] on icon at bounding box center [20, 86] width 7 height 8
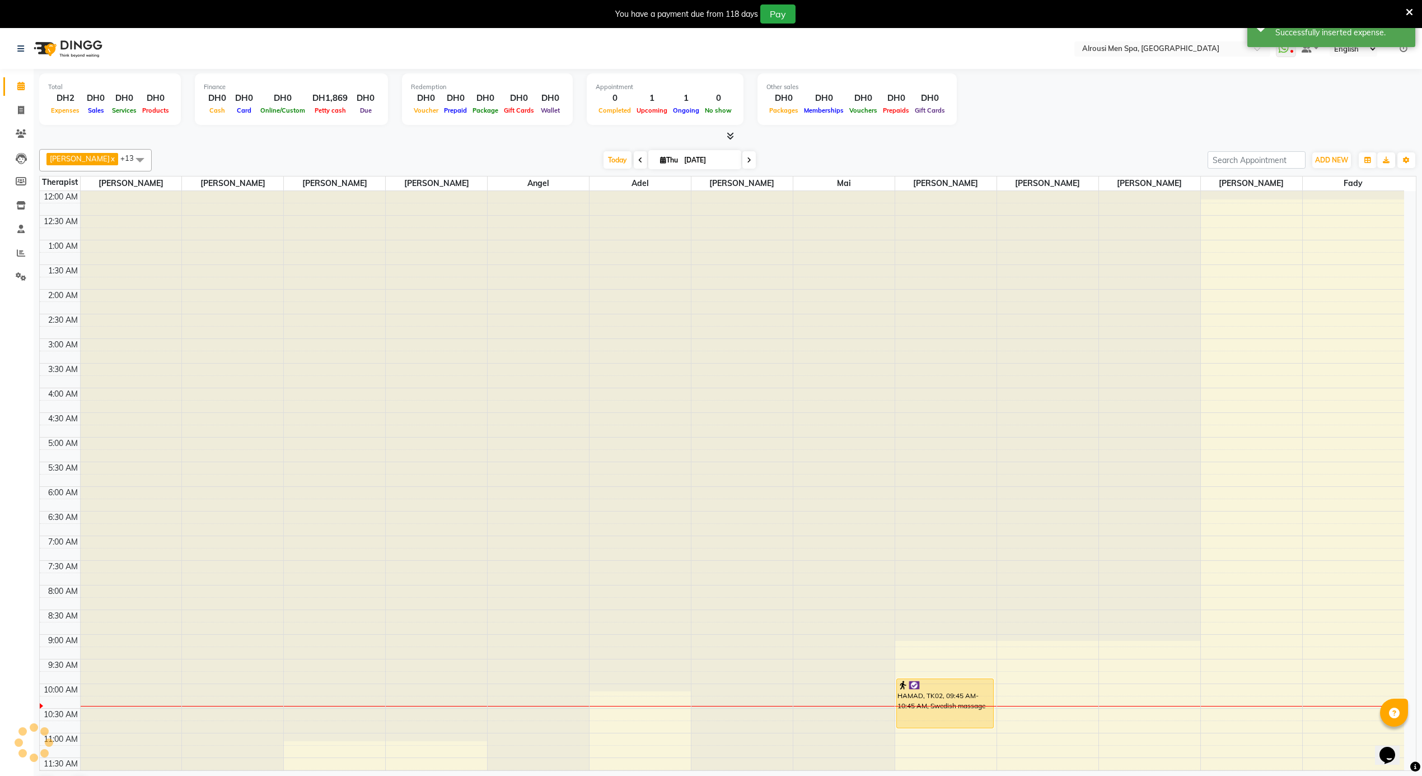
scroll to position [301, 0]
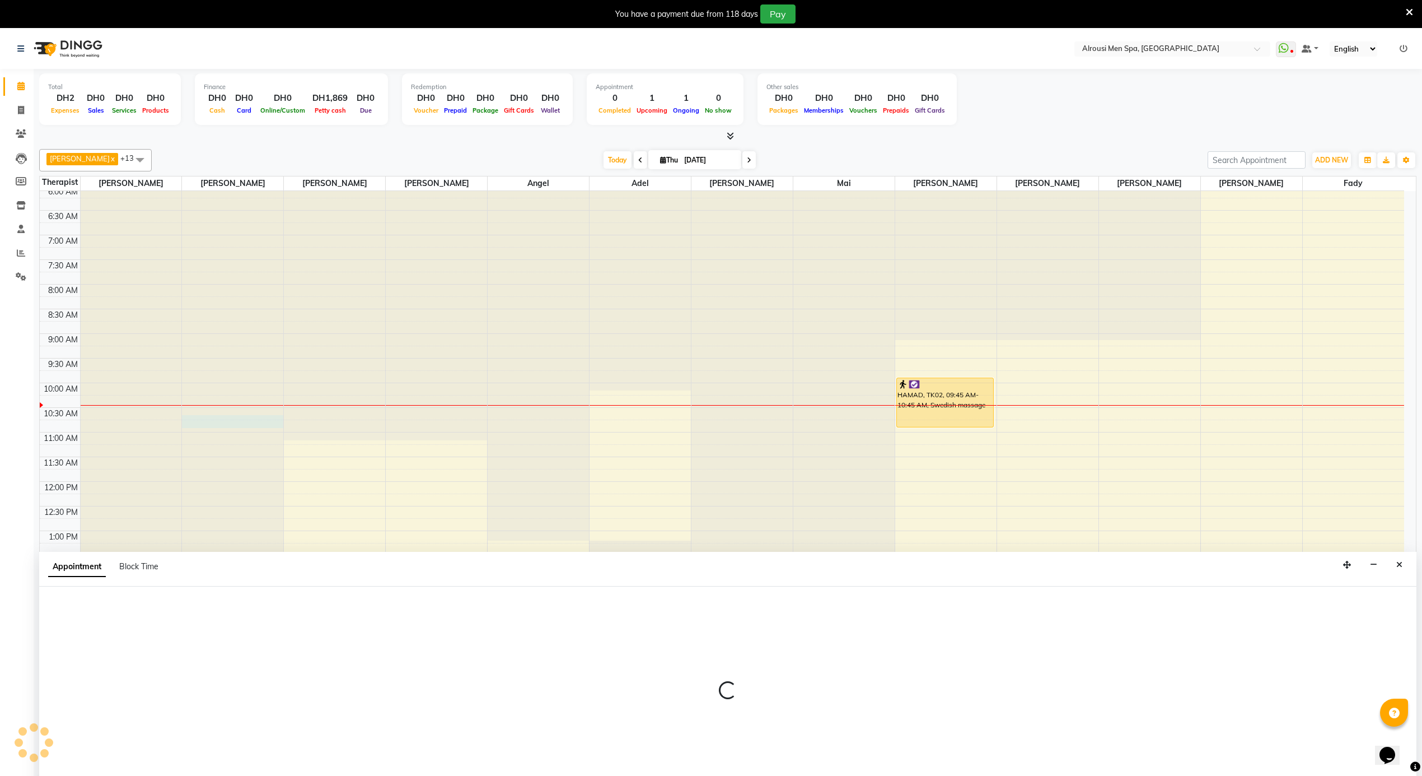
scroll to position [29, 0]
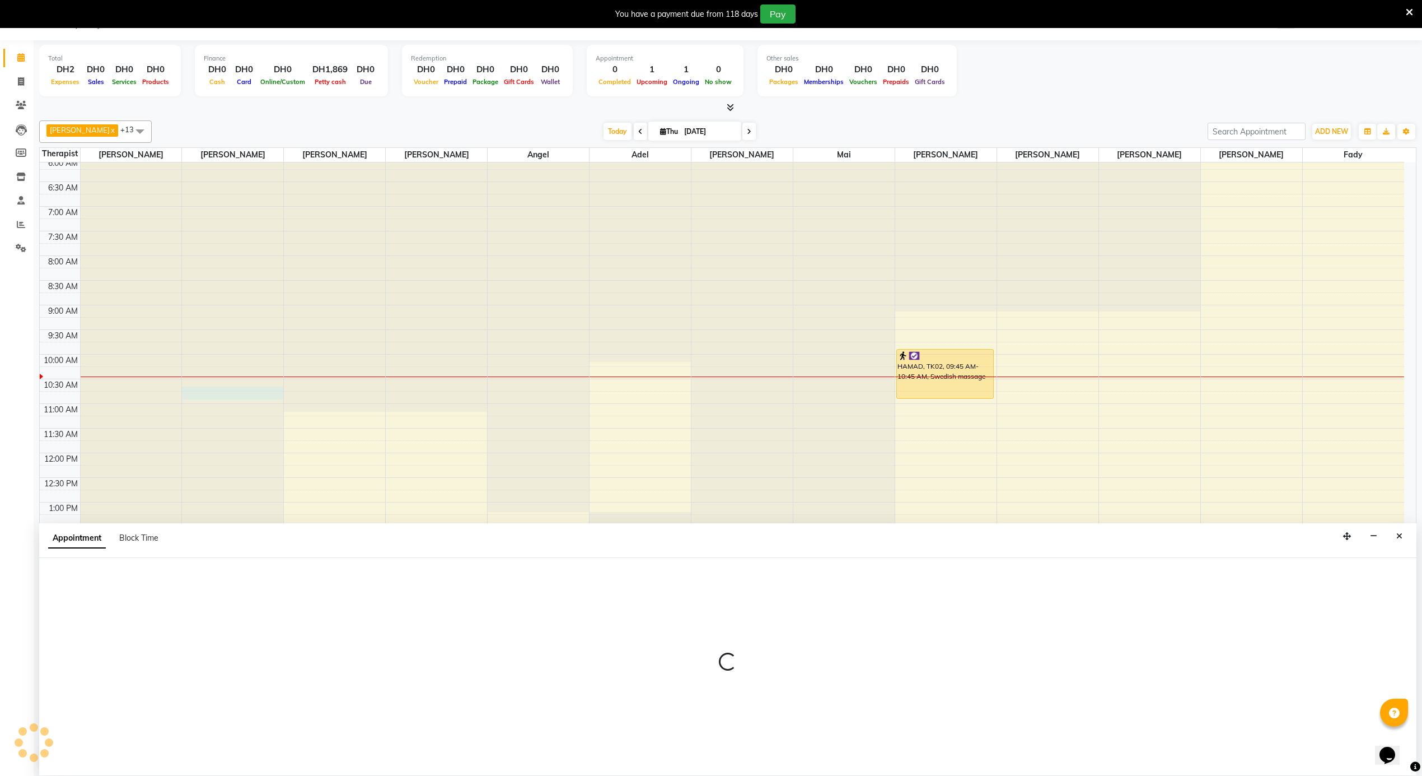
select select "38890"
select select "630"
select select "tentative"
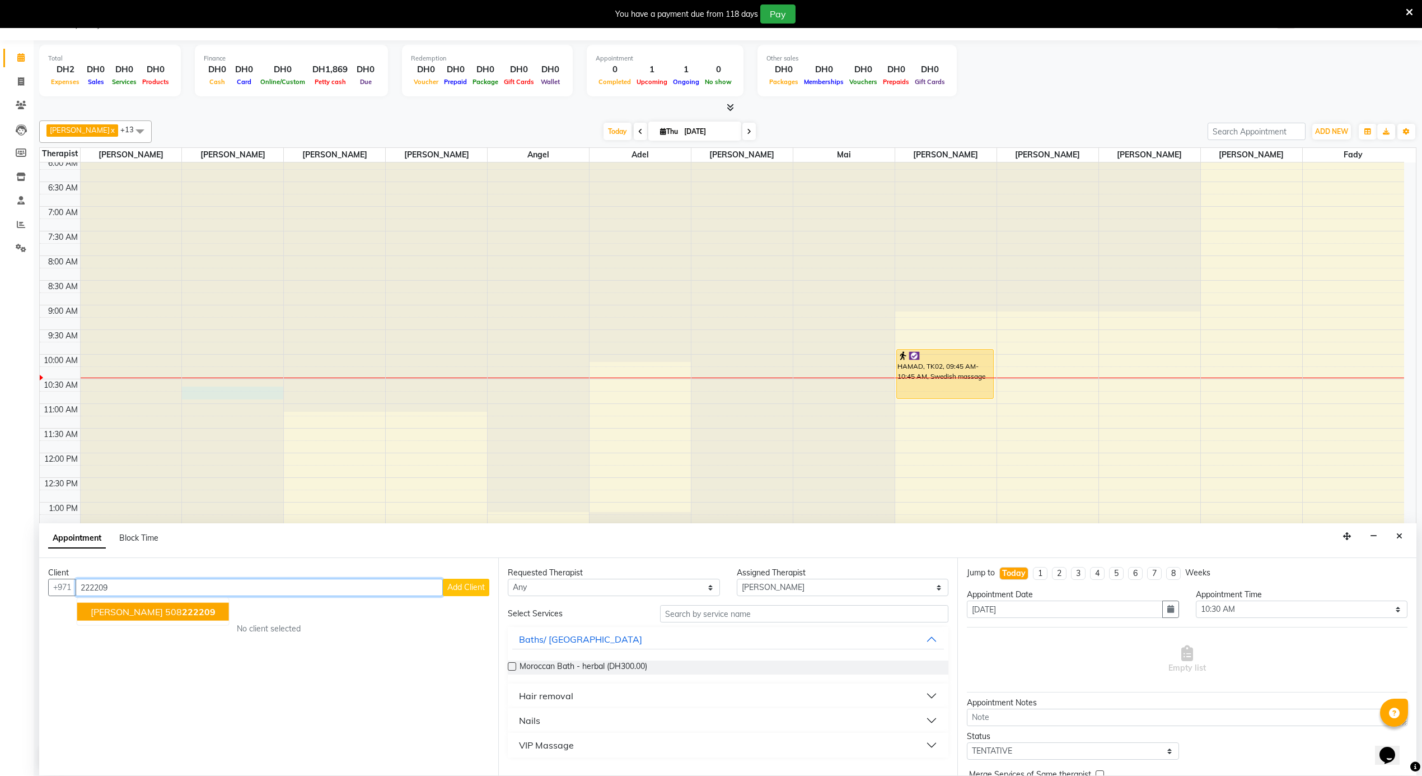
click at [193, 609] on span "222209" at bounding box center [199, 611] width 34 height 11
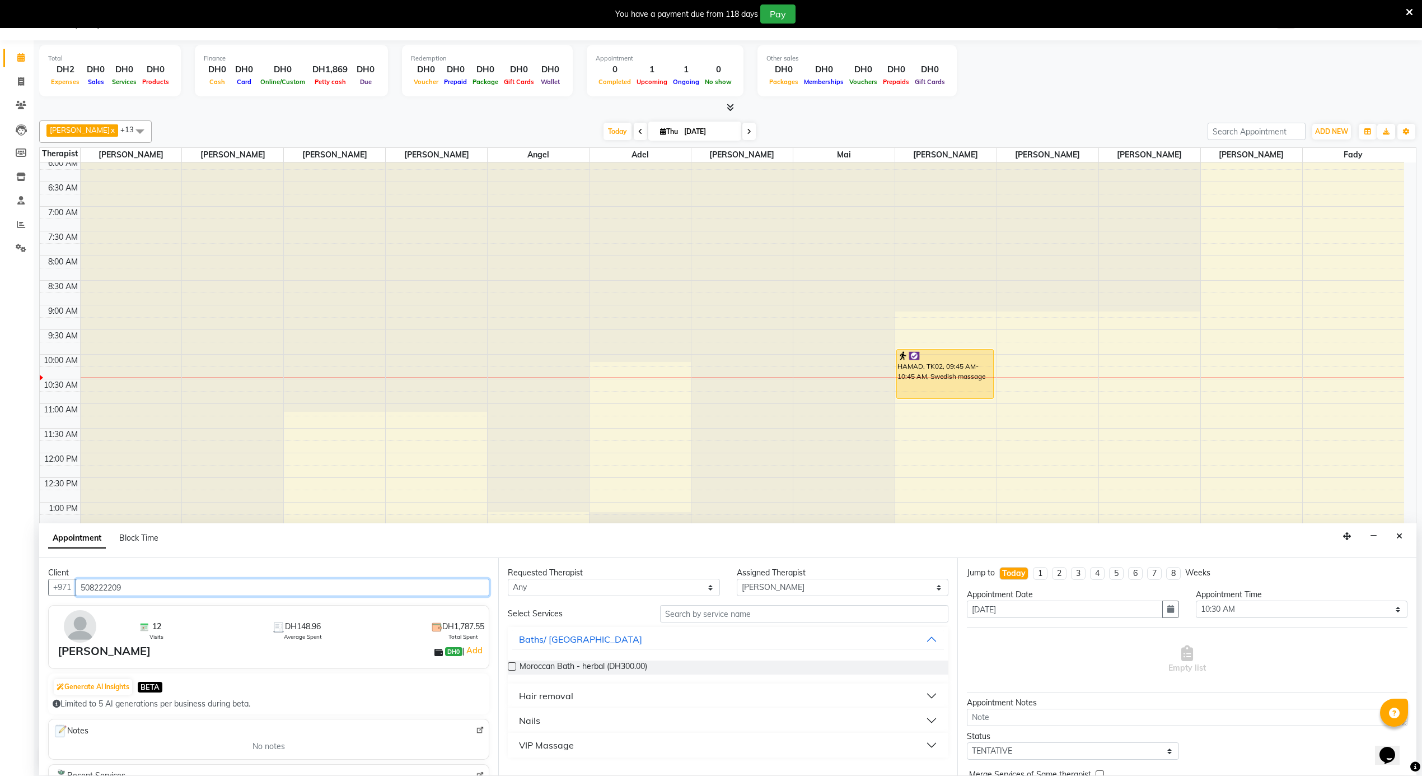
type input "508222209"
click at [802, 613] on input "text" at bounding box center [804, 613] width 288 height 17
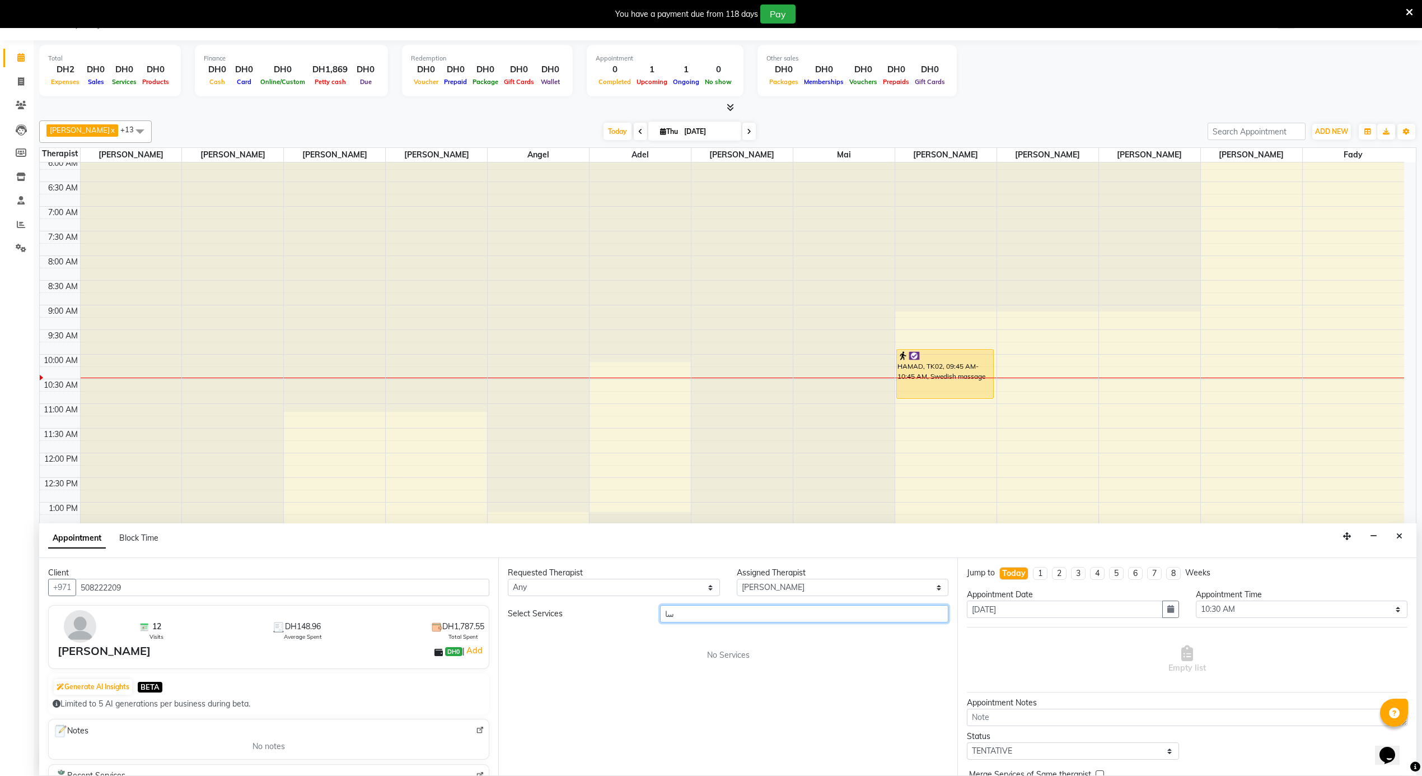
type input "س"
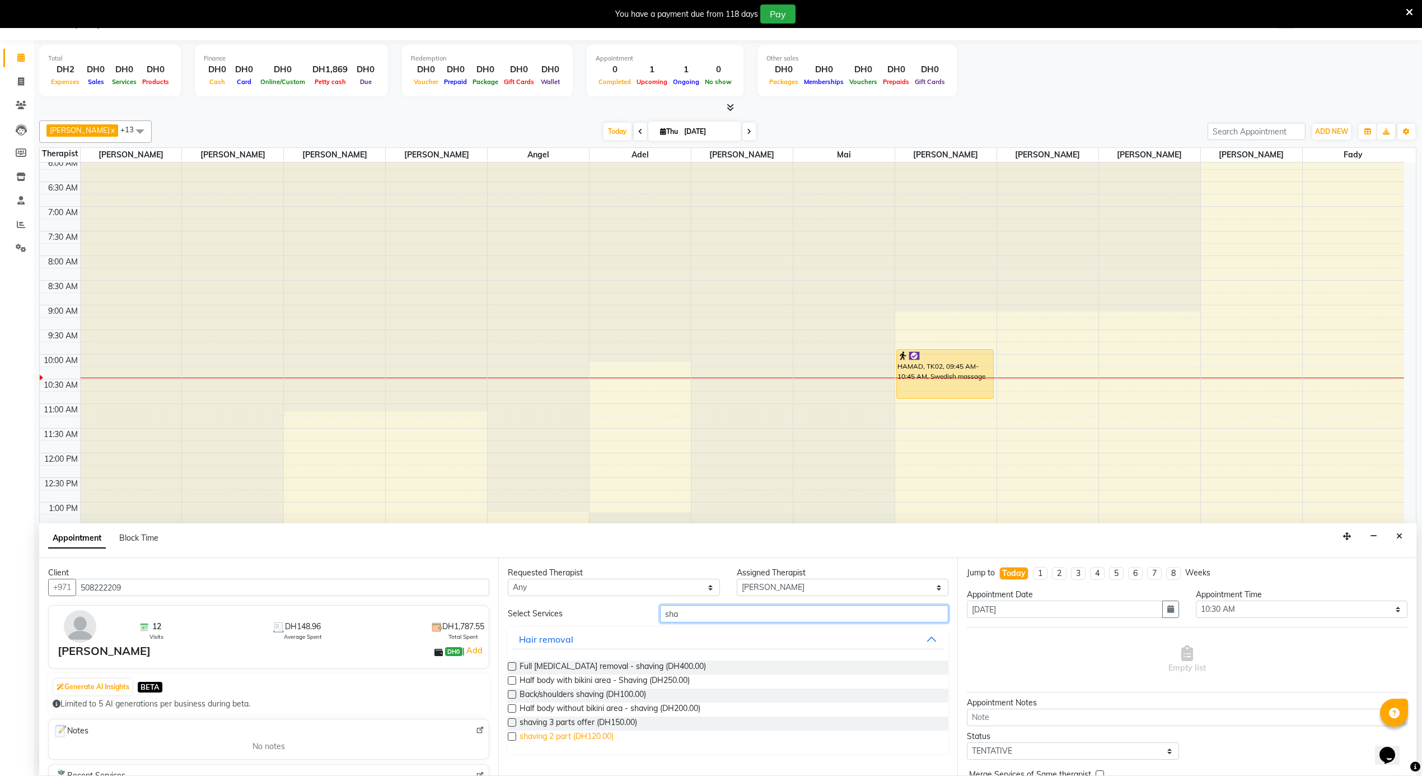
type input "sha"
click at [583, 736] on span "shaving 2 part (DH120.00)" at bounding box center [567, 737] width 94 height 14
checkbox input "false"
click at [702, 612] on input "sha" at bounding box center [804, 613] width 288 height 17
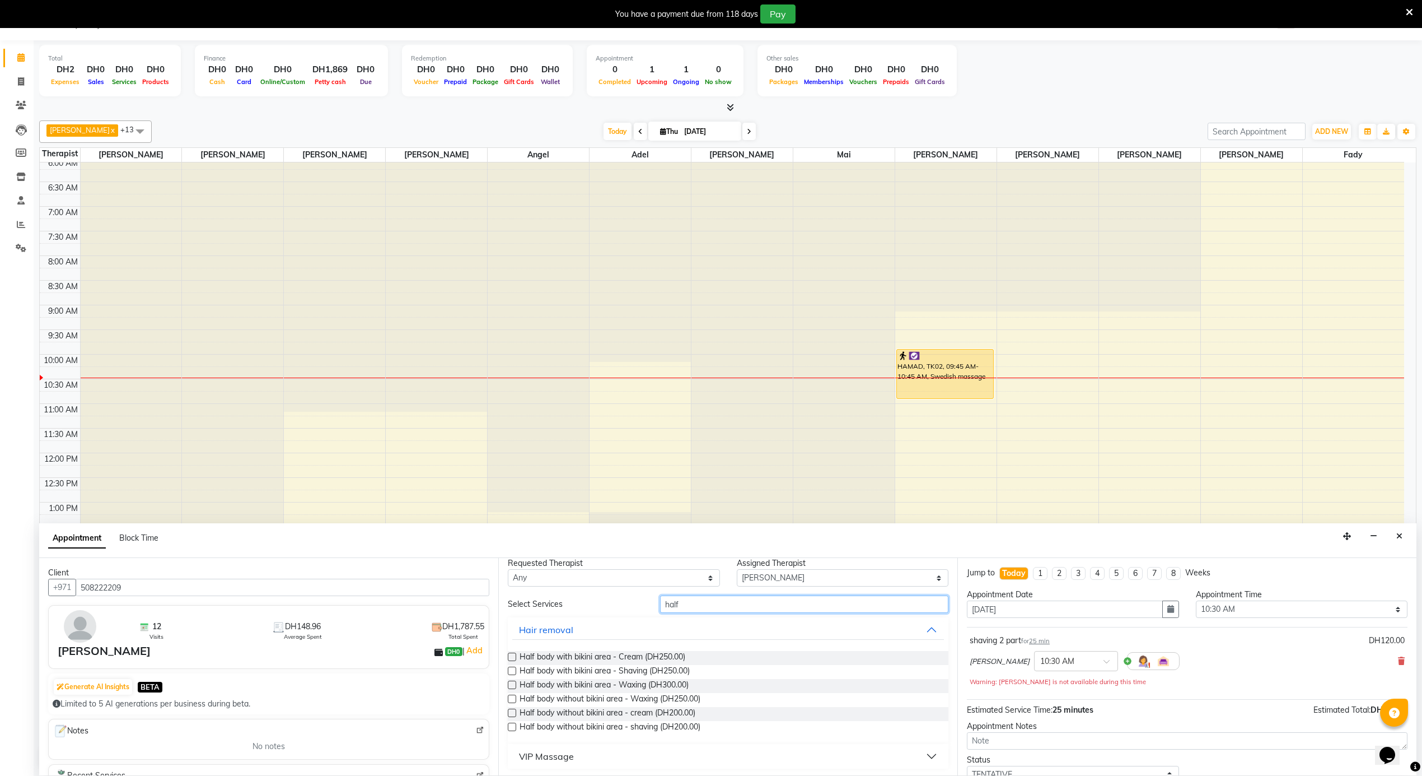
scroll to position [12, 0]
type input "half"
click at [568, 755] on div "VIP Massage" at bounding box center [546, 753] width 55 height 13
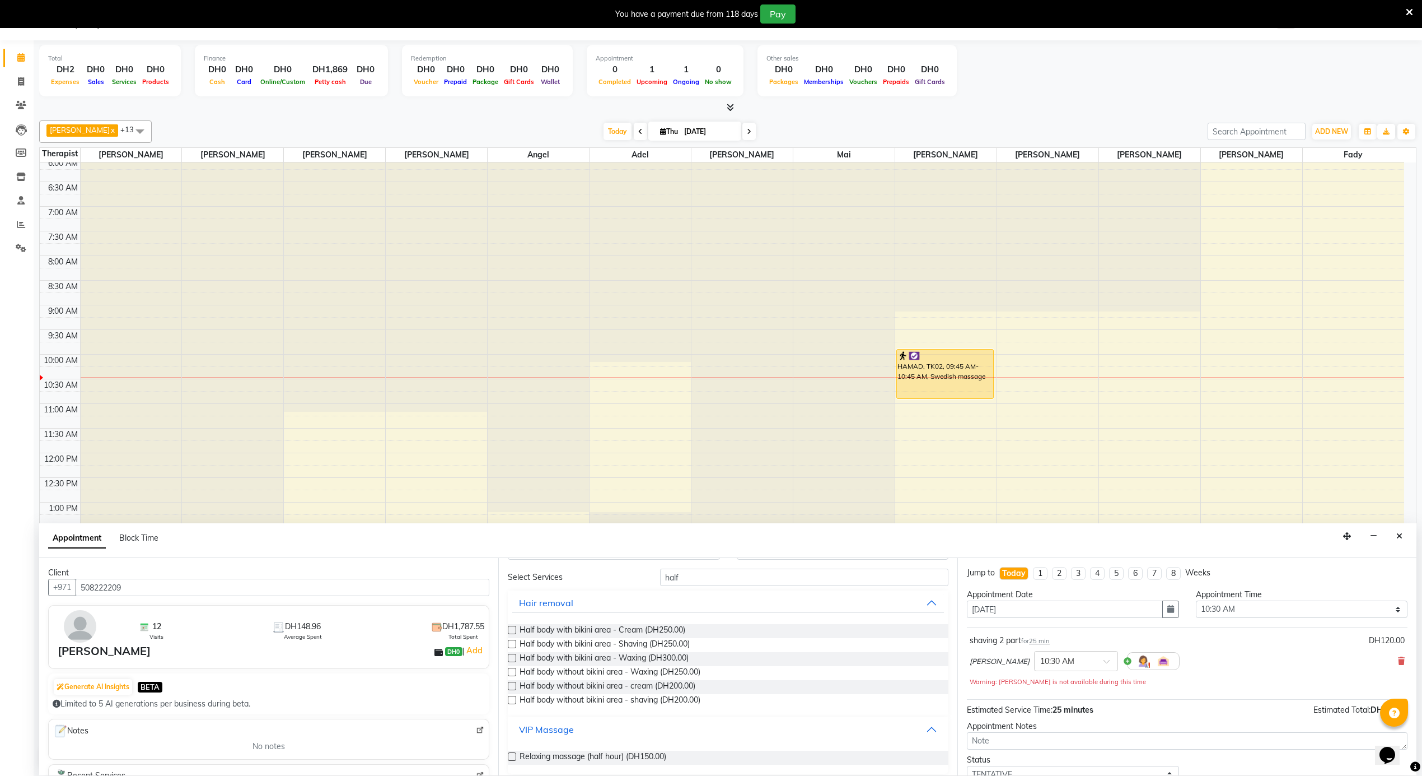
scroll to position [43, 0]
click at [622, 749] on span "Relaxing massage (half hour) (DH150.00)" at bounding box center [593, 751] width 147 height 14
checkbox input "false"
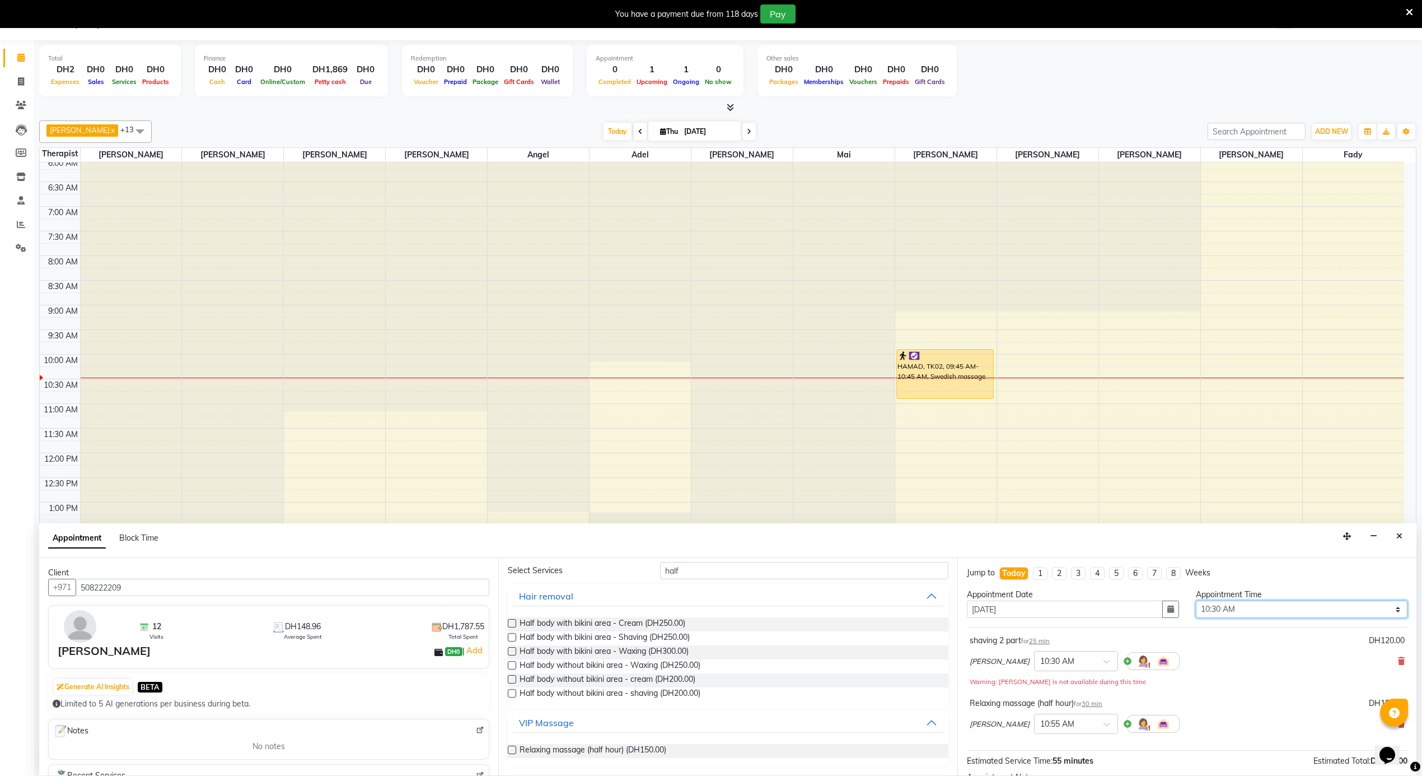
click at [1231, 610] on select "Select 12:00 AM 12:05 AM 12:10 AM 12:15 AM 12:20 AM 12:25 AM 12:30 AM 12:35 AM …" at bounding box center [1302, 608] width 212 height 17
select select "620"
click at [1196, 601] on select "Select 12:00 AM 12:05 AM 12:10 AM 12:15 AM 12:20 AM 12:25 AM 12:30 AM 12:35 AM …" at bounding box center [1302, 608] width 212 height 17
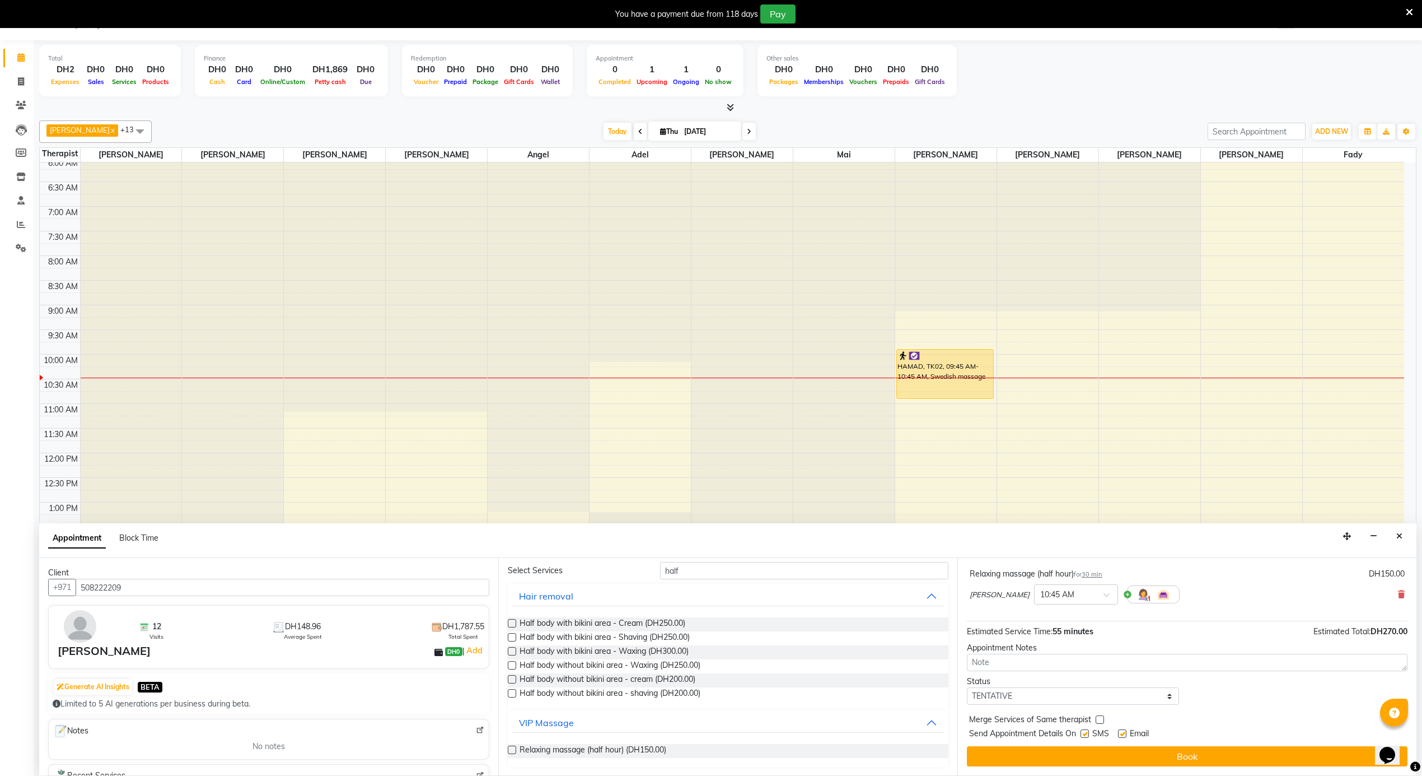
click at [1126, 735] on label at bounding box center [1122, 733] width 8 height 8
click at [1126, 735] on input "checkbox" at bounding box center [1121, 734] width 7 height 7
checkbox input "false"
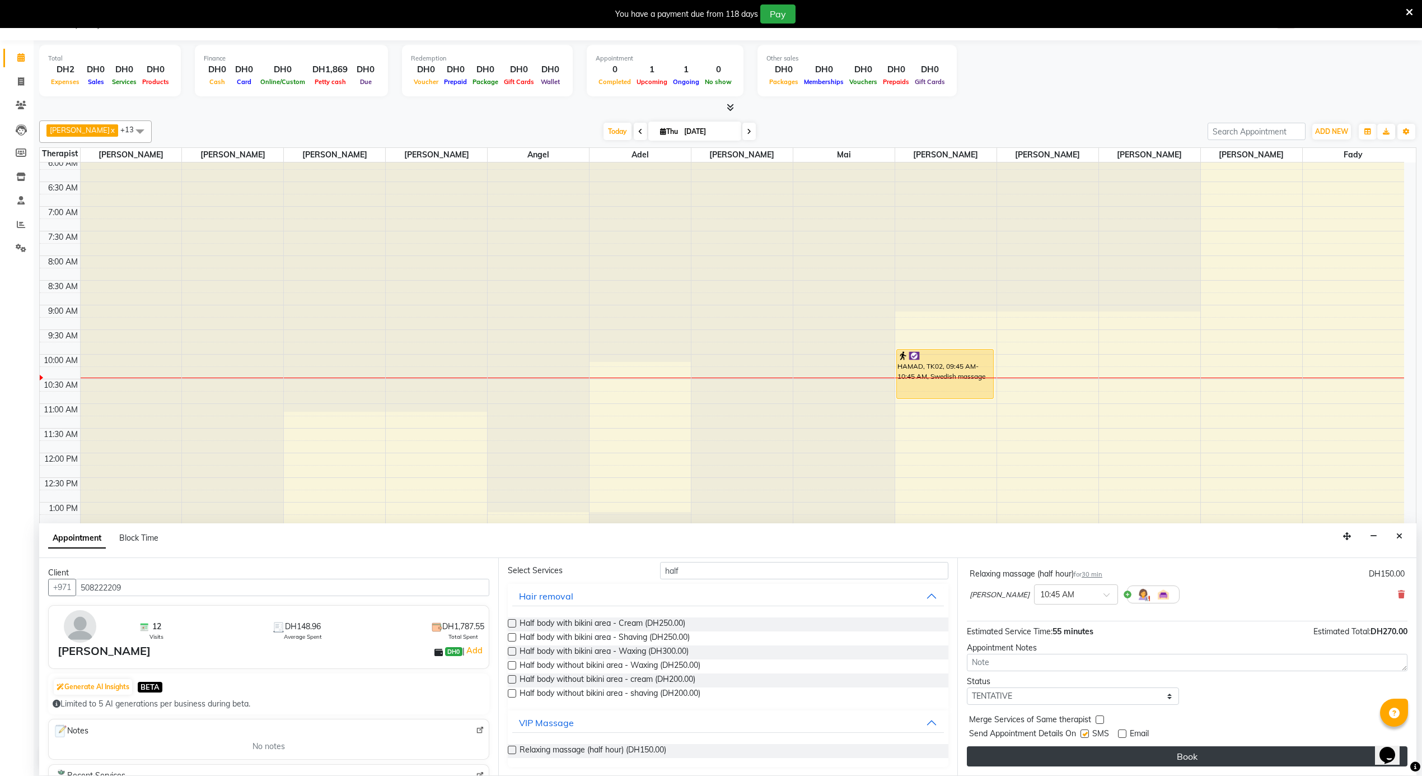
click at [1111, 751] on button "Book" at bounding box center [1187, 756] width 441 height 20
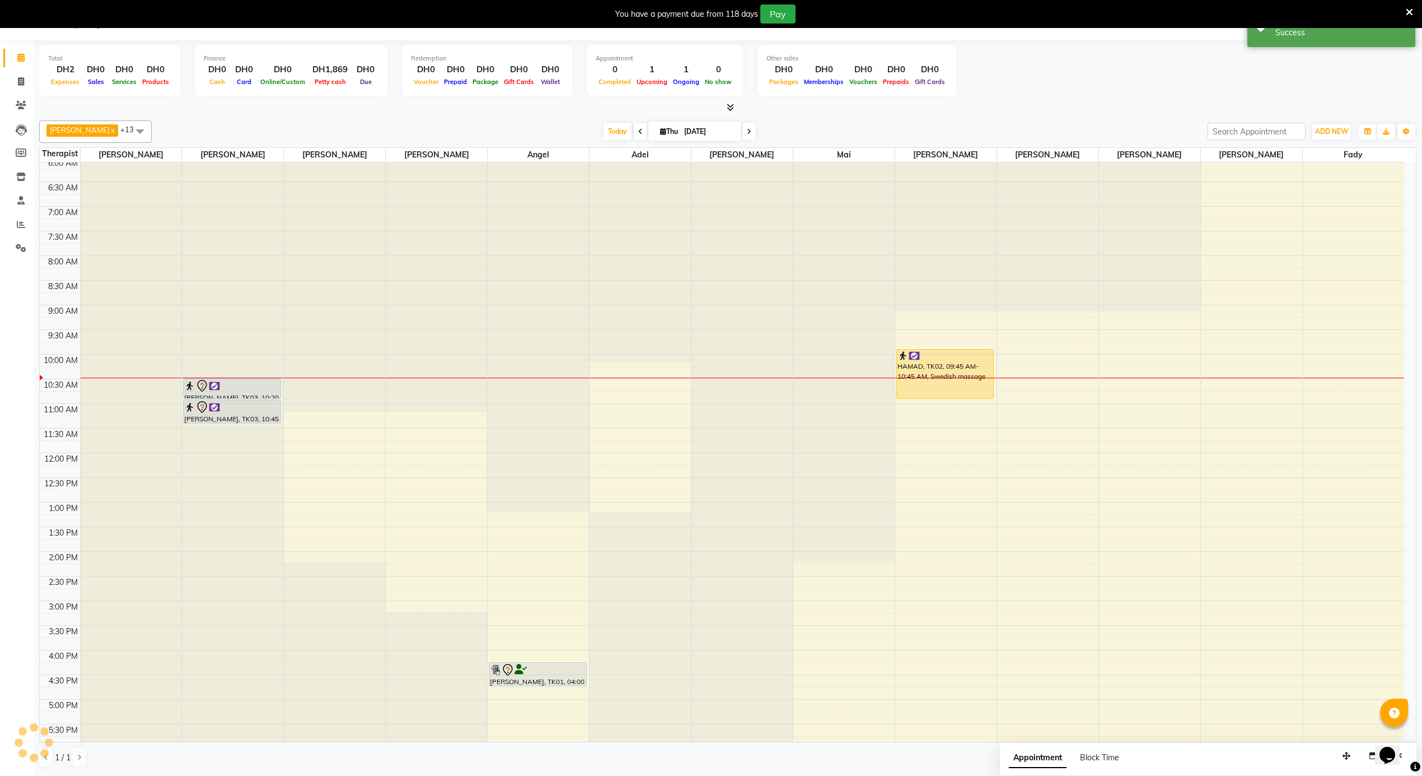
scroll to position [0, 0]
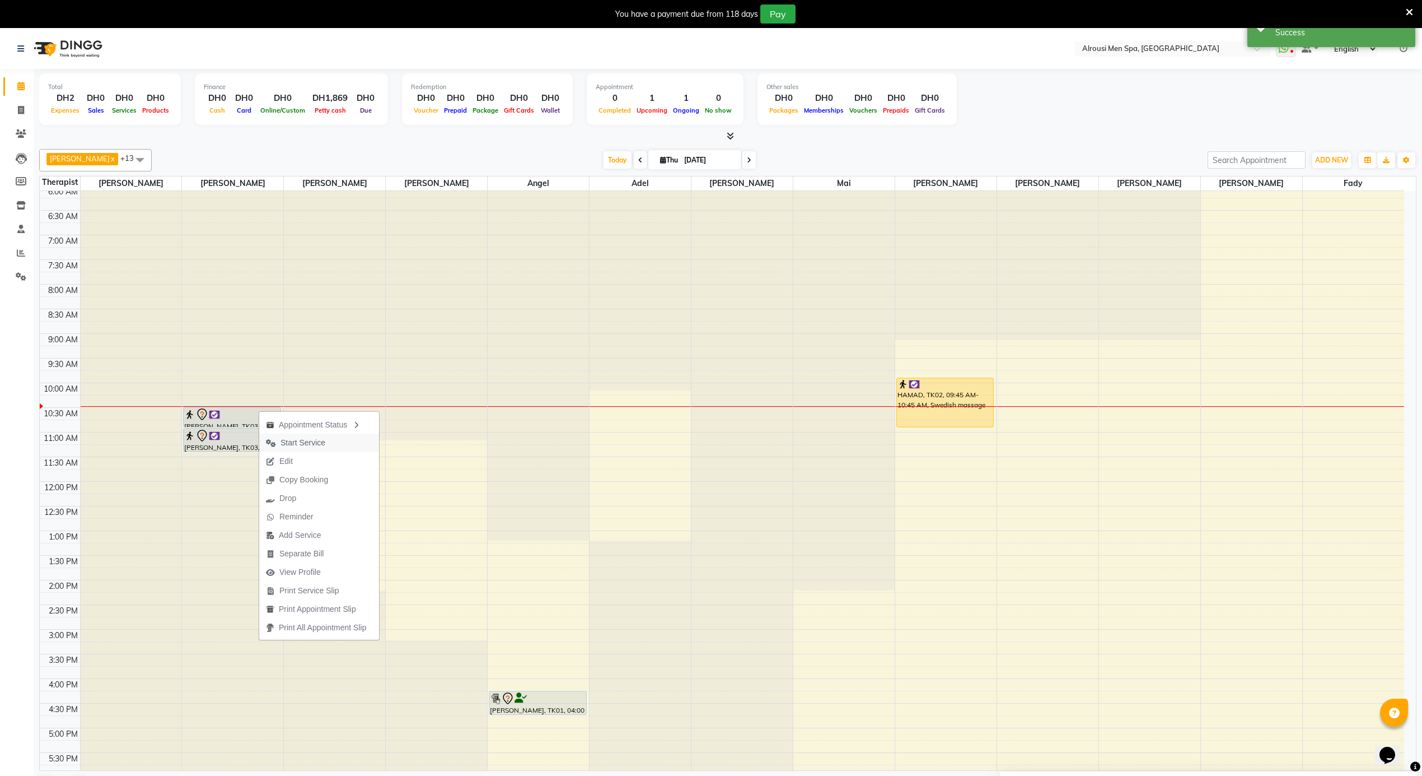
click at [296, 440] on span "Start Service" at bounding box center [303, 443] width 45 height 12
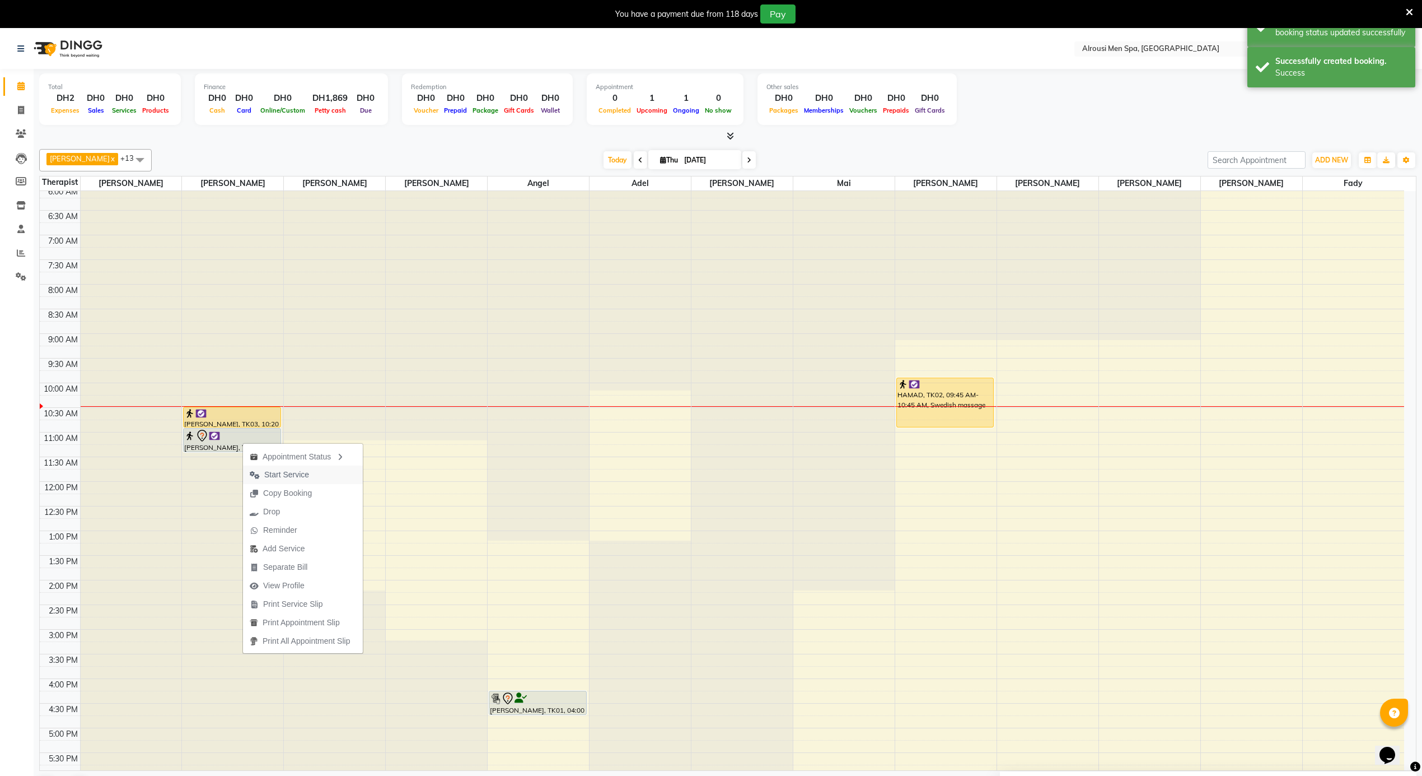
click at [283, 474] on span "Start Service" at bounding box center [286, 475] width 45 height 12
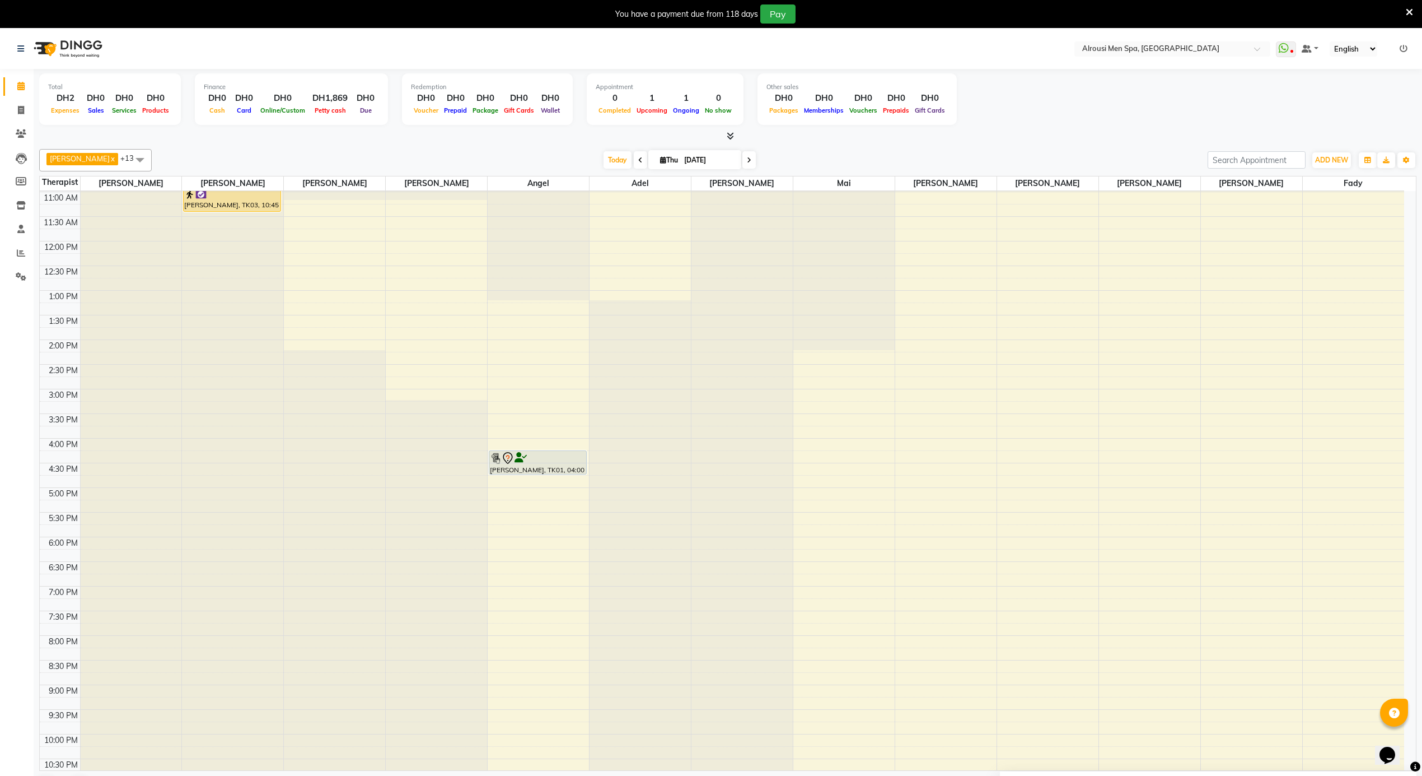
scroll to position [329, 0]
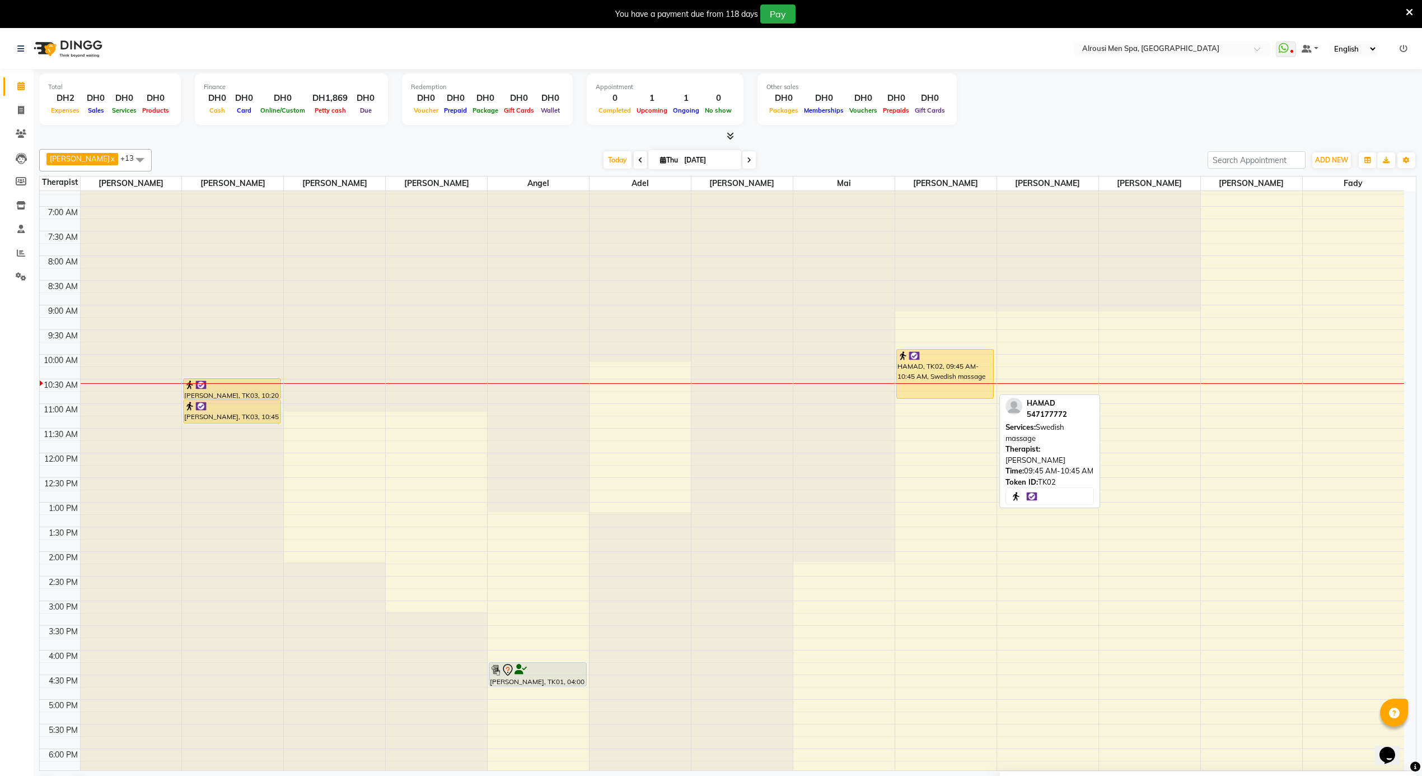
click at [968, 373] on div "HAMAD, TK02, 09:45 AM-10:45 AM, Swedish massage" at bounding box center [945, 373] width 96 height 49
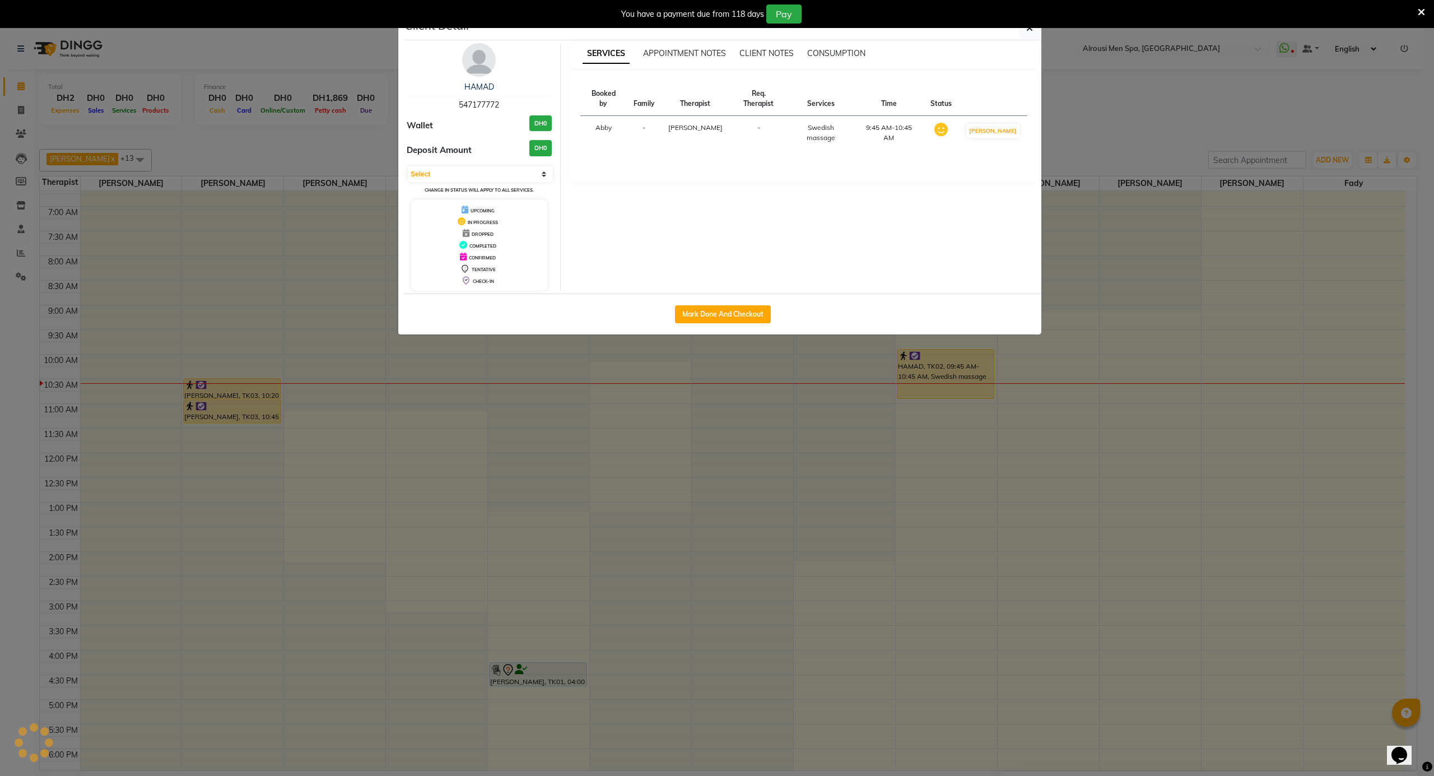
select select "1"
click at [731, 314] on button "Mark Done And Checkout" at bounding box center [723, 314] width 96 height 18
select select "service"
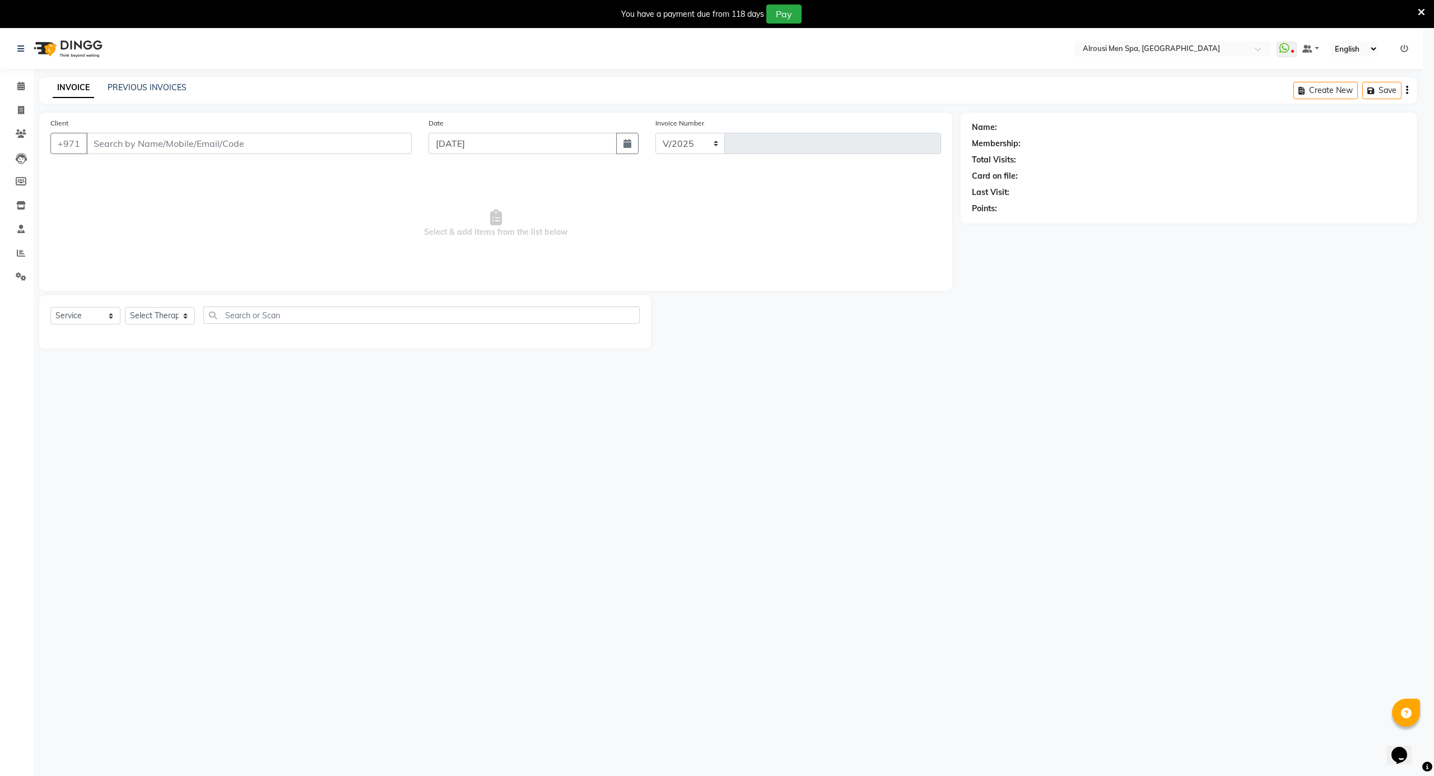
select select "5688"
type input "3621"
type input "547177772"
select select "58774"
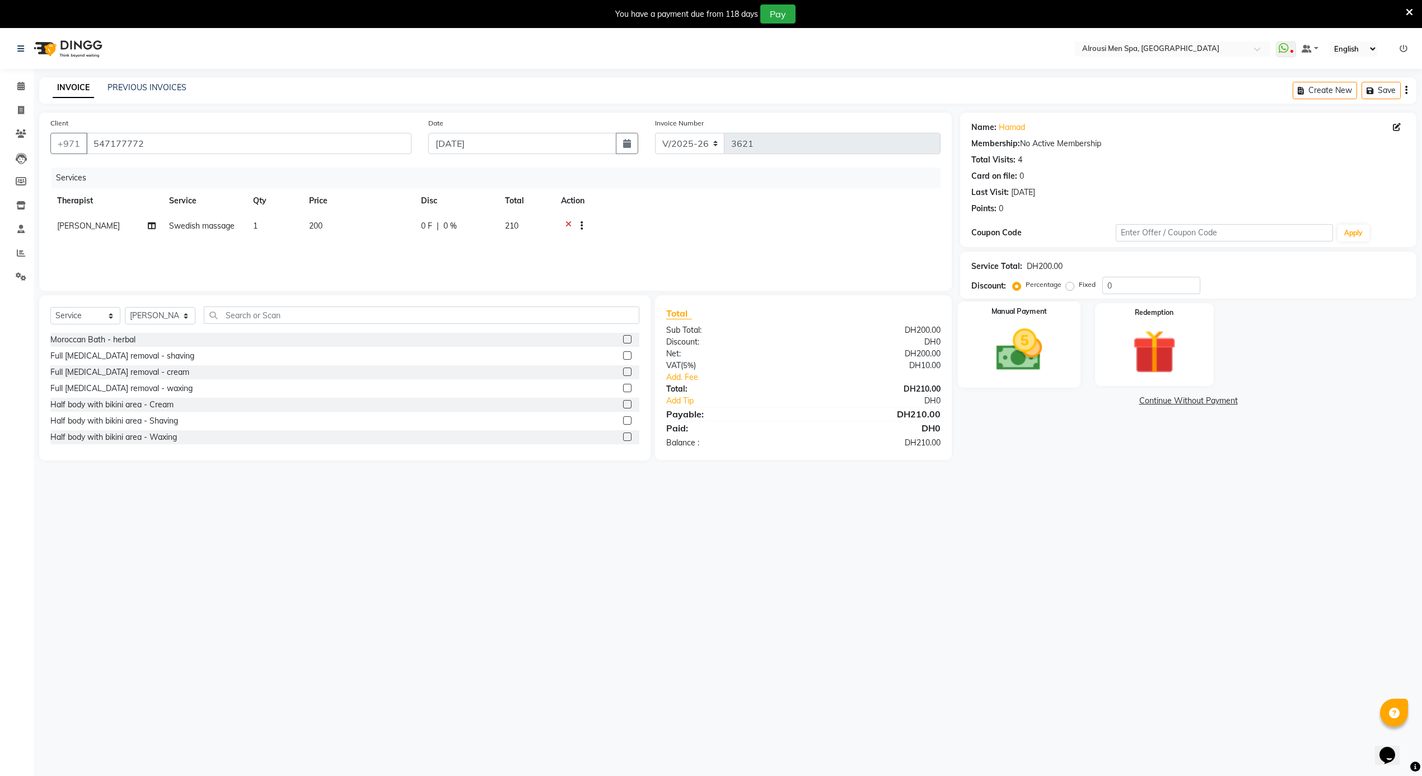
click at [1011, 356] on img at bounding box center [1019, 350] width 75 height 53
click at [1080, 401] on span "CARD" at bounding box center [1082, 401] width 24 height 13
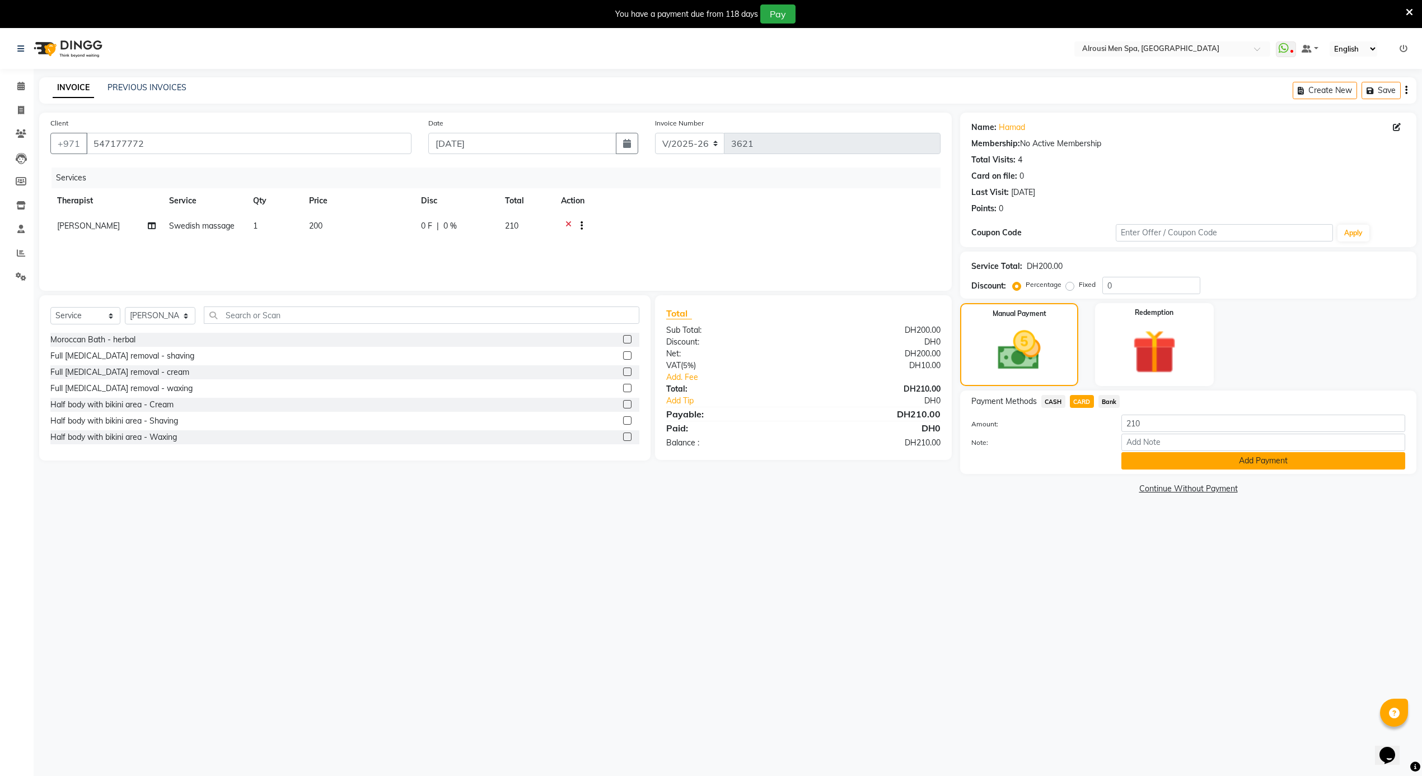
click at [1134, 463] on button "Add Payment" at bounding box center [1264, 460] width 284 height 17
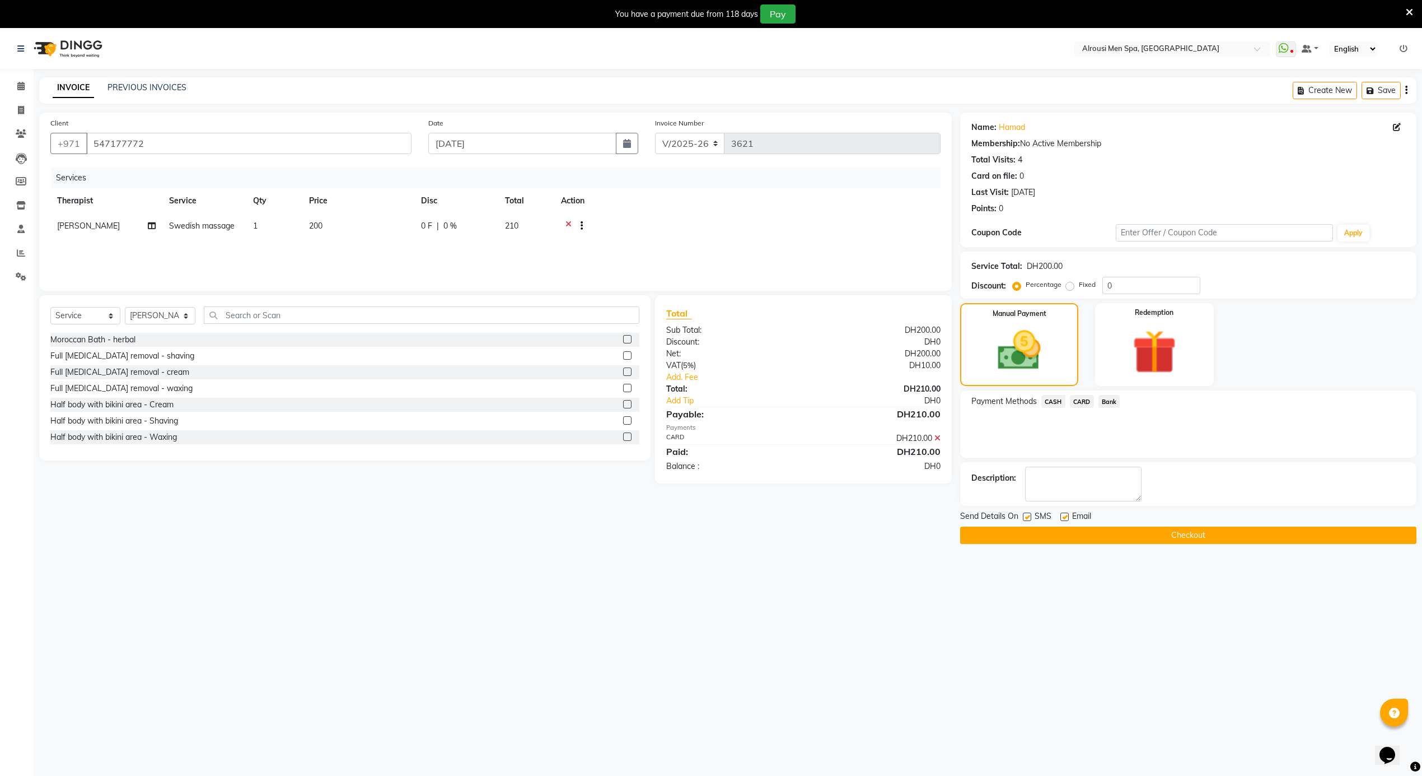
click at [1064, 515] on label at bounding box center [1065, 516] width 8 height 8
click at [1064, 515] on input "checkbox" at bounding box center [1064, 517] width 7 height 7
checkbox input "false"
click at [1070, 531] on button "Checkout" at bounding box center [1188, 534] width 456 height 17
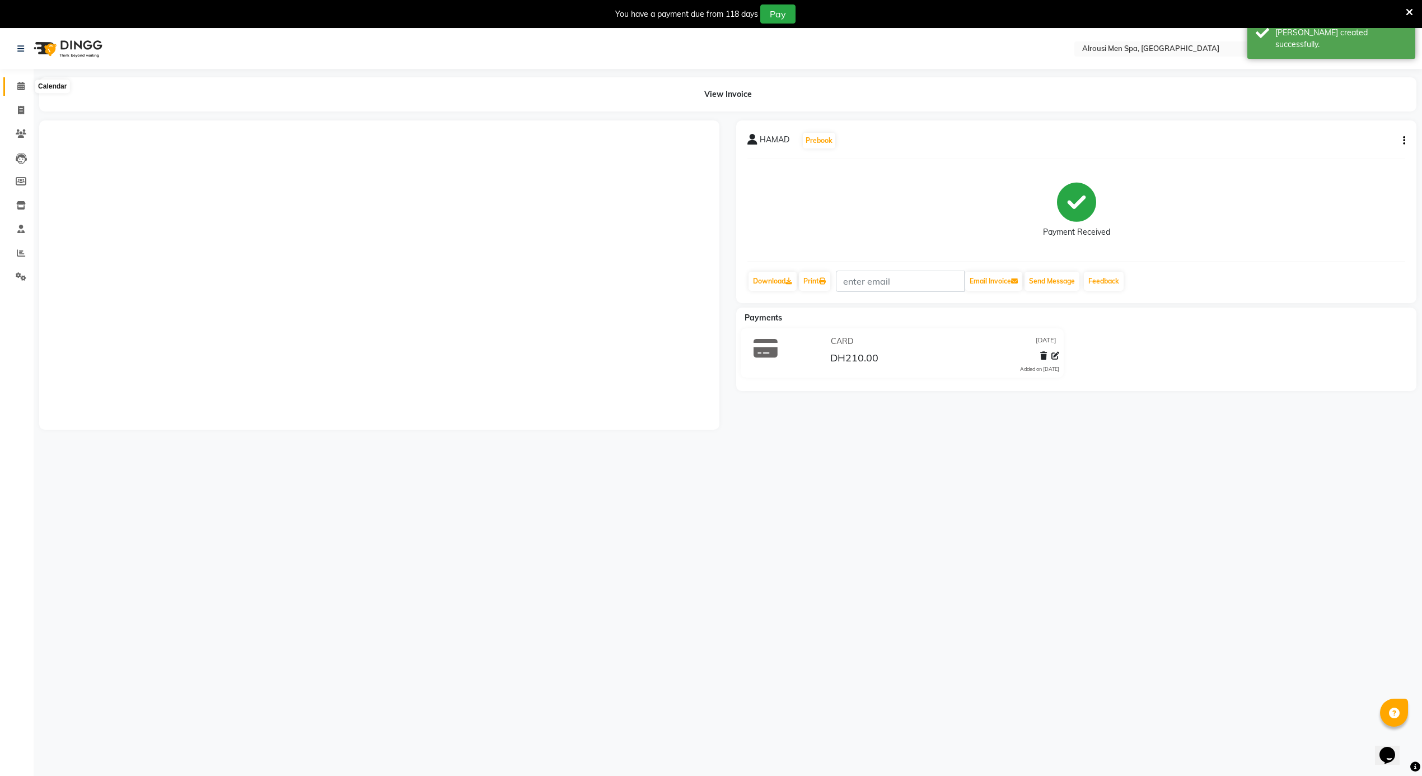
drag, startPoint x: 19, startPoint y: 84, endPoint x: 40, endPoint y: 95, distance: 23.8
click at [18, 85] on icon at bounding box center [20, 86] width 7 height 8
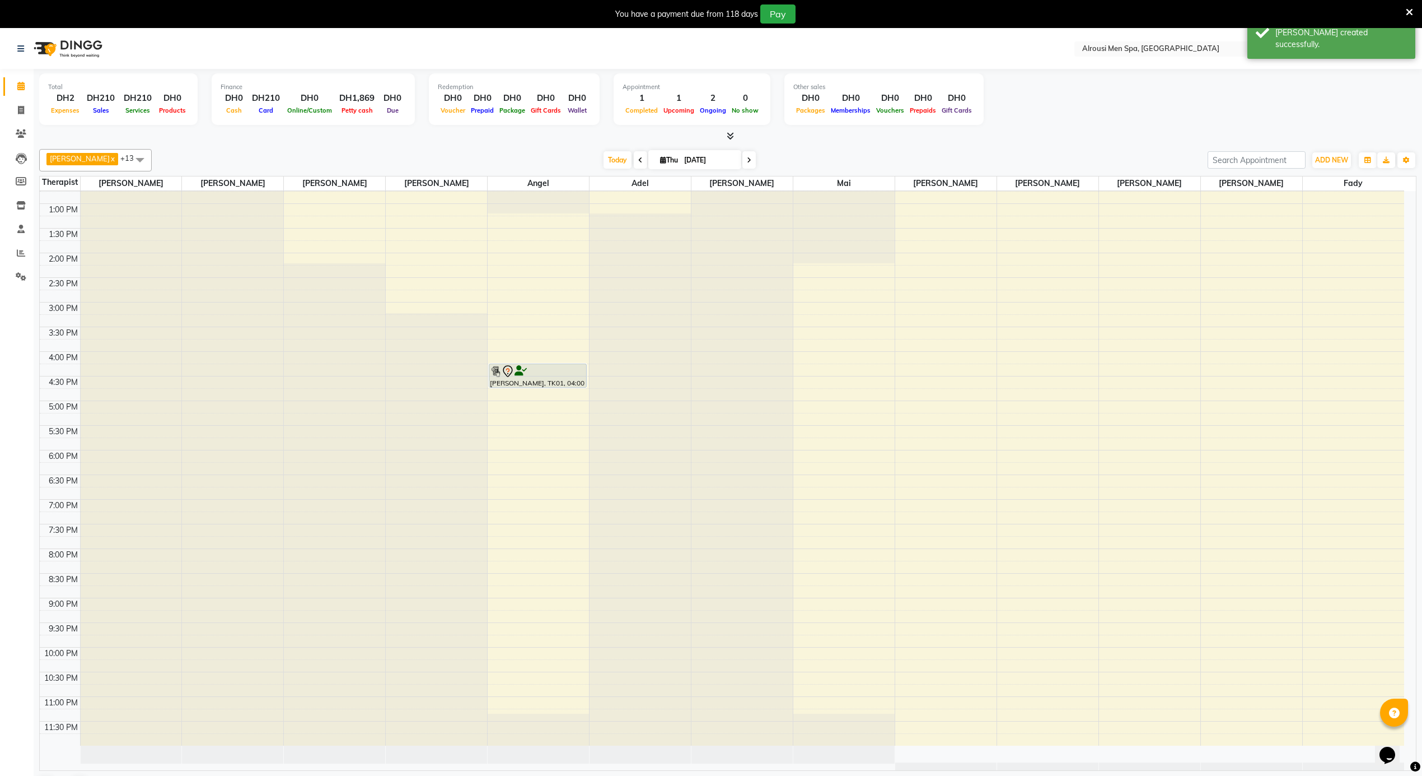
scroll to position [329, 0]
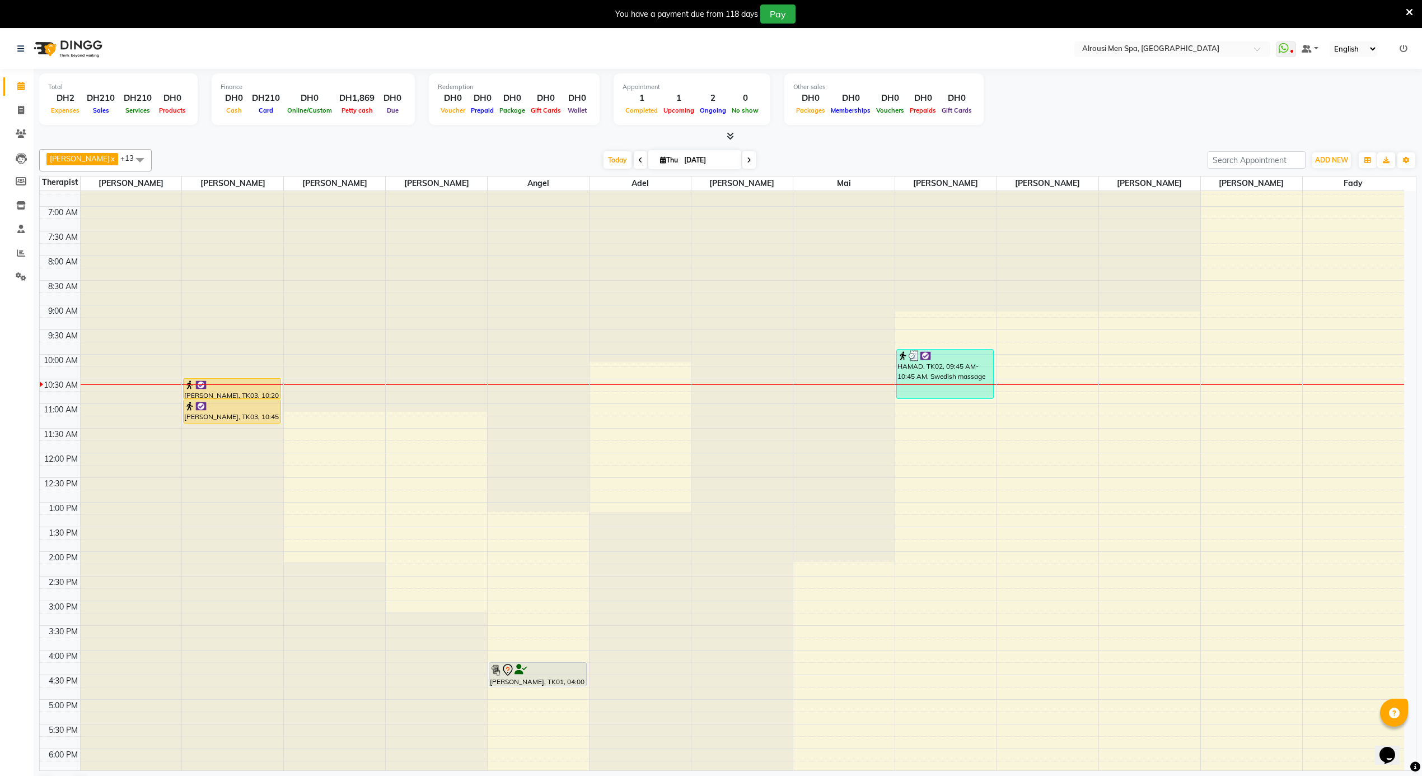
click at [634, 164] on span at bounding box center [640, 159] width 13 height 17
type input "[DATE]"
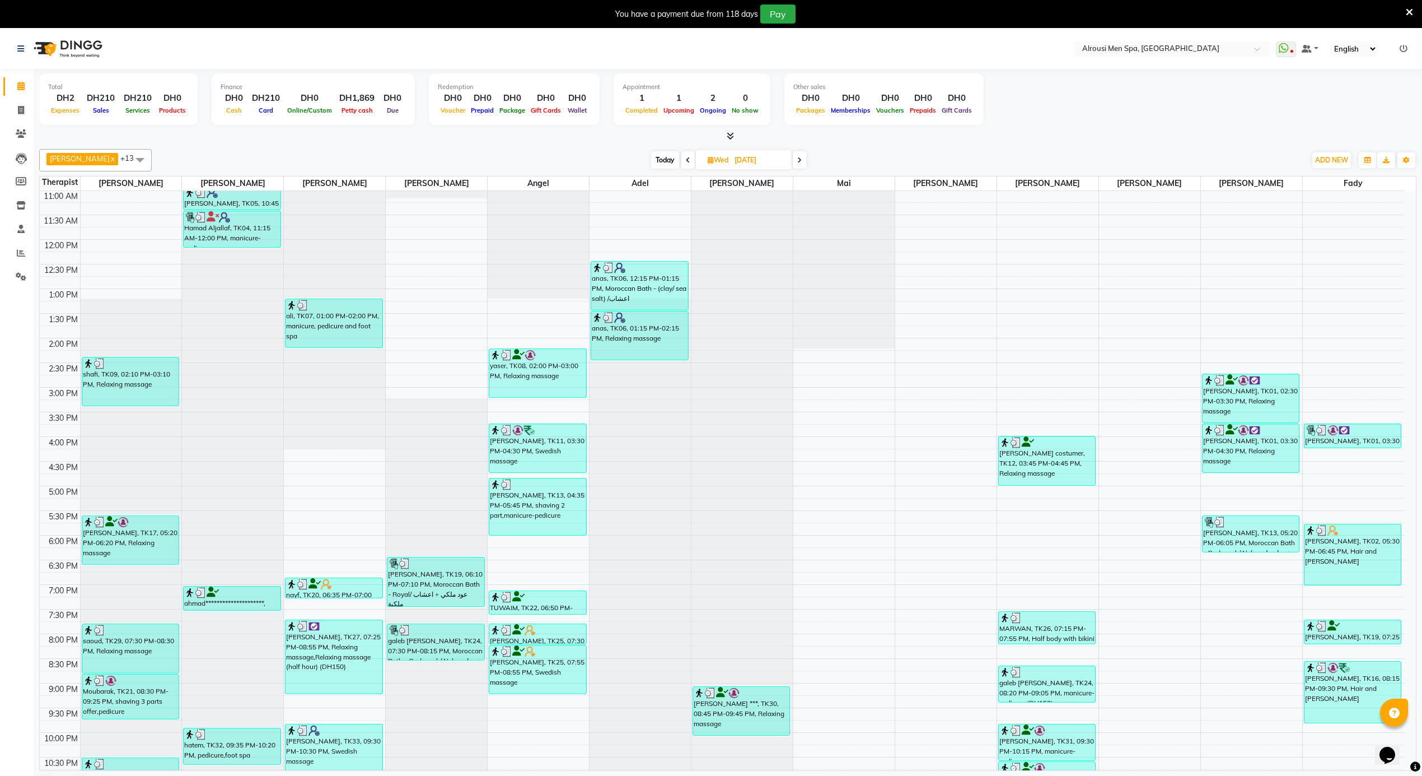
scroll to position [628, 0]
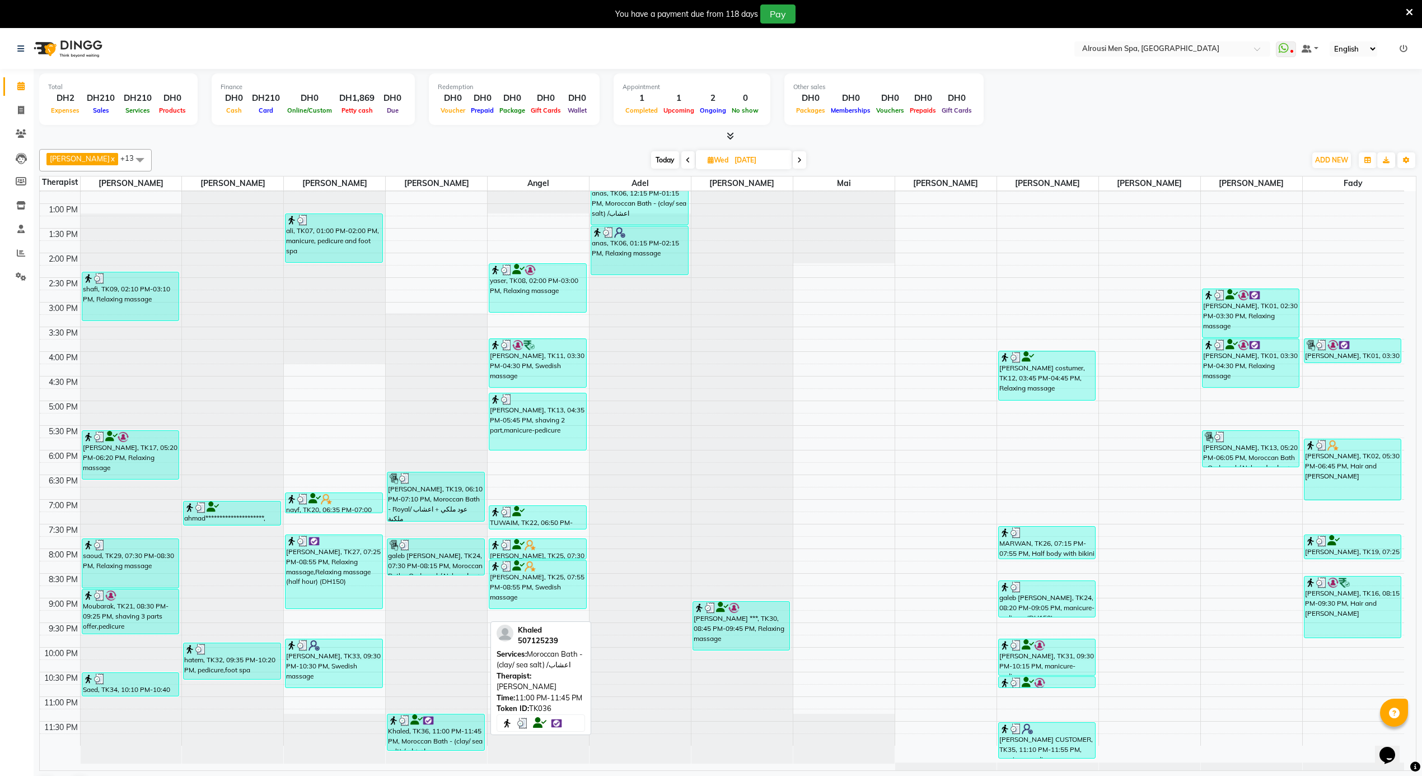
click at [464, 729] on div "Khaled, TK36, 11:00 PM-11:45 PM, Moroccan Bath - (clay/ sea salt) /اعشاب" at bounding box center [436, 732] width 96 height 36
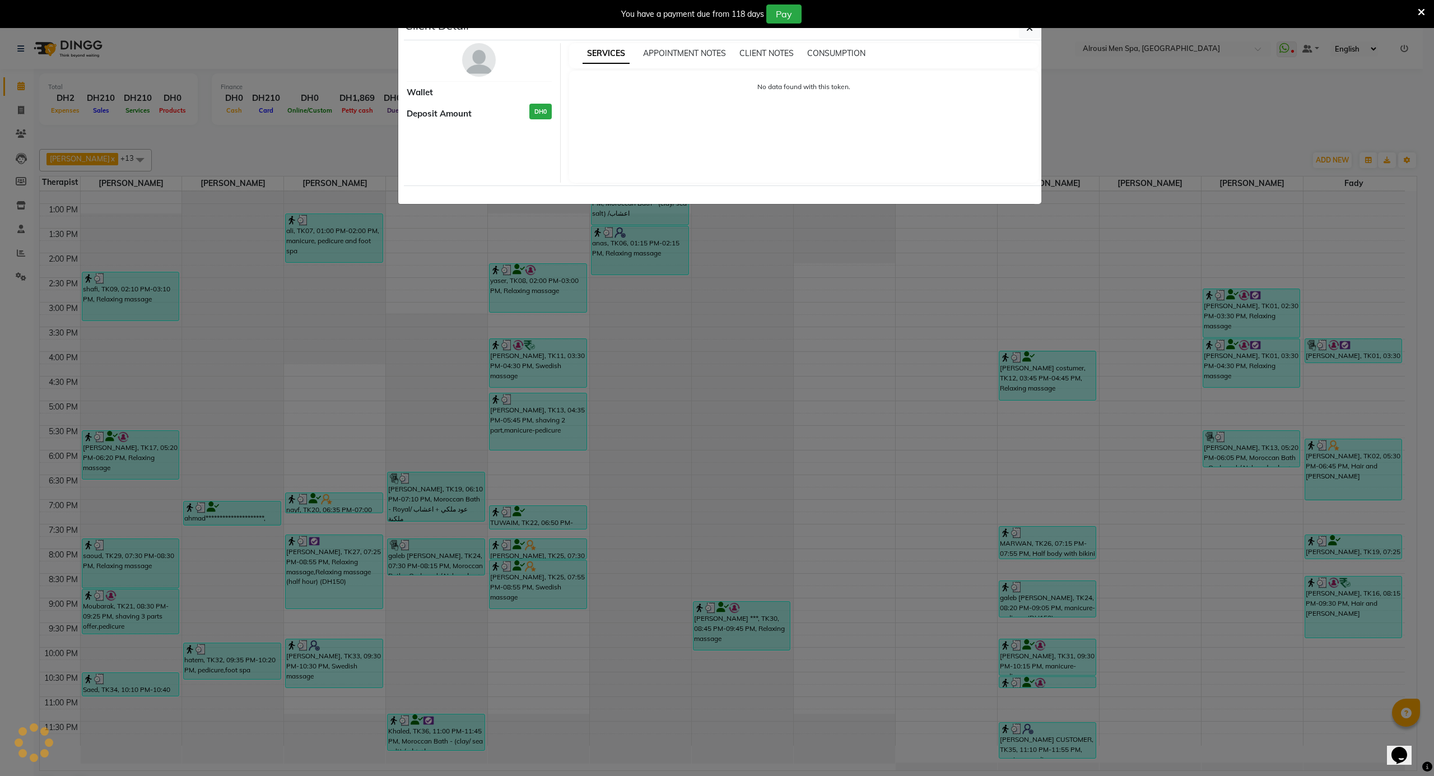
select select "3"
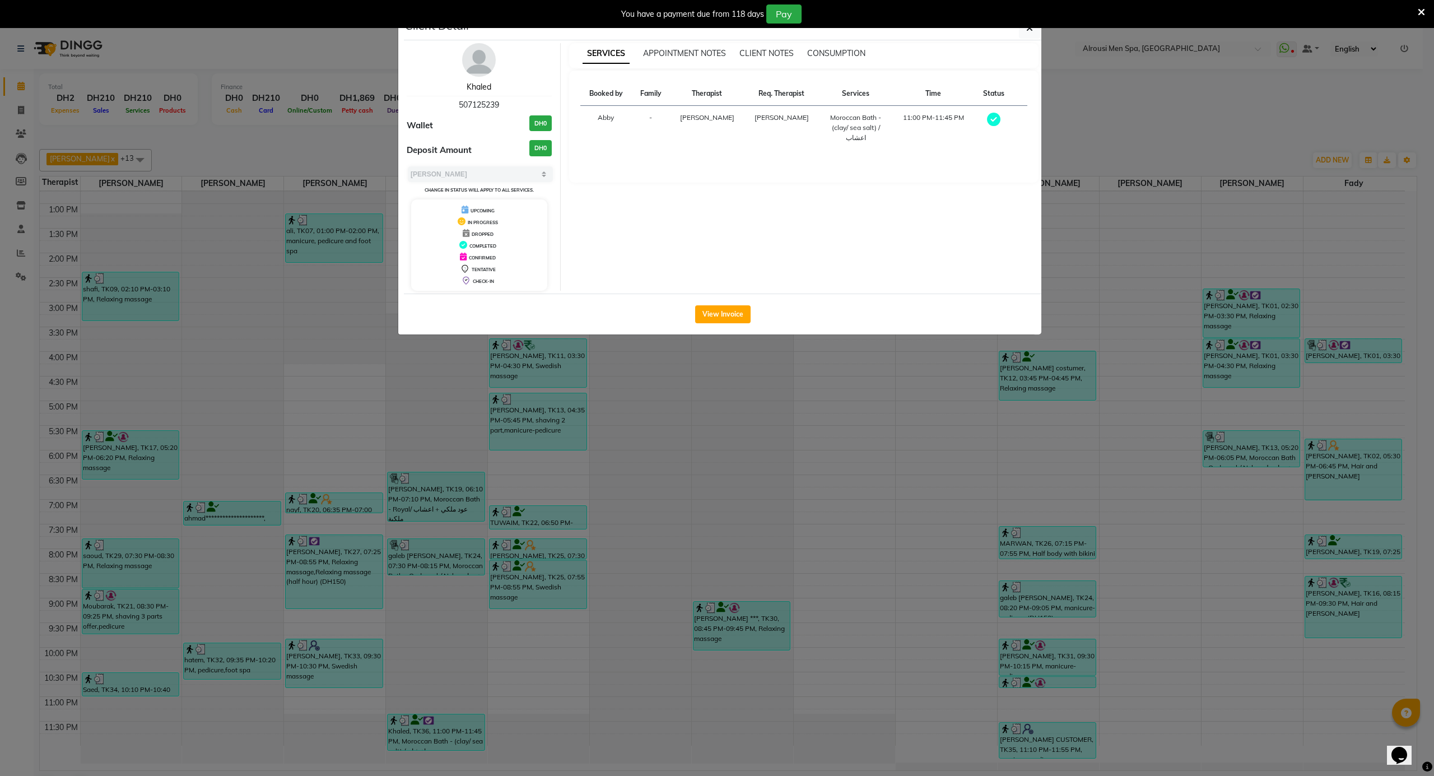
click at [475, 92] on link "Khaled" at bounding box center [478, 87] width 25 height 10
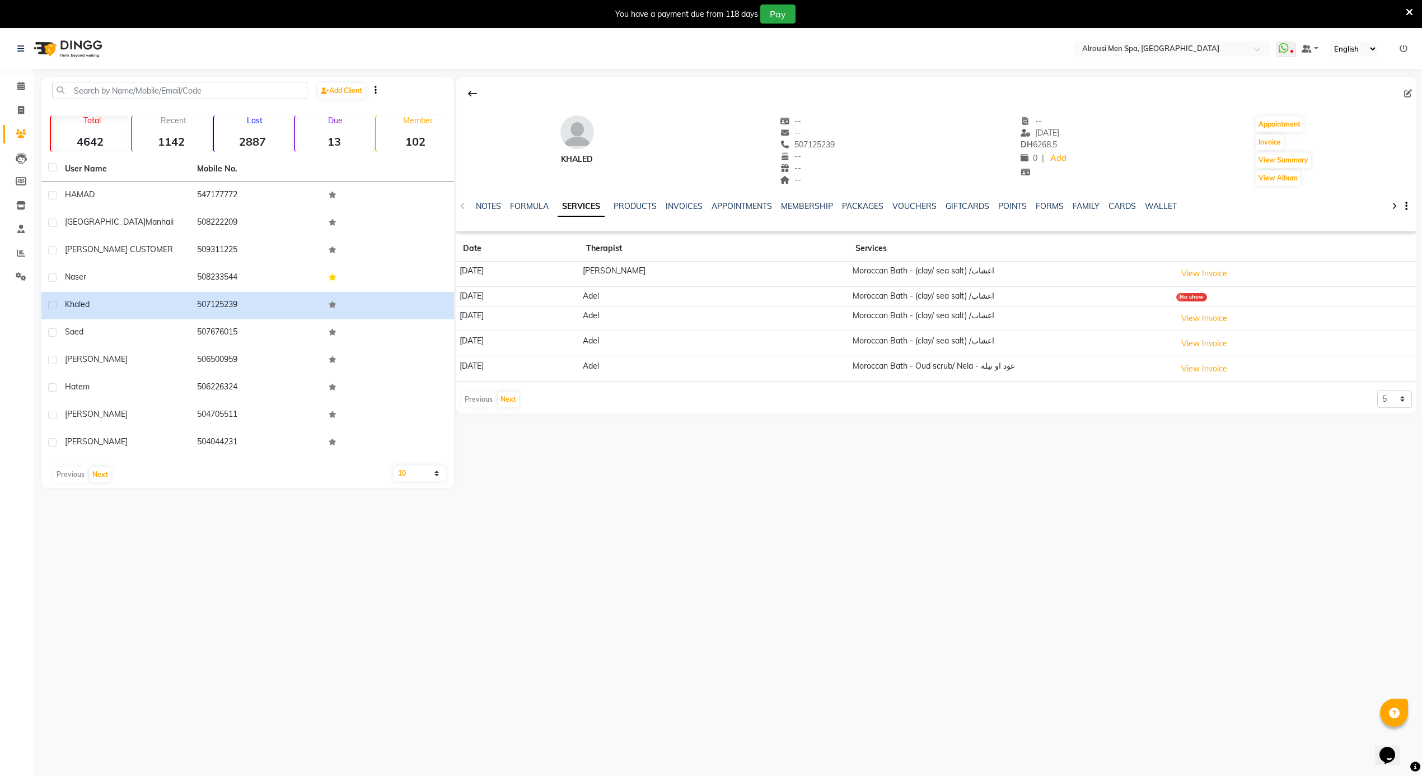
drag, startPoint x: 640, startPoint y: 284, endPoint x: 684, endPoint y: 392, distance: 116.5
click at [684, 392] on app-client-history "Date Therapist Services [DATE] Yazan Moroccan Bath - (clay/ sea salt) /اعشاب Vi…" at bounding box center [936, 322] width 960 height 172
click at [666, 424] on div "Khaled -- -- 507125239 -- -- -- -- [DATE] DH 6268.5 0 | Add Appointment Invoice…" at bounding box center [935, 282] width 963 height 410
click at [505, 402] on button "Next" at bounding box center [508, 399] width 21 height 16
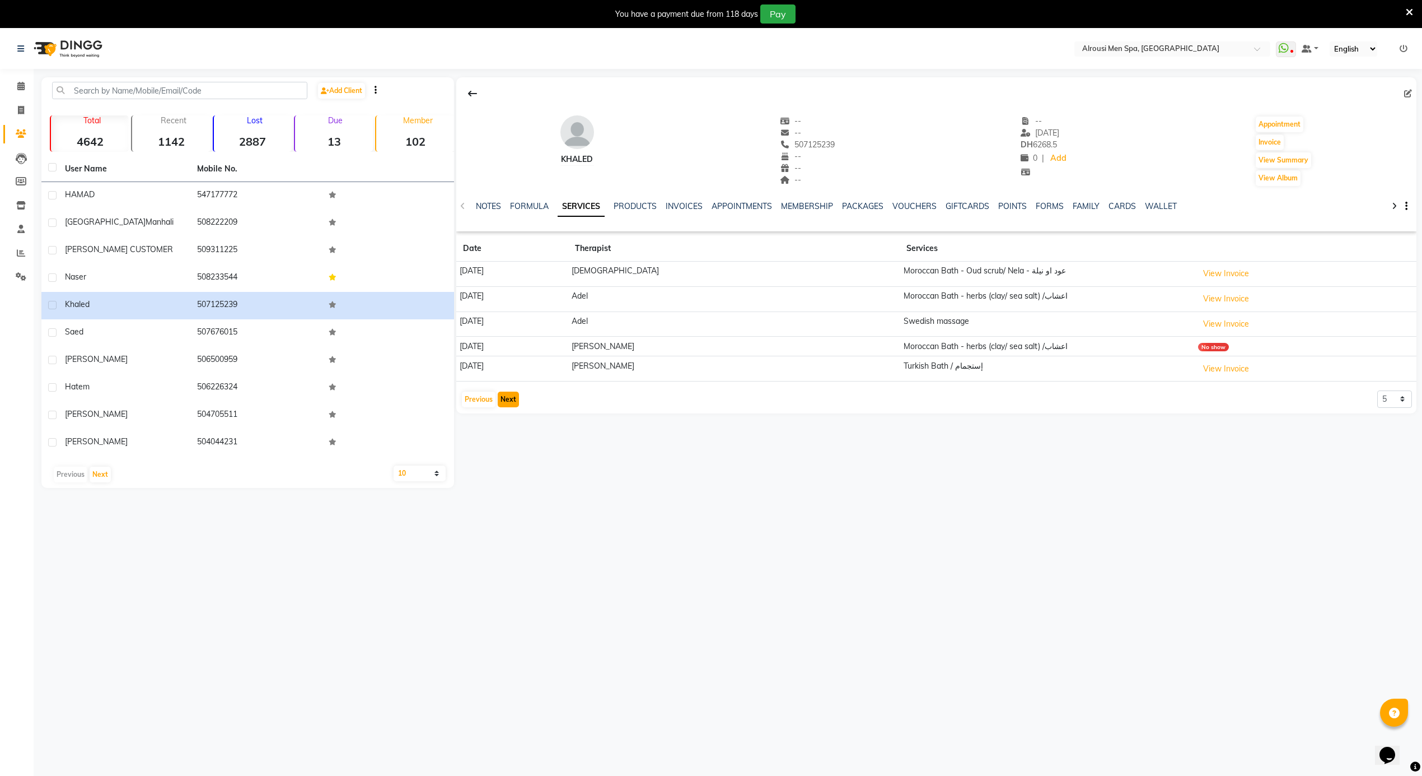
click at [505, 402] on button "Next" at bounding box center [508, 399] width 21 height 16
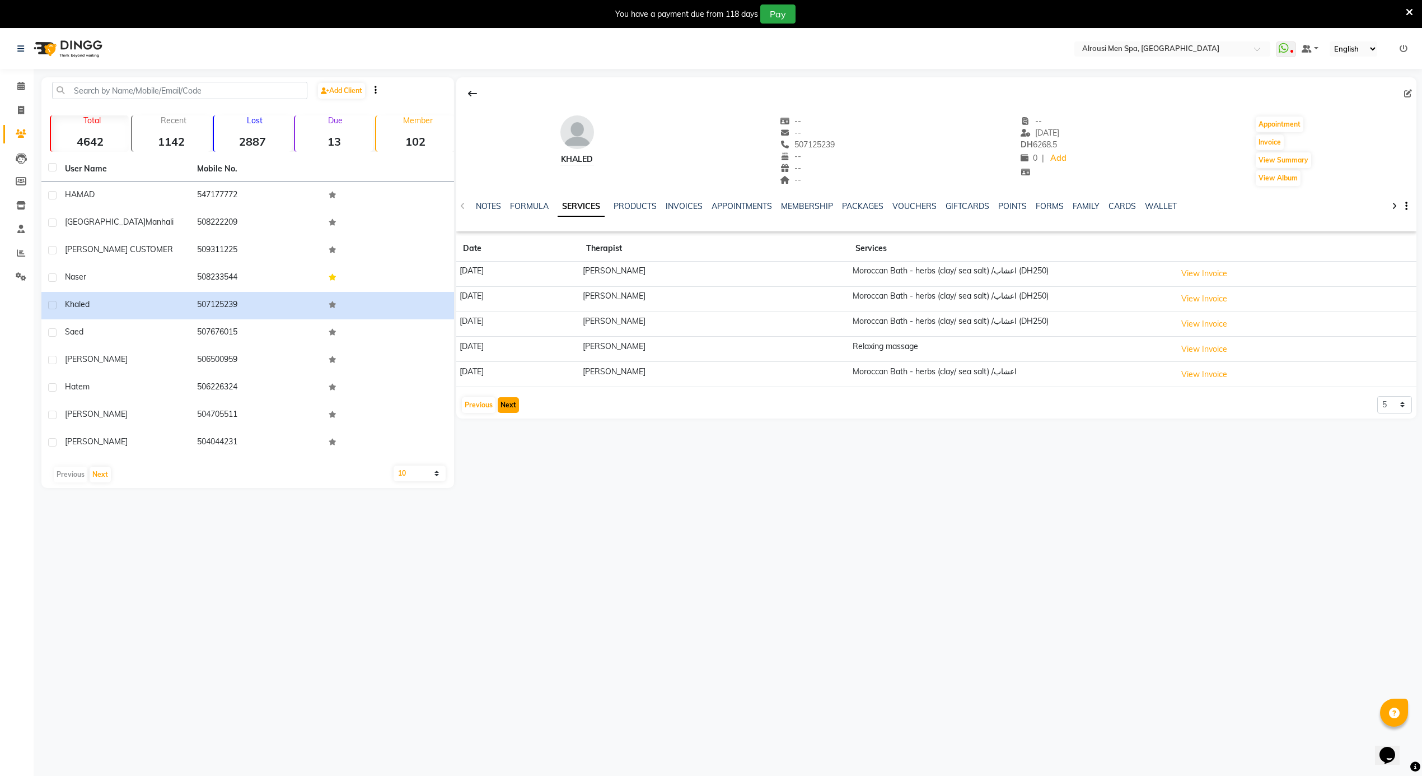
click at [505, 402] on button "Next" at bounding box center [508, 405] width 21 height 16
click at [505, 402] on button "Next" at bounding box center [508, 399] width 21 height 16
click at [505, 402] on button "Next" at bounding box center [508, 405] width 21 height 16
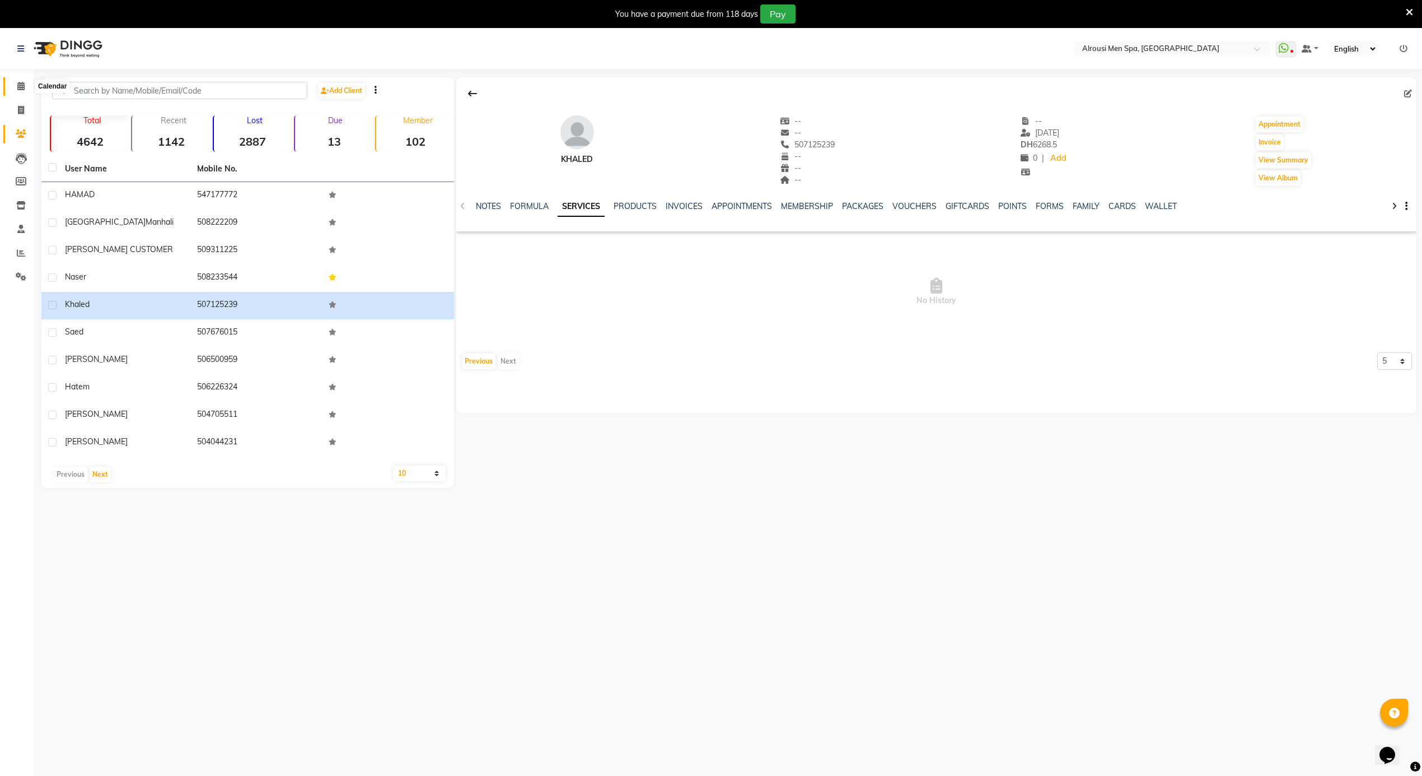
click at [25, 87] on span at bounding box center [21, 86] width 20 height 13
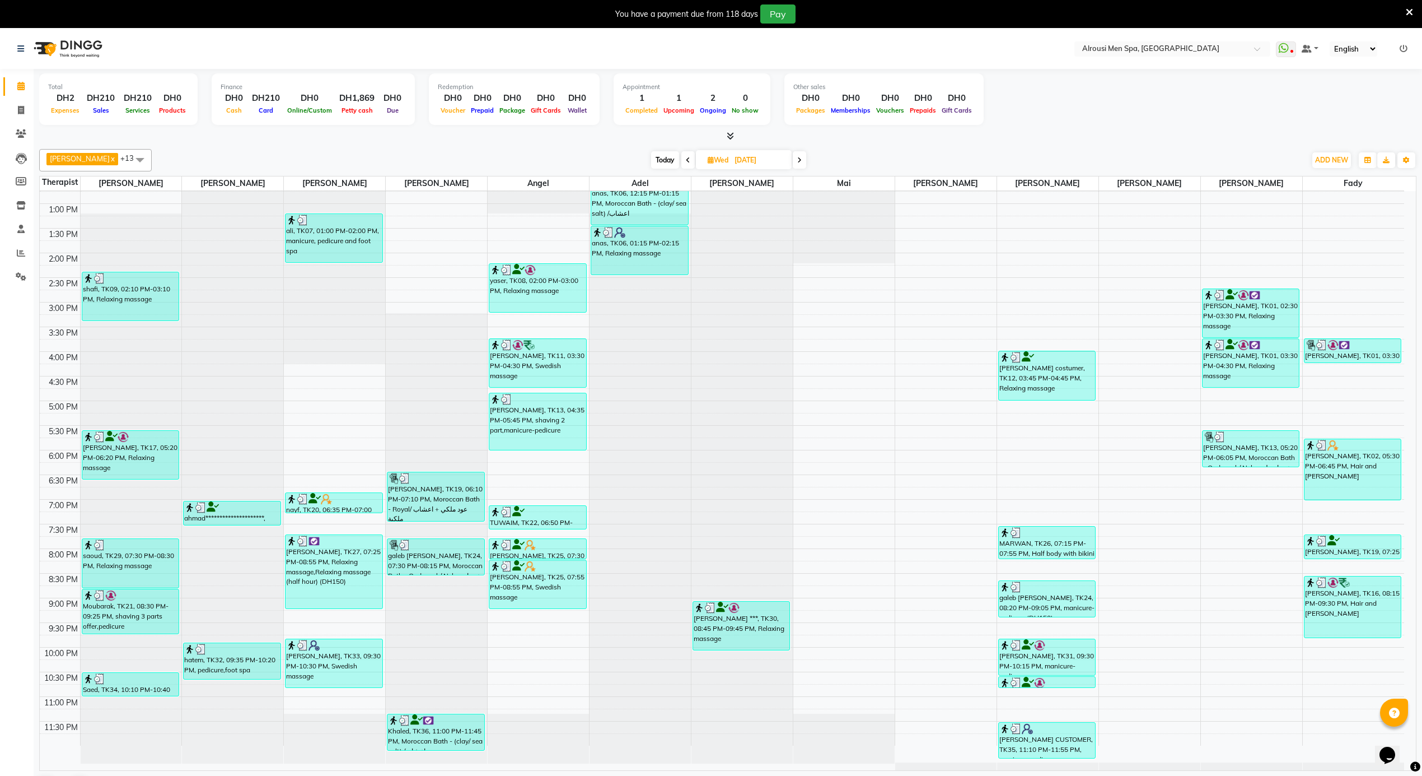
scroll to position [329, 0]
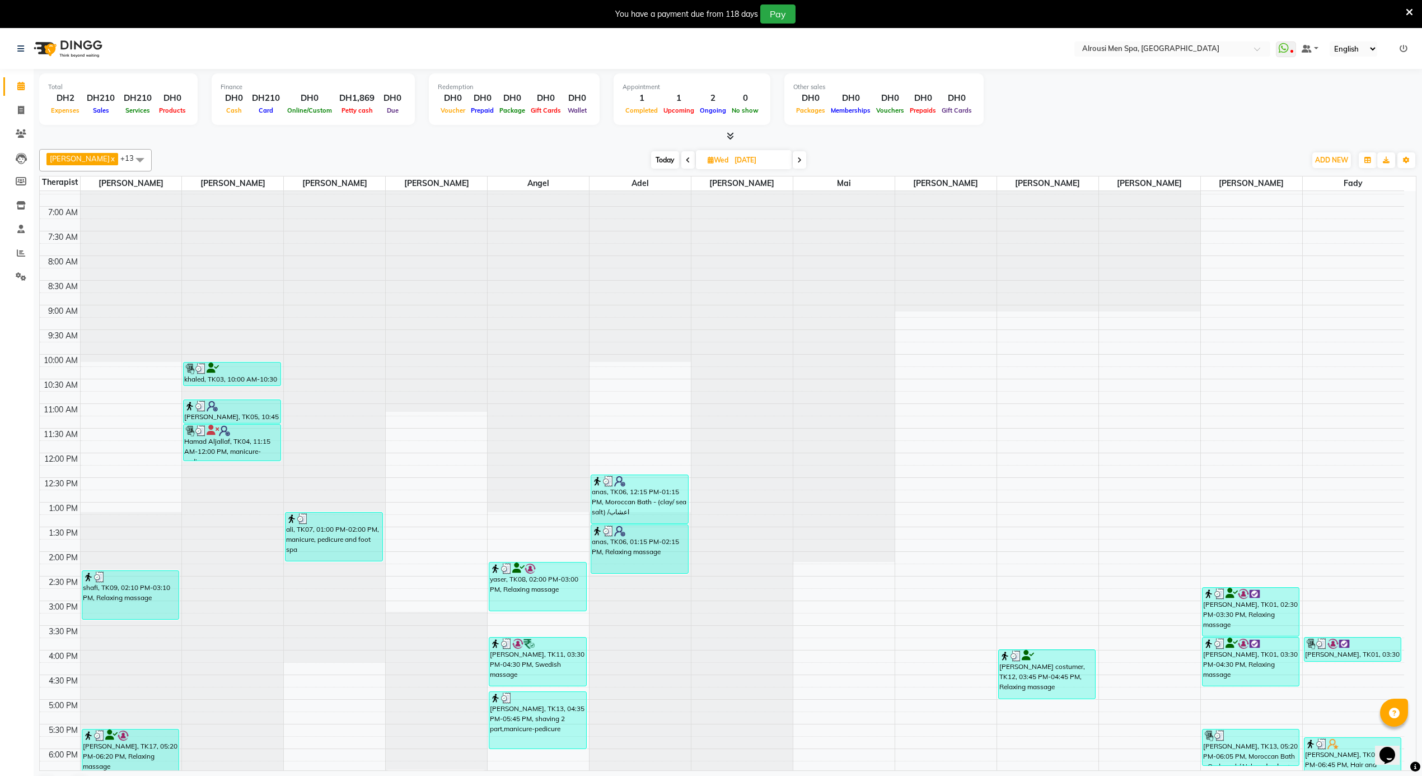
click at [653, 162] on span "Today" at bounding box center [665, 159] width 28 height 17
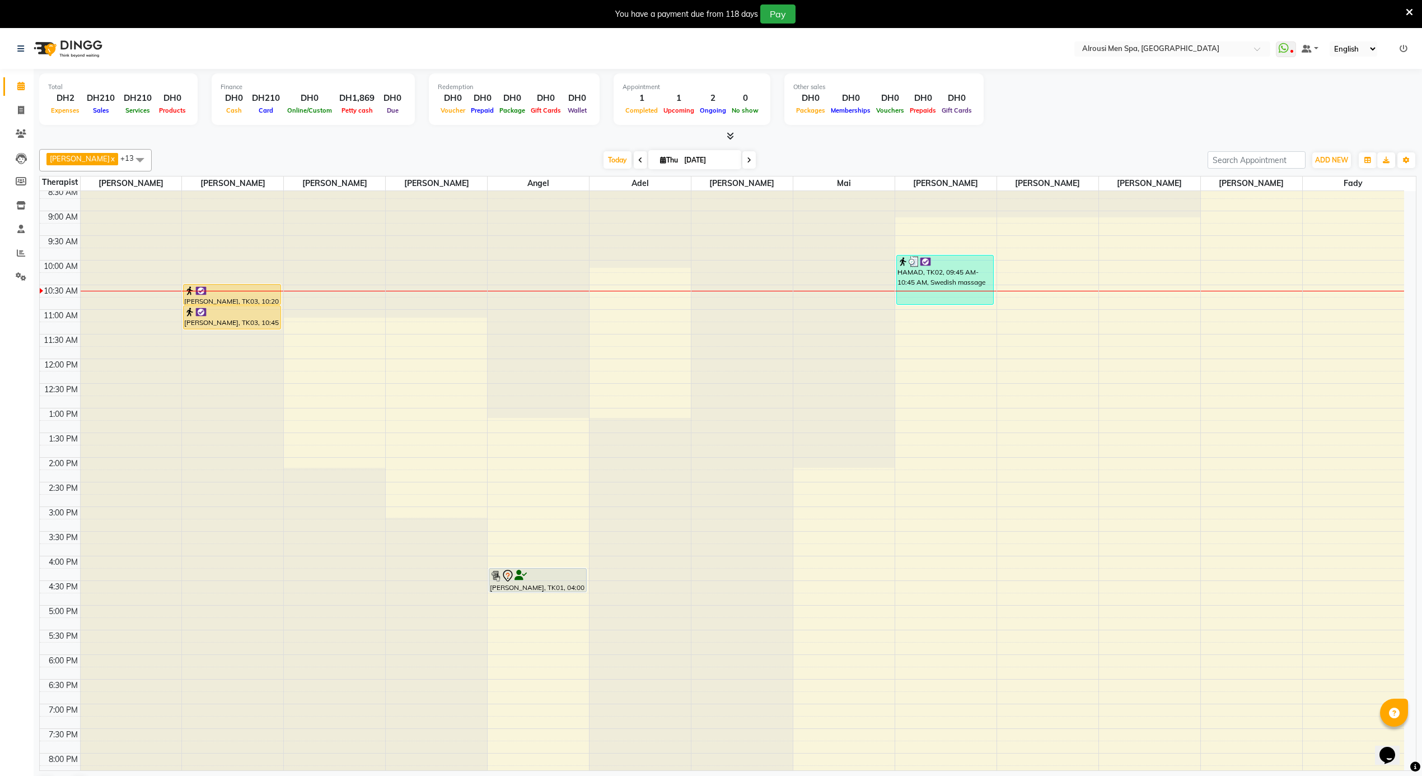
scroll to position [277, 0]
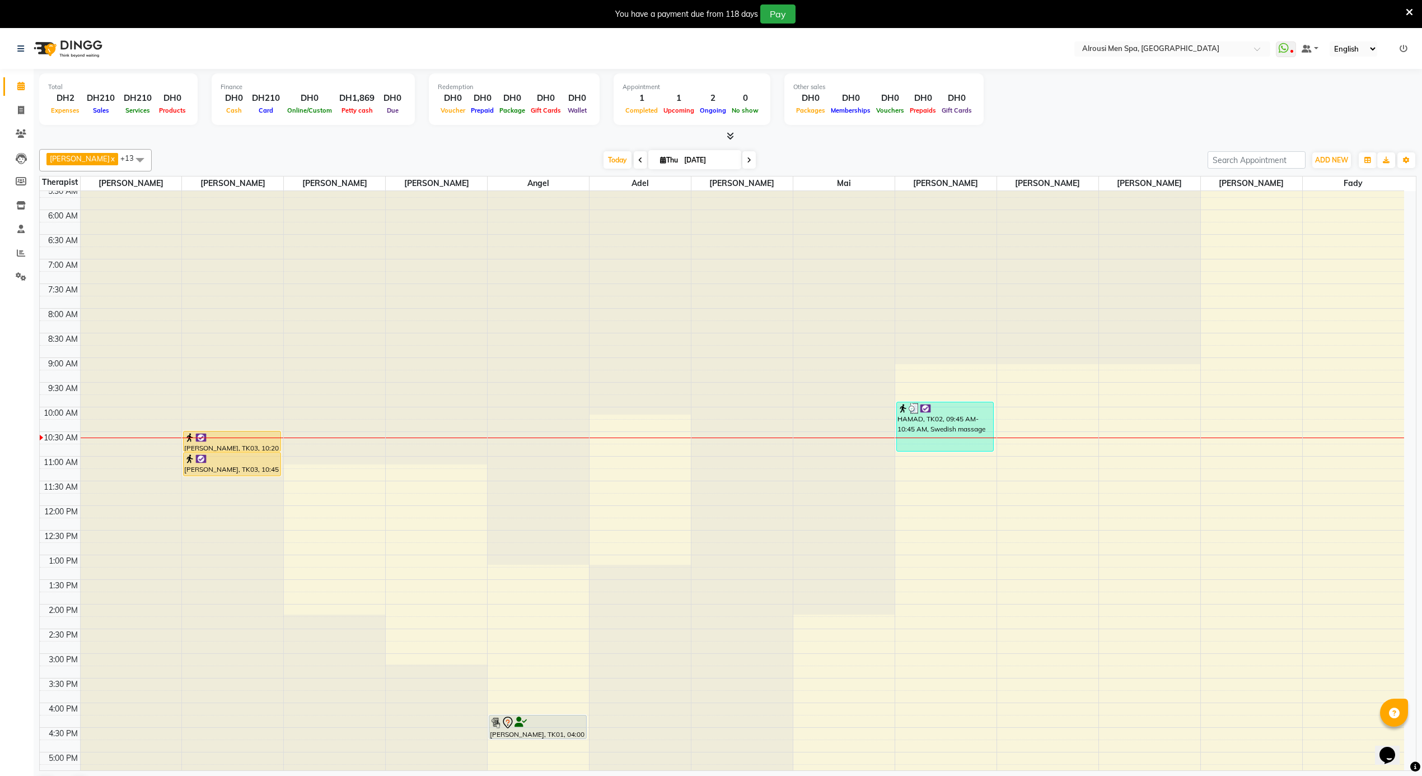
click at [638, 159] on icon at bounding box center [640, 160] width 4 height 7
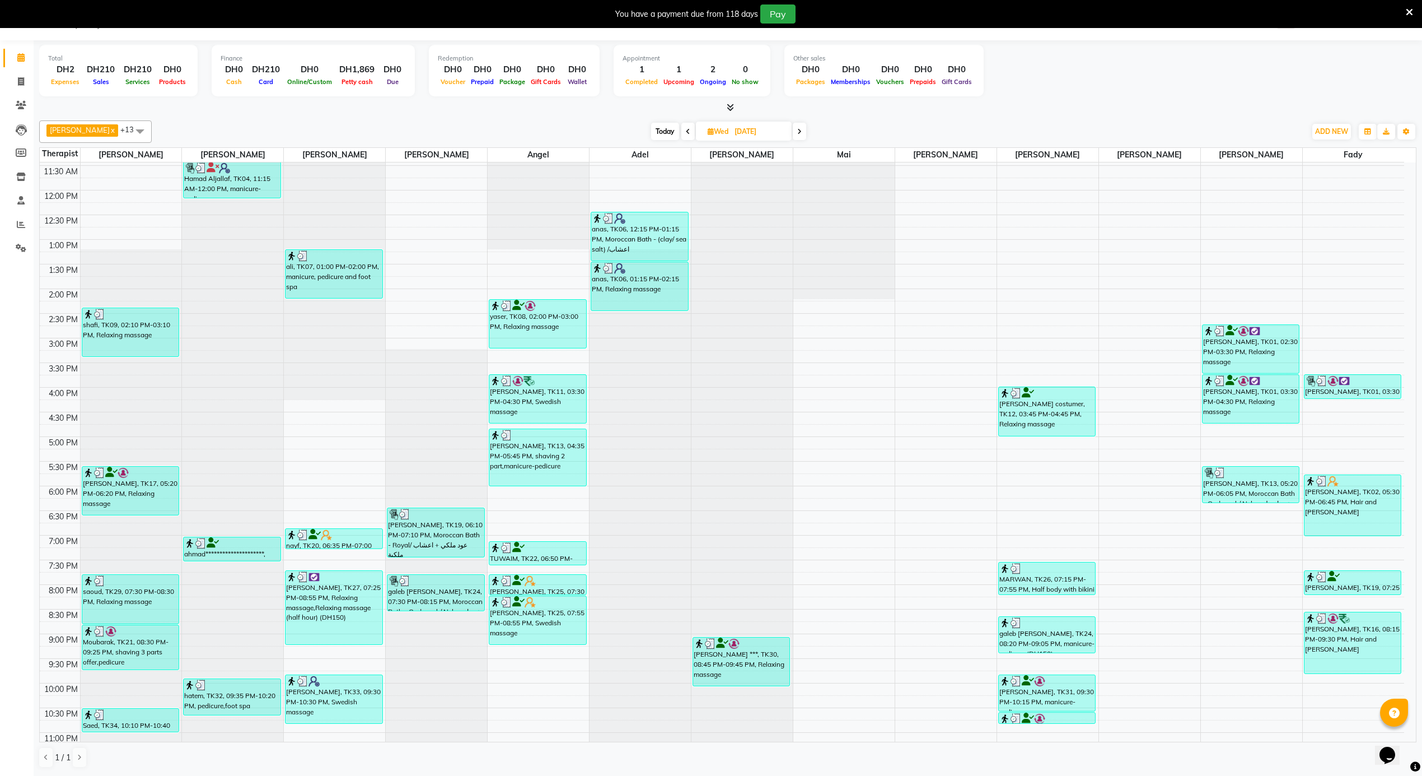
scroll to position [628, 0]
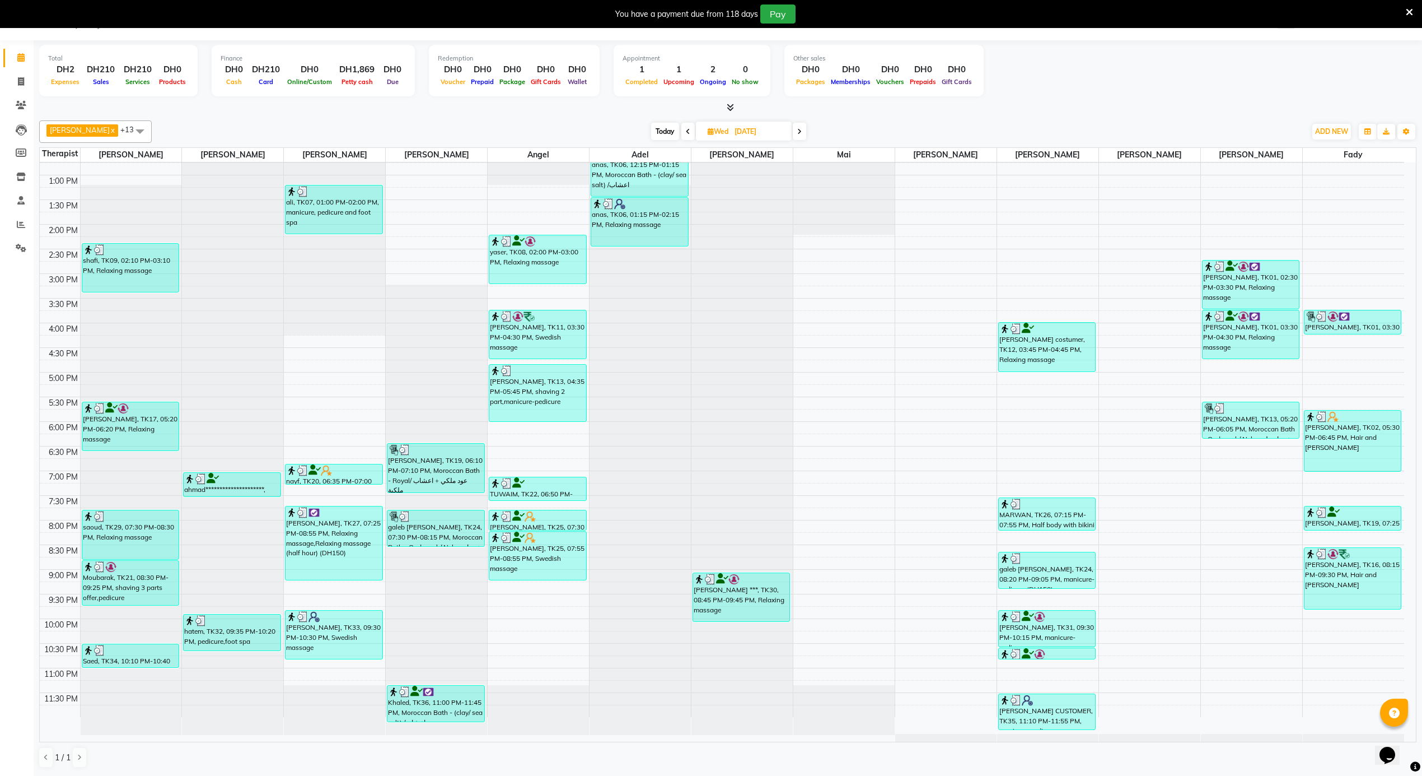
click at [655, 129] on span "Today" at bounding box center [665, 131] width 28 height 17
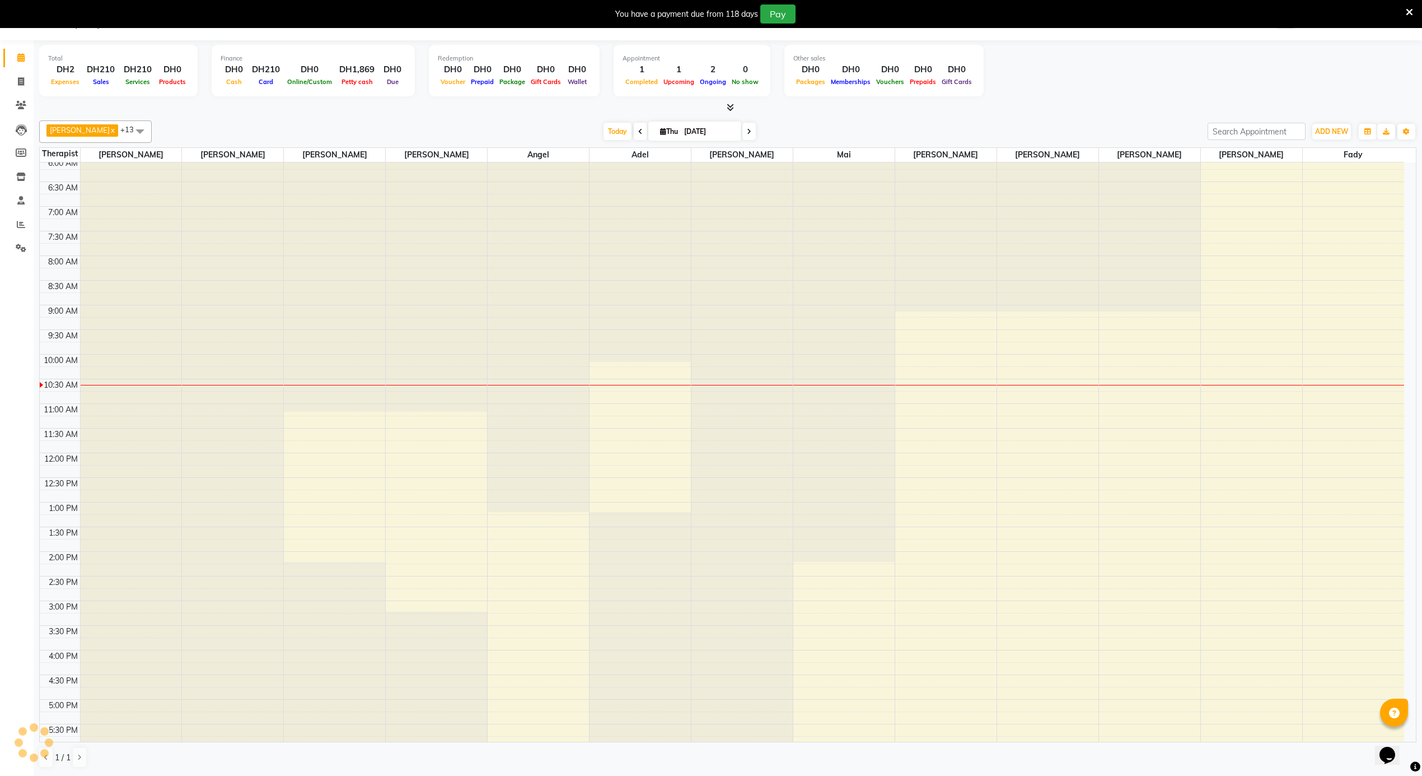
scroll to position [501, 0]
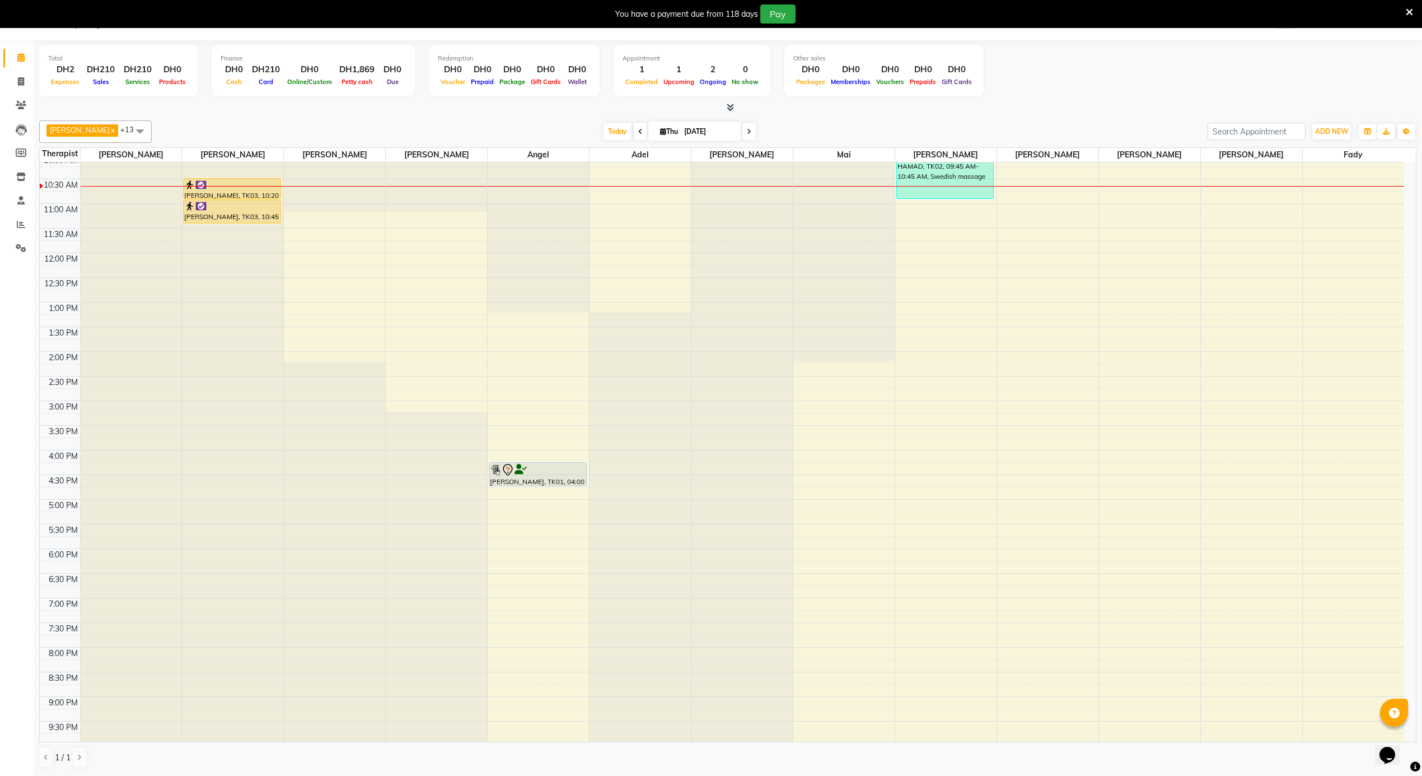
click at [638, 130] on icon at bounding box center [640, 131] width 4 height 7
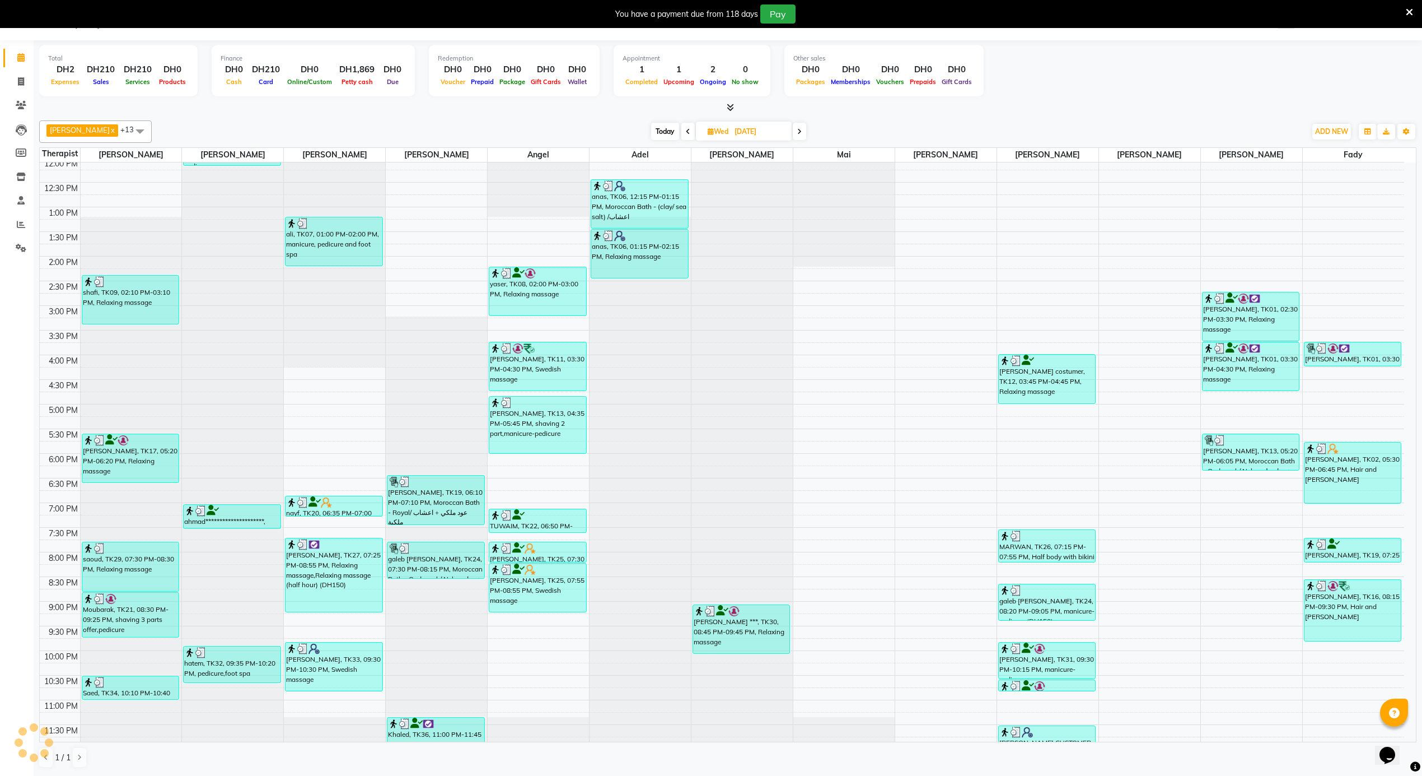
scroll to position [628, 0]
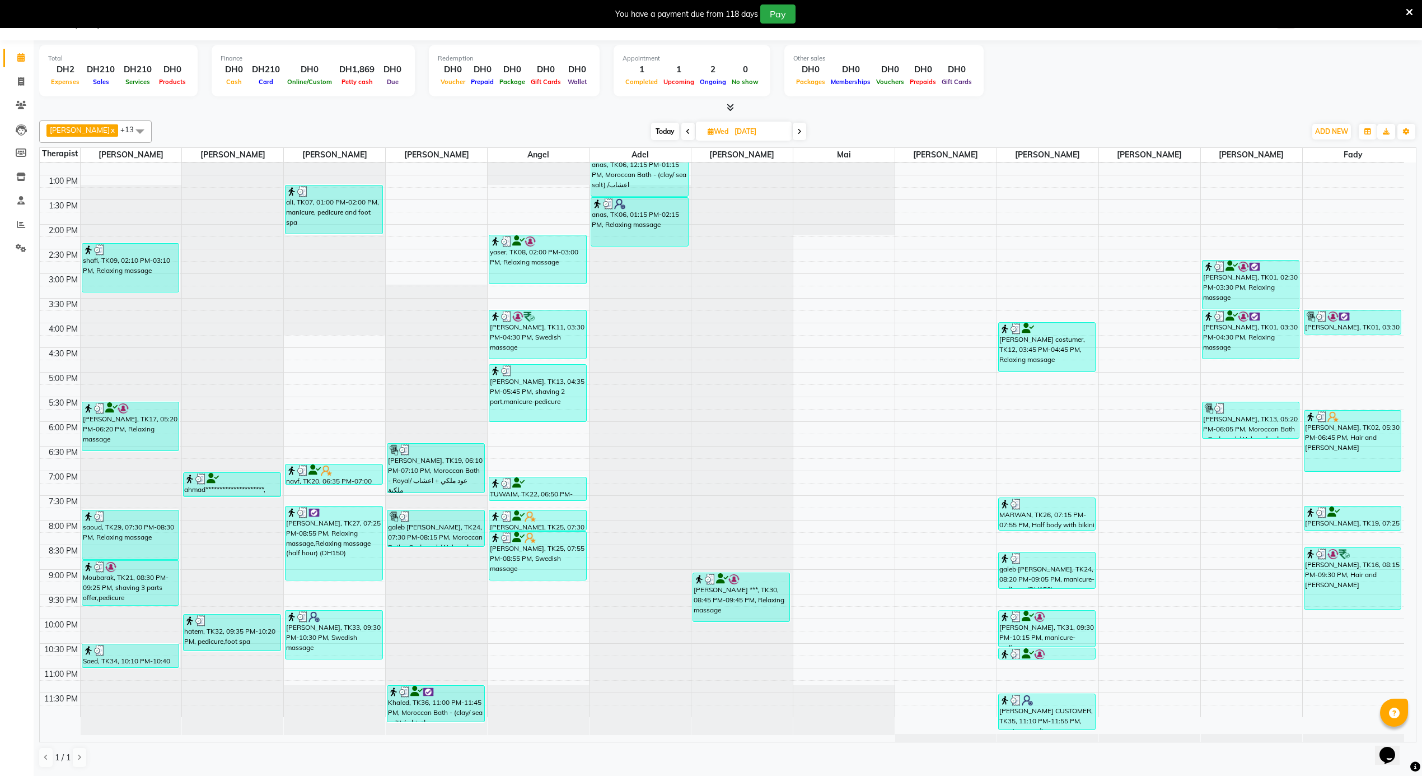
click at [651, 124] on span "Today" at bounding box center [665, 131] width 28 height 17
type input "[DATE]"
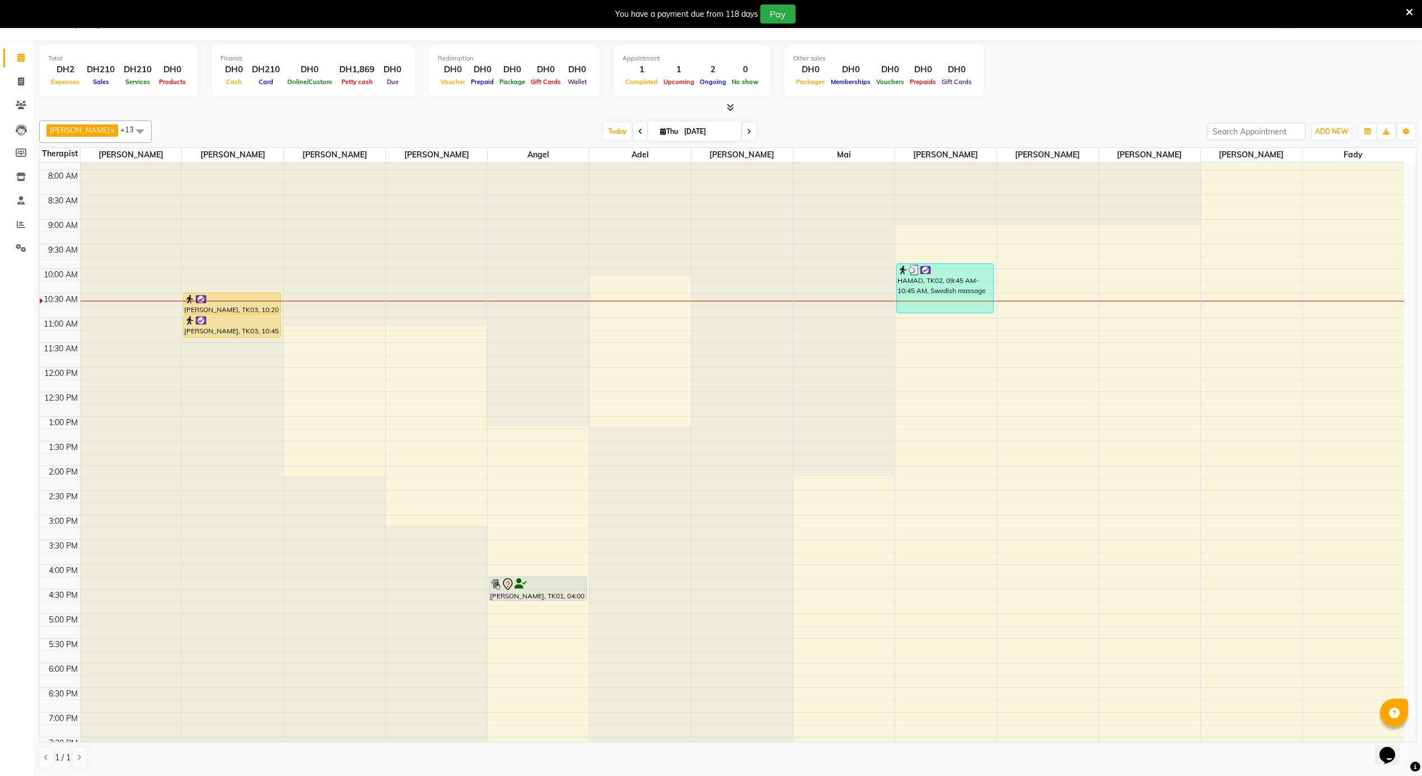
scroll to position [352, 0]
